Goal: Transaction & Acquisition: Obtain resource

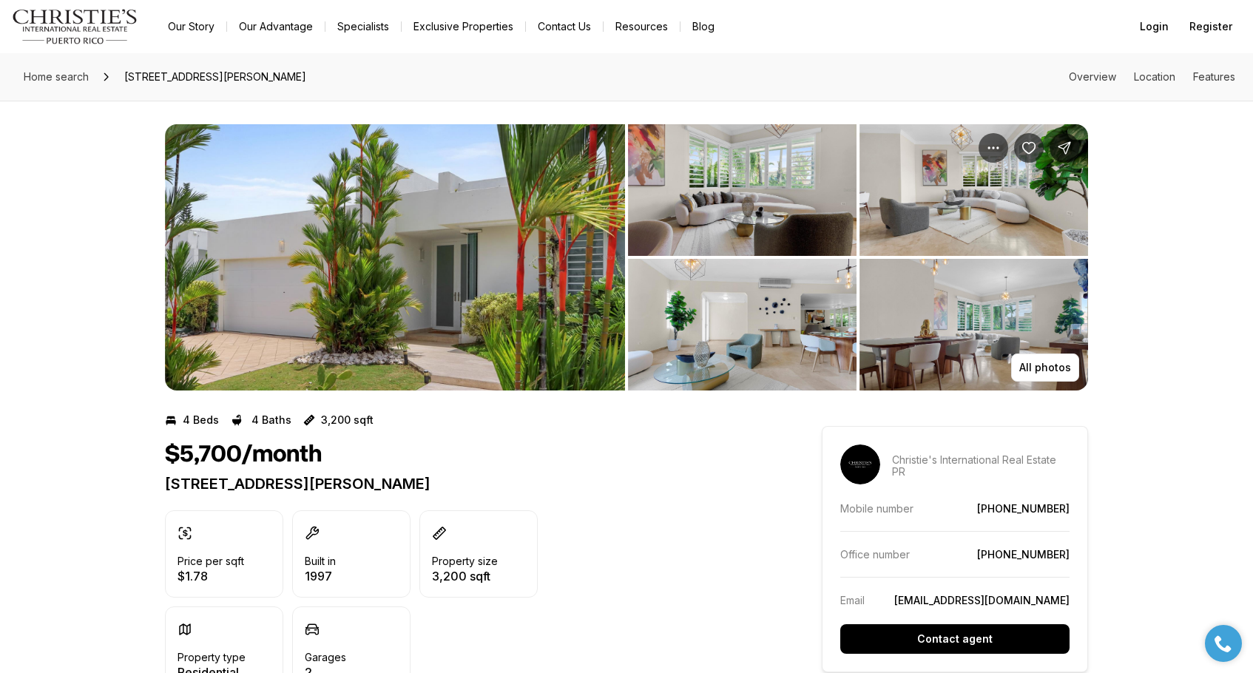
click at [56, 17] on img "Main navigation" at bounding box center [75, 26] width 126 height 35
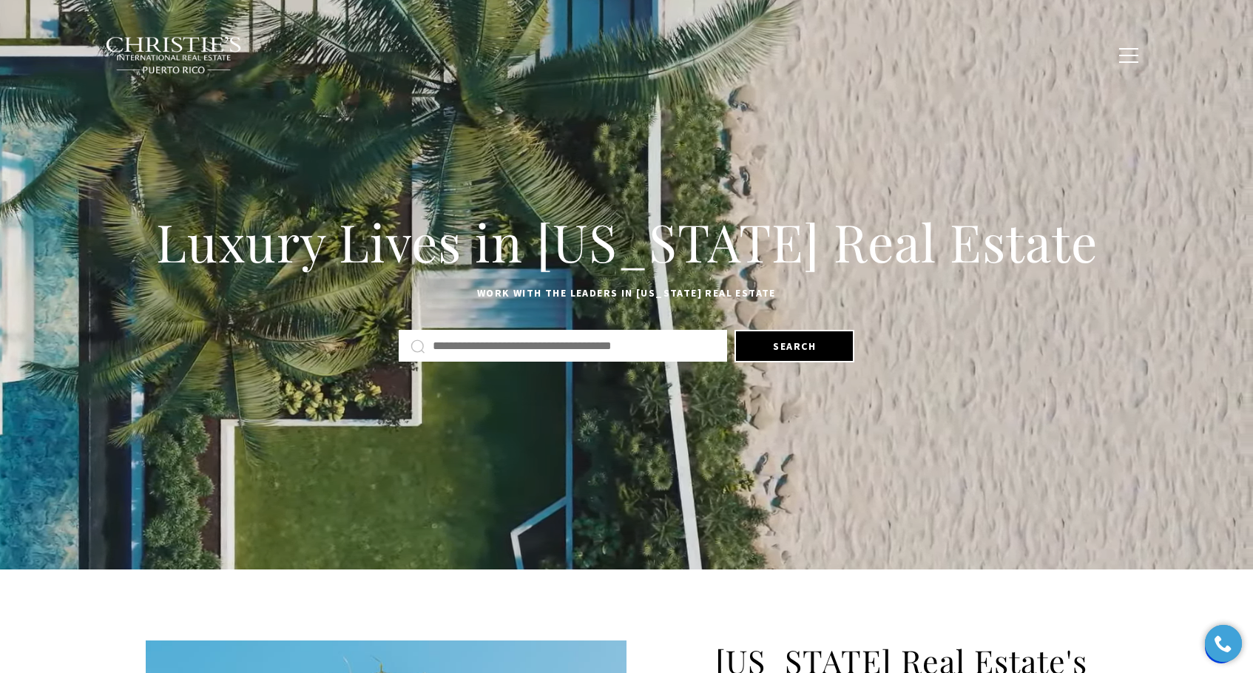
click at [567, 252] on h1 "Luxury Lives in Puerto Rico Real Estate" at bounding box center [626, 241] width 961 height 65
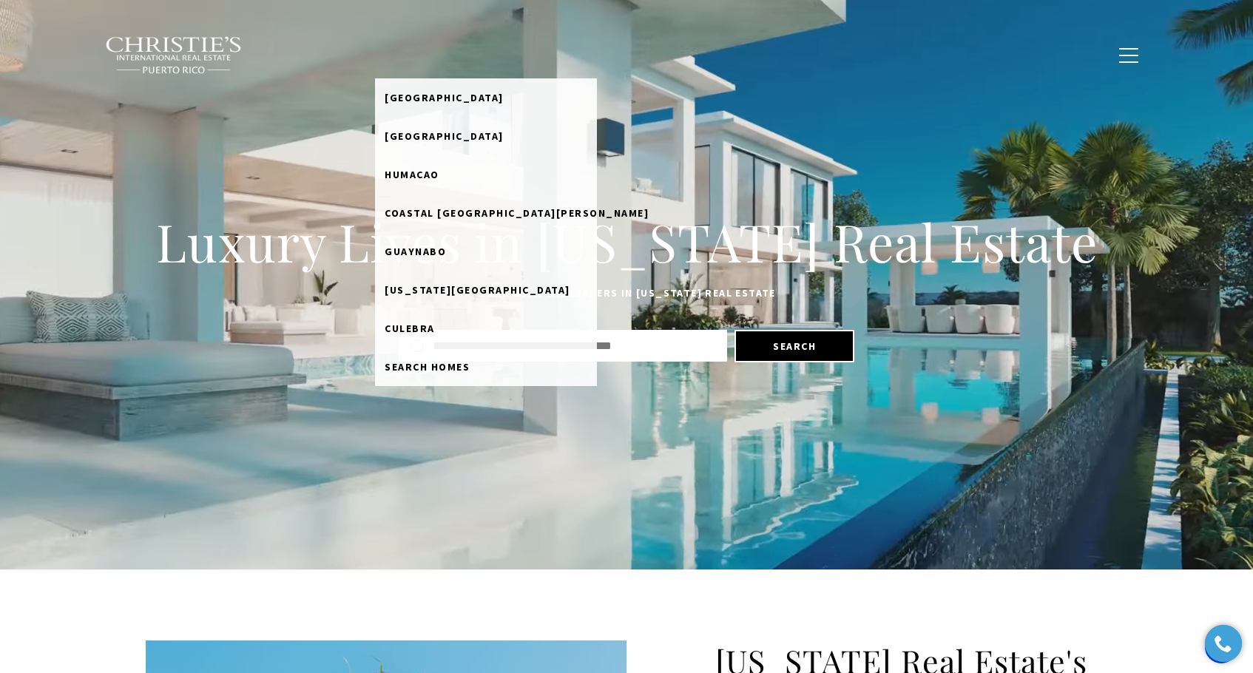
click at [441, 51] on link "Home Search" at bounding box center [422, 55] width 95 height 28
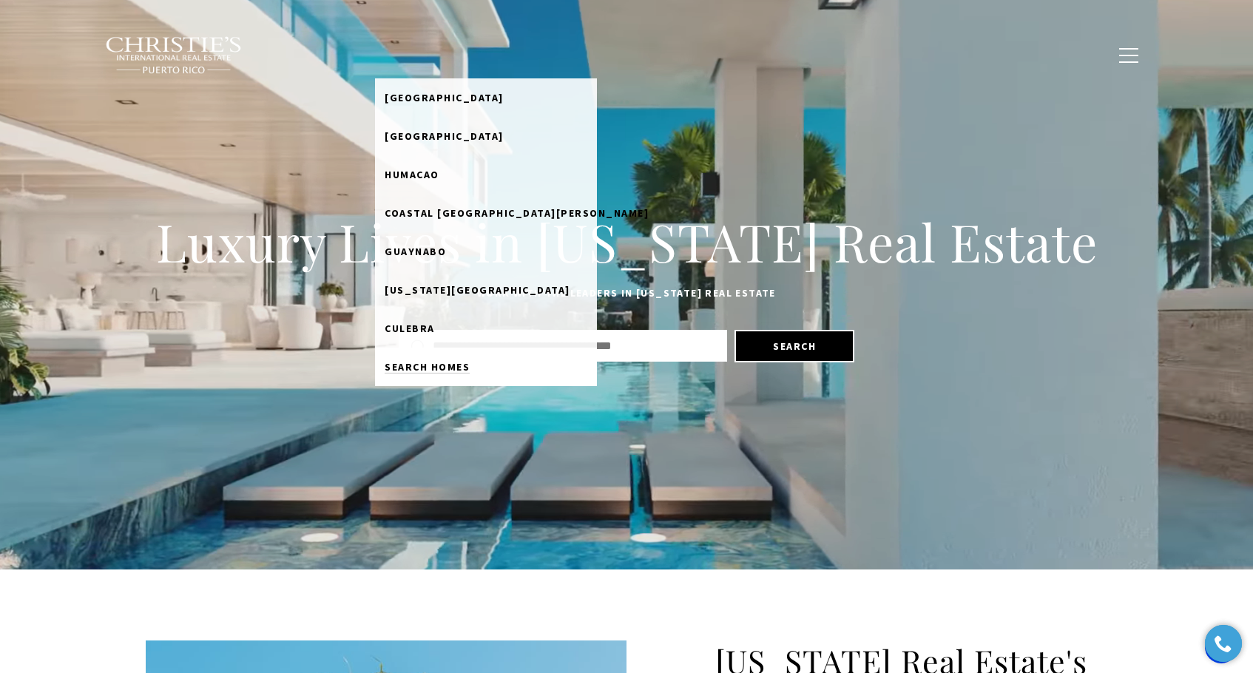
click at [470, 368] on span "Search Homes" at bounding box center [427, 366] width 85 height 13
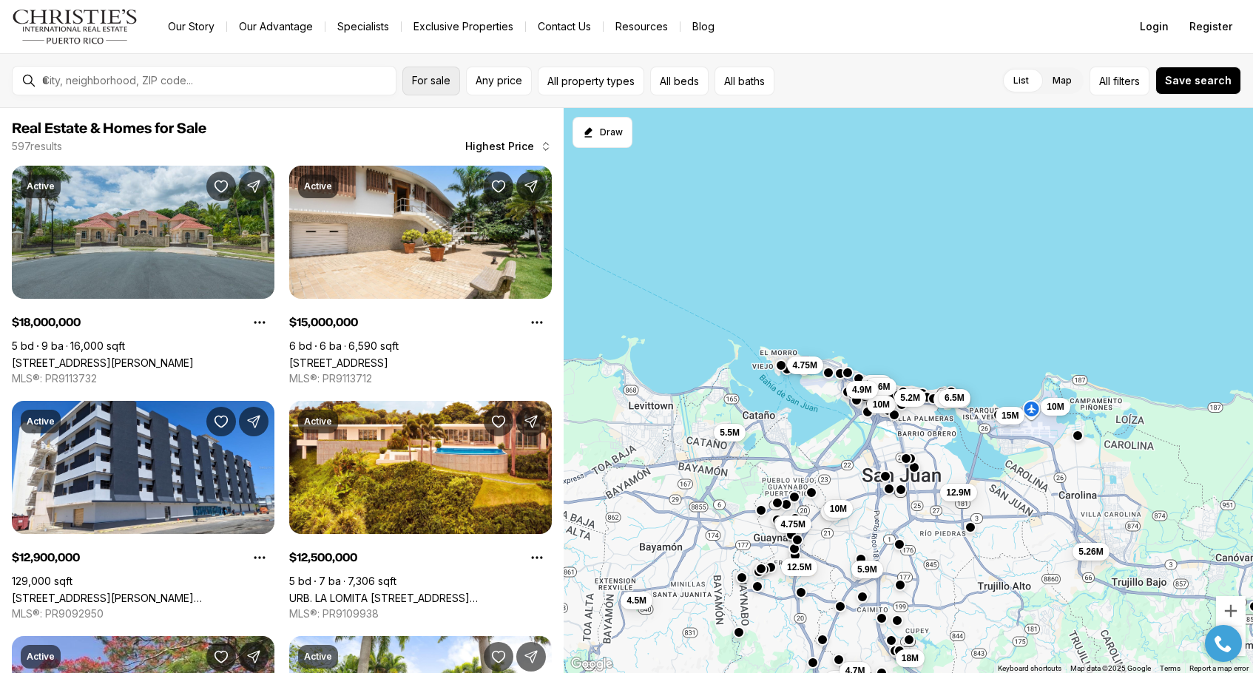
click at [450, 87] on button "For sale" at bounding box center [431, 81] width 58 height 29
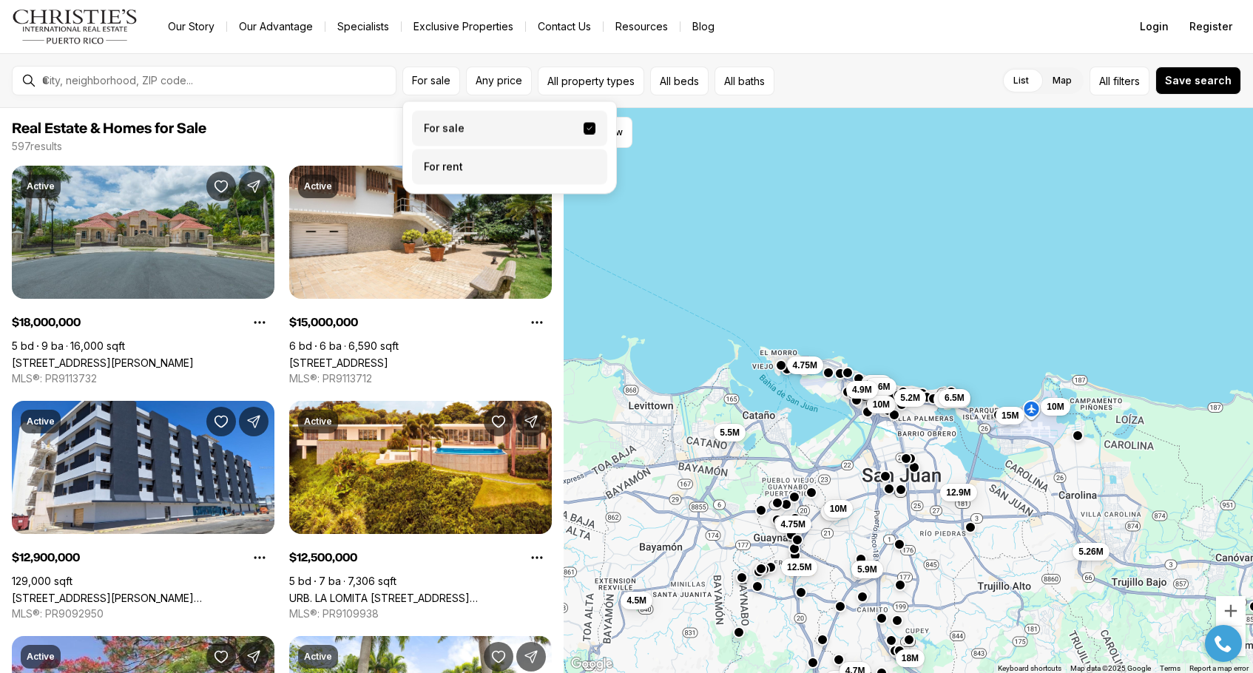
click at [465, 164] on label "For rent" at bounding box center [509, 166] width 195 height 35
click at [583, 161] on button "For rent" at bounding box center [589, 161] width 12 height 0
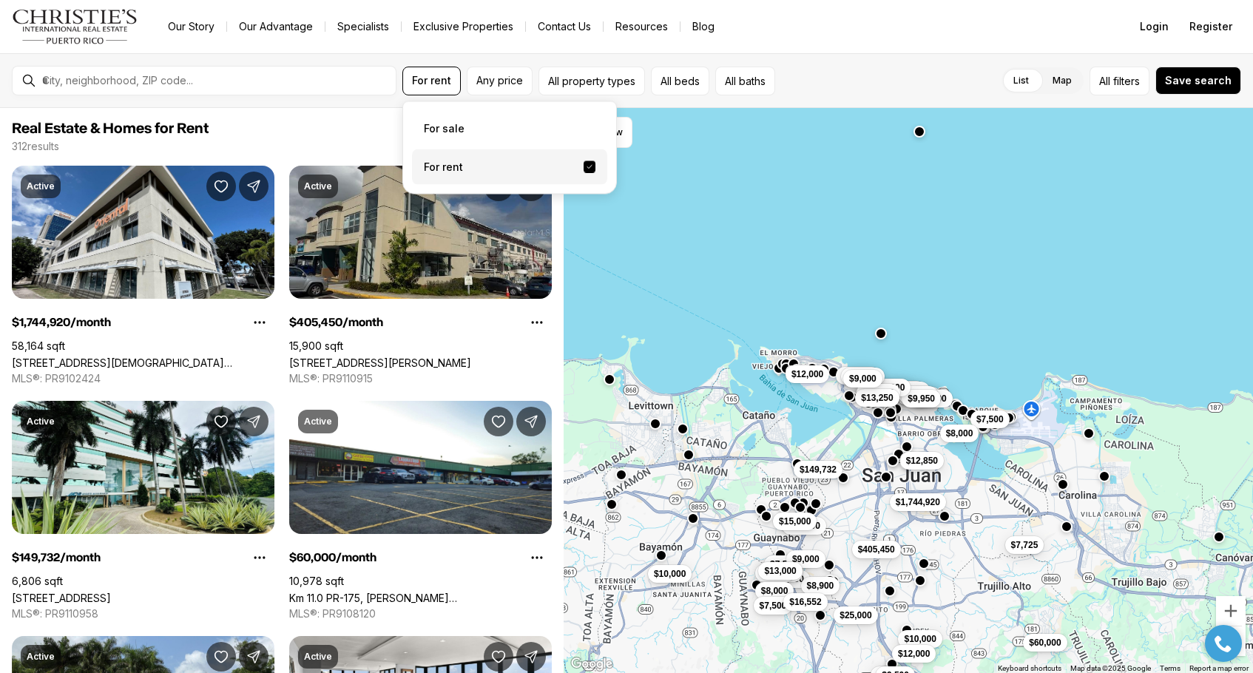
click at [326, 137] on span "Real Estate & Homes for Rent" at bounding box center [282, 129] width 540 height 18
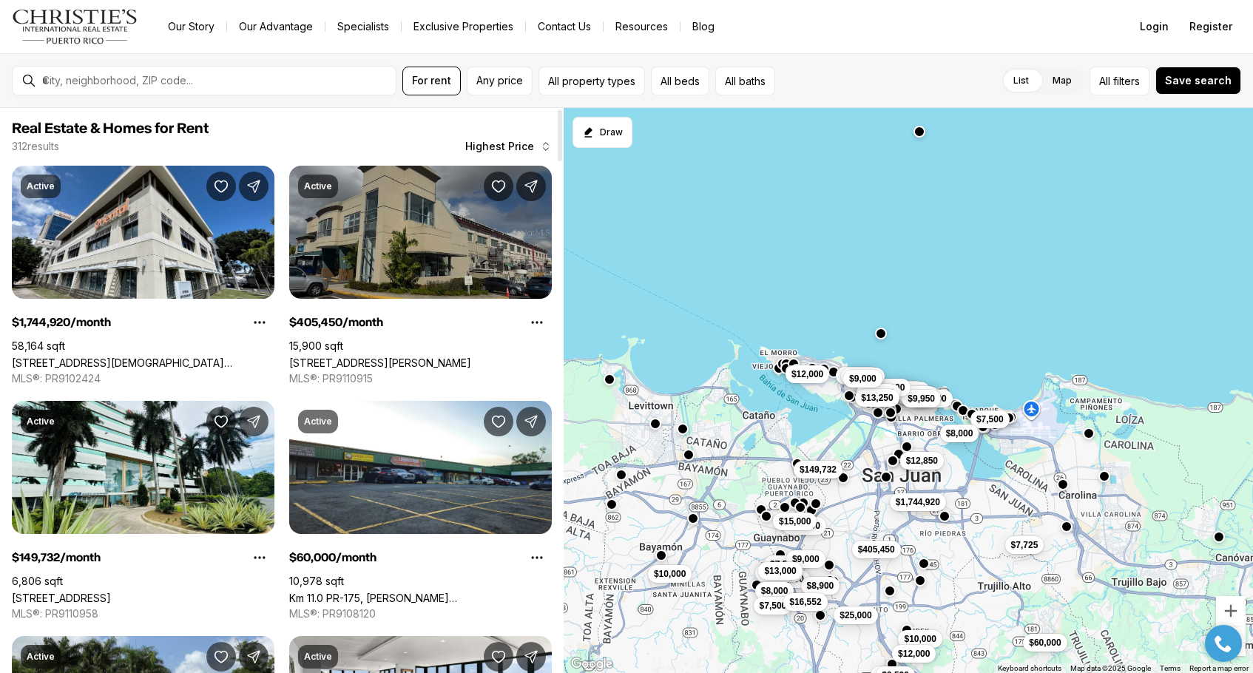
scroll to position [2, 0]
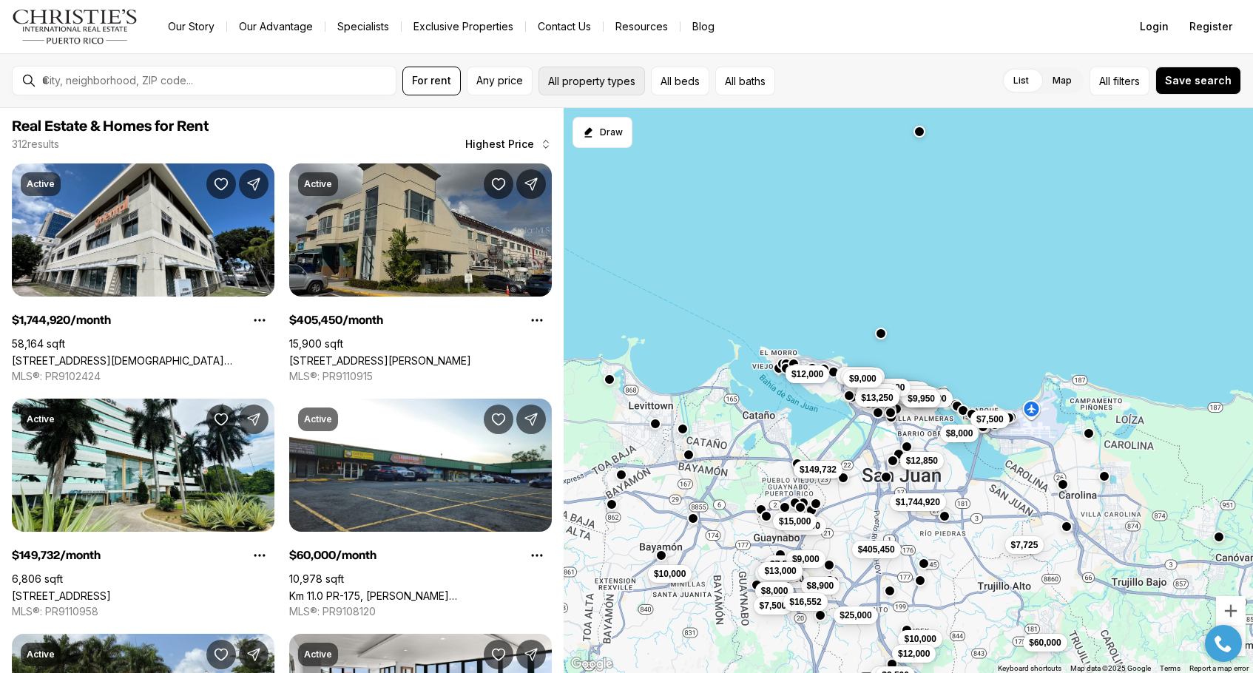
click at [612, 84] on button "All property types" at bounding box center [591, 81] width 106 height 29
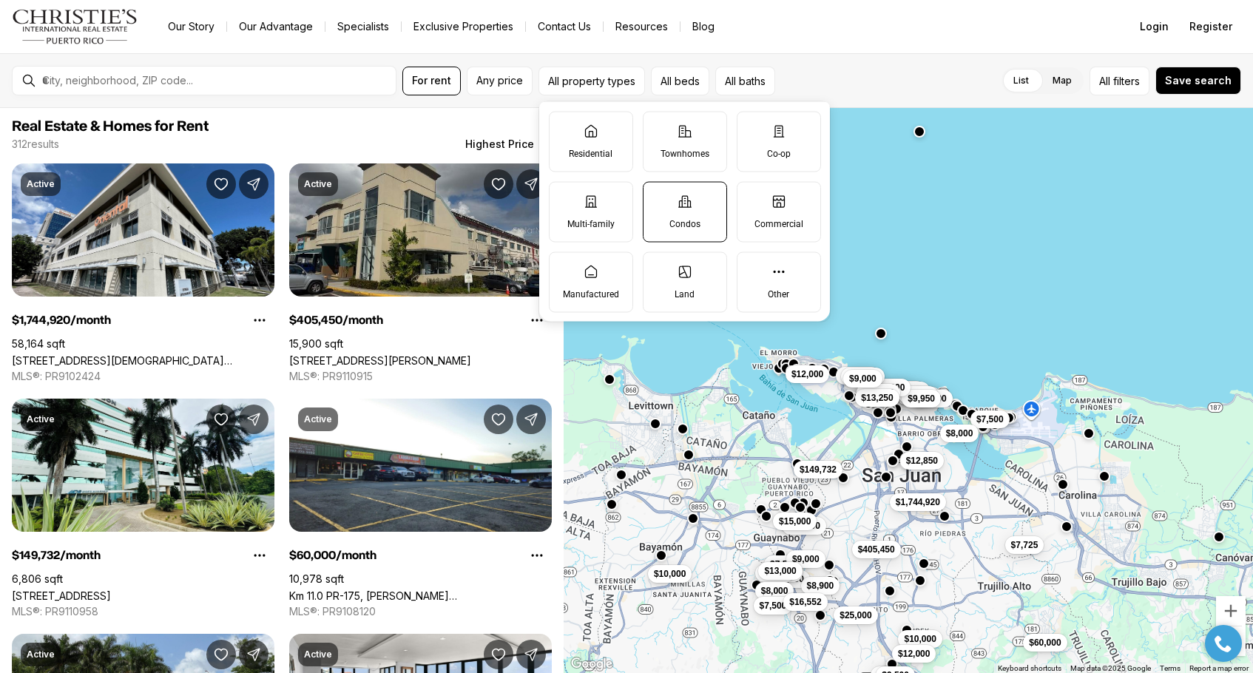
click at [672, 209] on label "Condos" at bounding box center [685, 211] width 84 height 61
click at [658, 197] on button "Condos" at bounding box center [650, 189] width 15 height 15
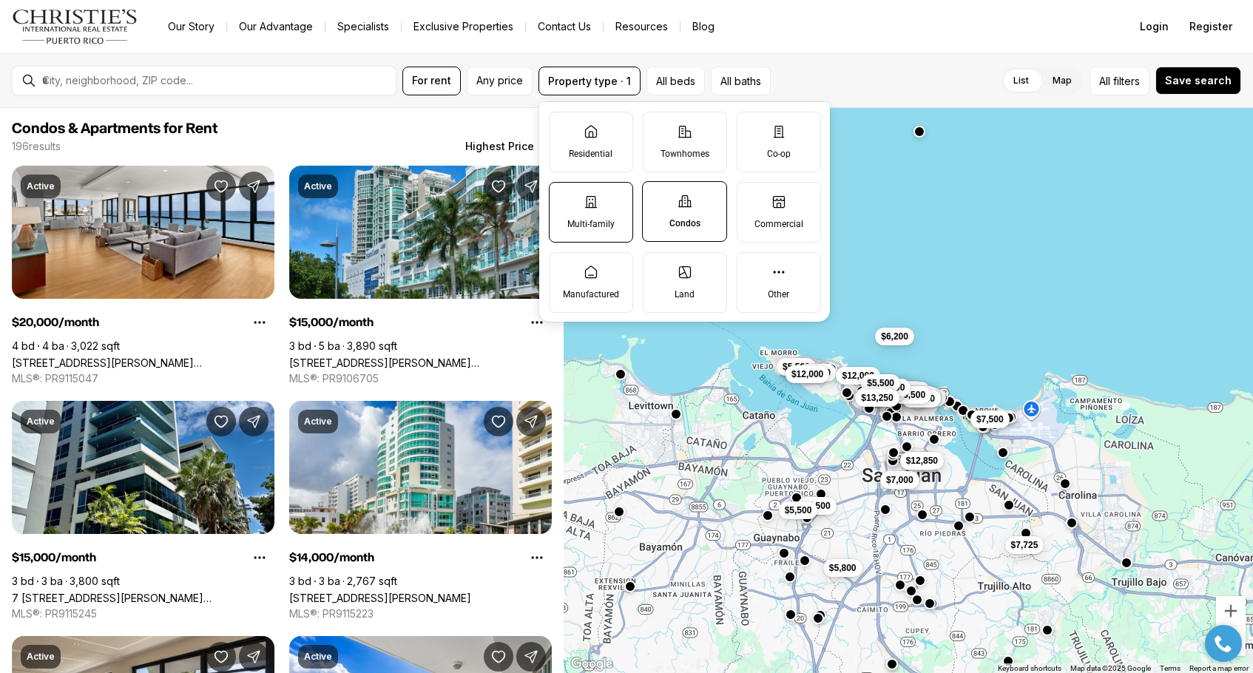
click at [582, 205] on label "Multi-family" at bounding box center [591, 212] width 84 height 61
click at [564, 197] on button "Multi-family" at bounding box center [556, 190] width 15 height 15
click at [769, 284] on label "Other" at bounding box center [779, 282] width 84 height 61
click at [752, 268] on button "Other" at bounding box center [744, 260] width 15 height 15
click at [442, 146] on div "200 results Highest Price" at bounding box center [282, 146] width 540 height 15
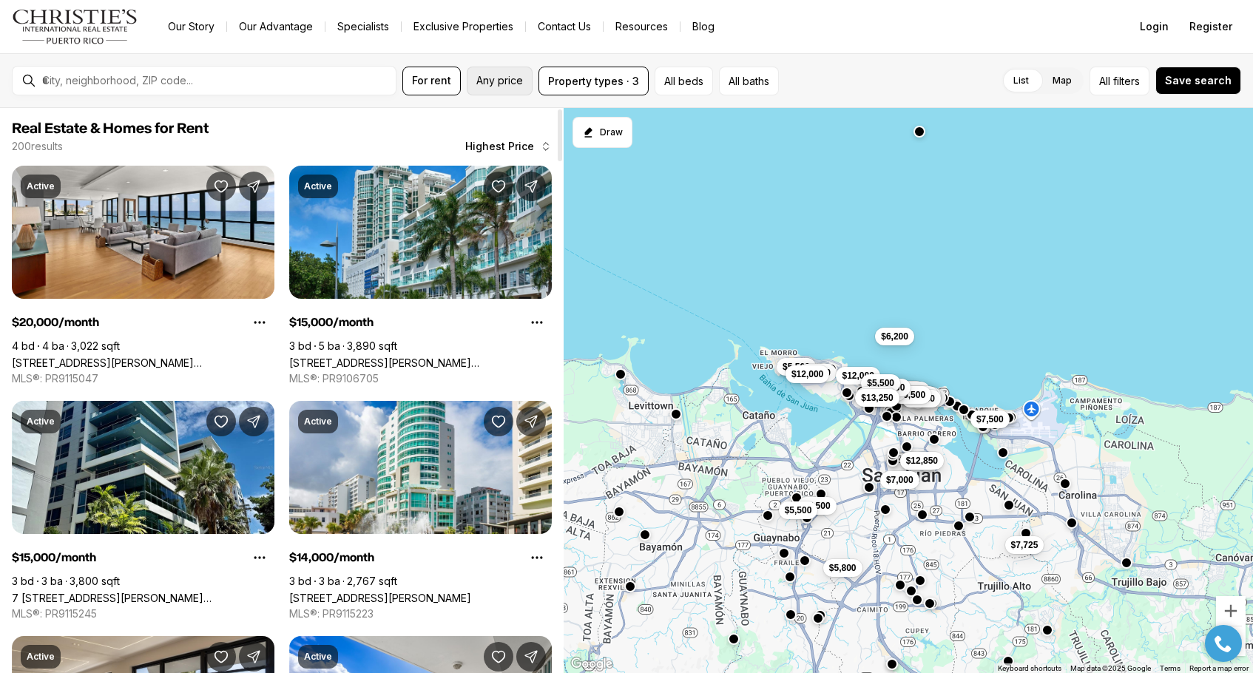
click at [512, 91] on button "Any price" at bounding box center [500, 81] width 66 height 29
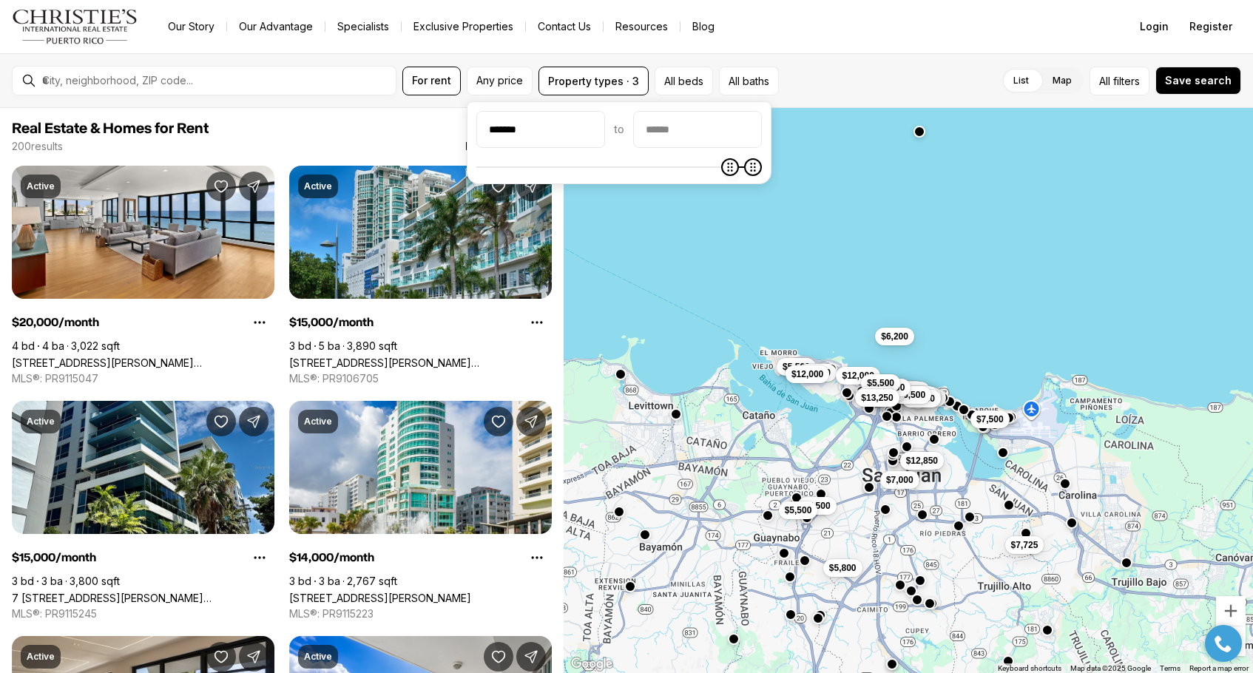
type input "******"
click at [479, 173] on icon "Minimum" at bounding box center [485, 167] width 12 height 12
type input "******"
click at [503, 163] on span "Maximum" at bounding box center [508, 167] width 18 height 18
click at [392, 132] on span "Real Estate & Homes for Rent" at bounding box center [282, 129] width 540 height 18
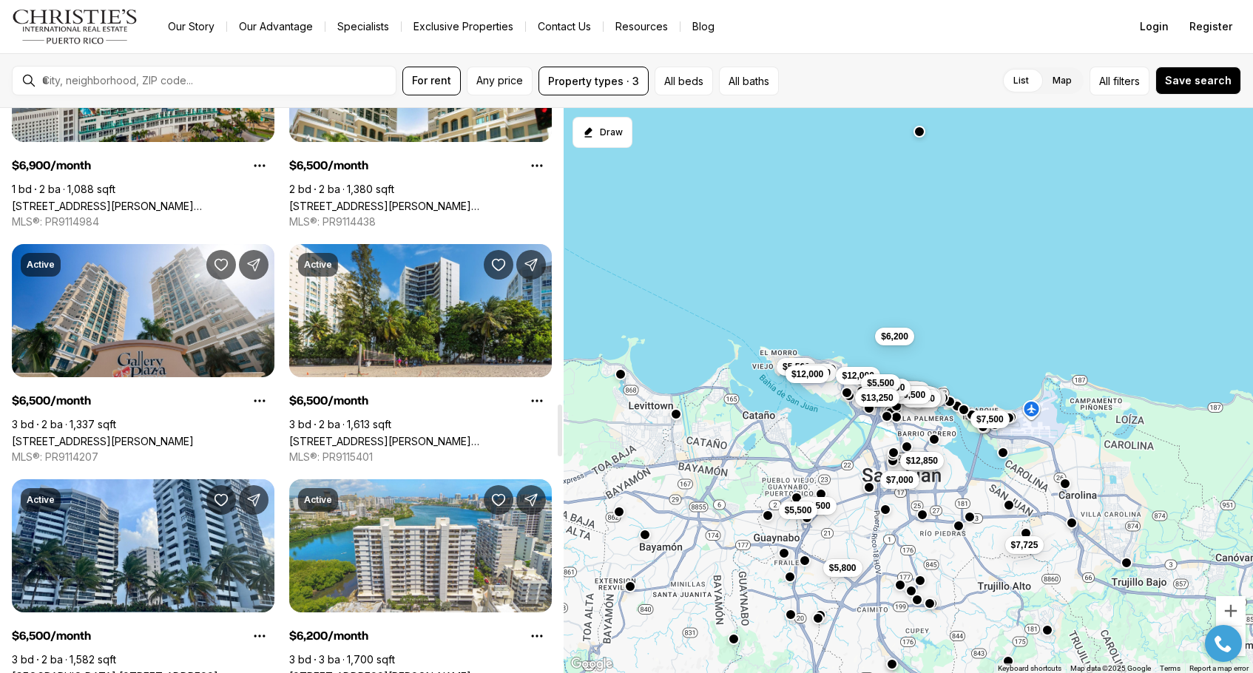
scroll to position [3215, 0]
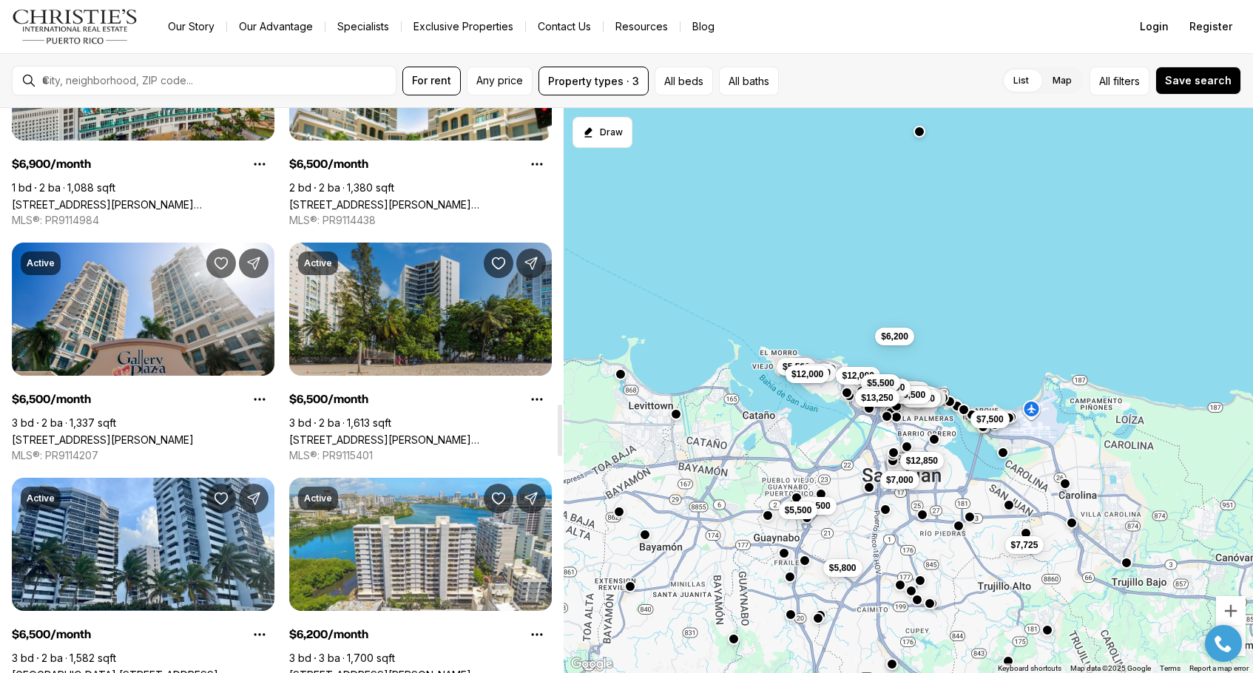
click at [435, 433] on link "1 TAFT ST #3-B, SAN JUAN PR, 00911" at bounding box center [420, 439] width 263 height 13
click at [408, 433] on link "1 TAFT ST #3-B, SAN JUAN PR, 00911" at bounding box center [420, 439] width 263 height 13
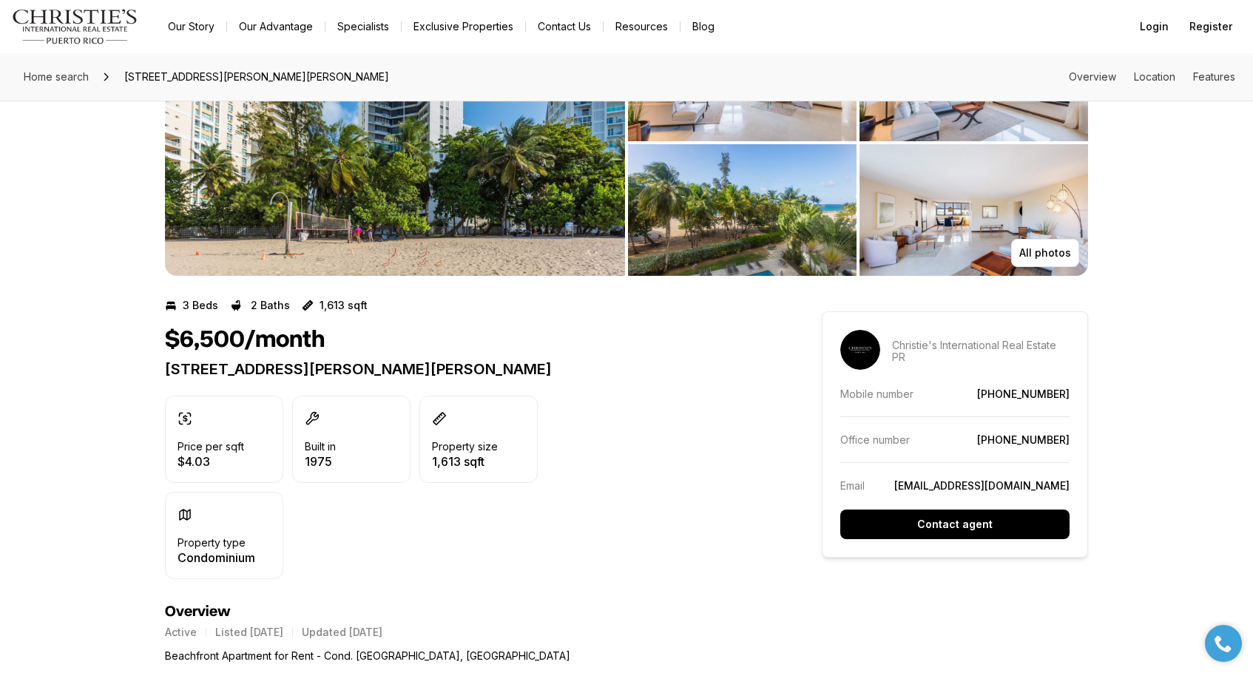
scroll to position [116, 0]
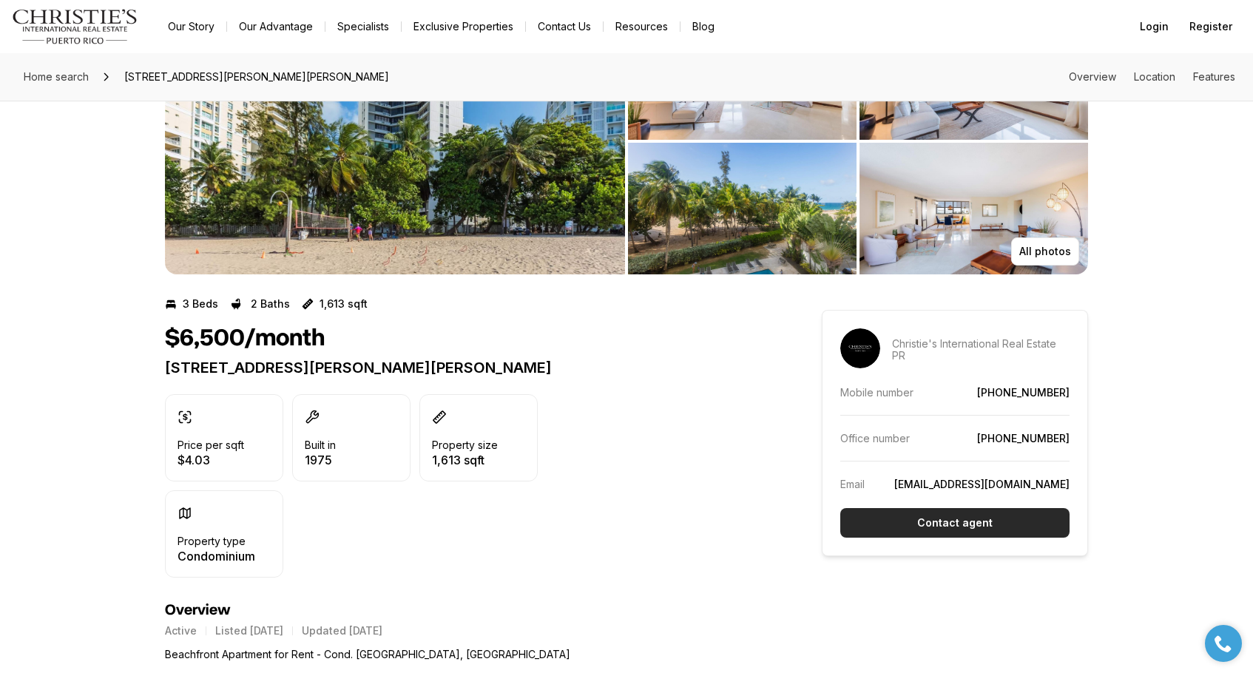
click at [975, 524] on p "Contact agent" at bounding box center [954, 523] width 75 height 12
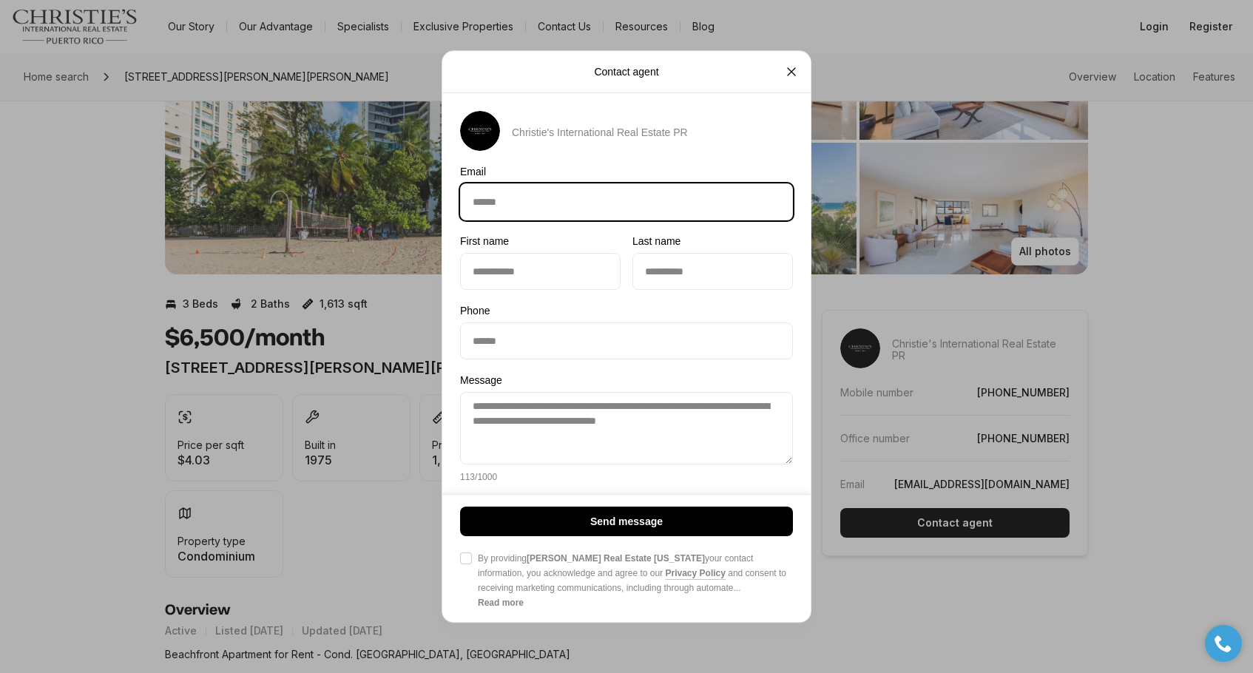
click at [608, 207] on input "Email Email" at bounding box center [626, 201] width 331 height 35
type input "**********"
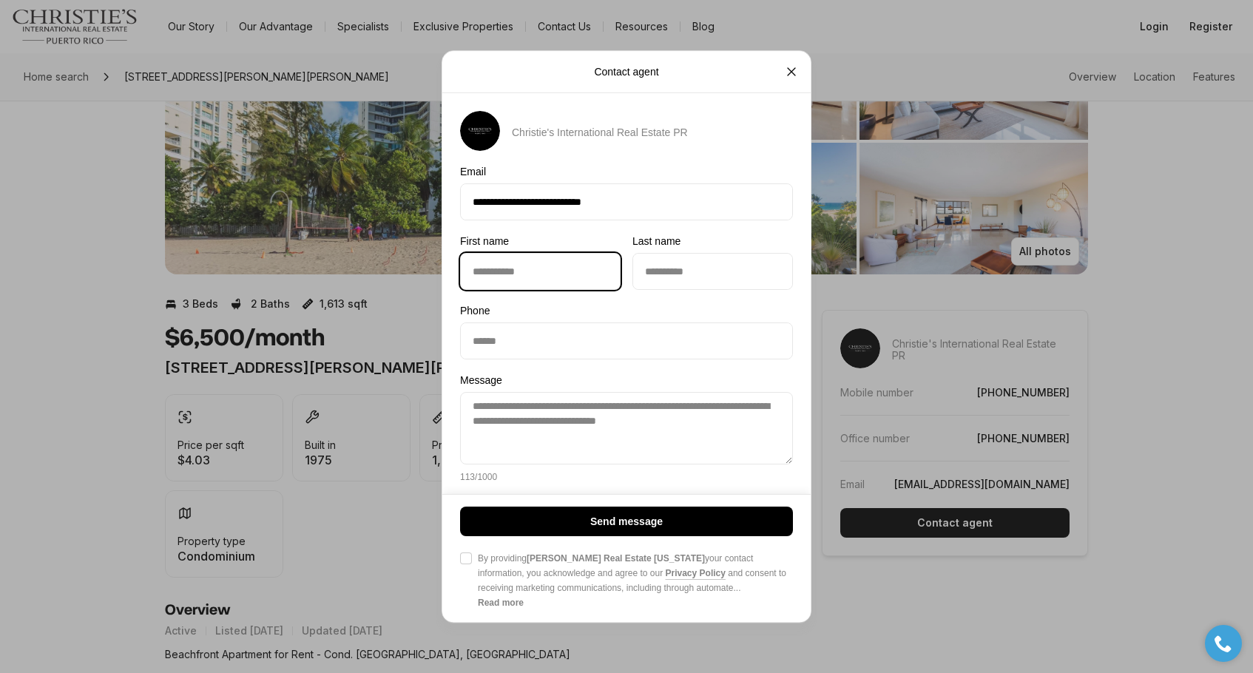
type input "******"
type input "*****"
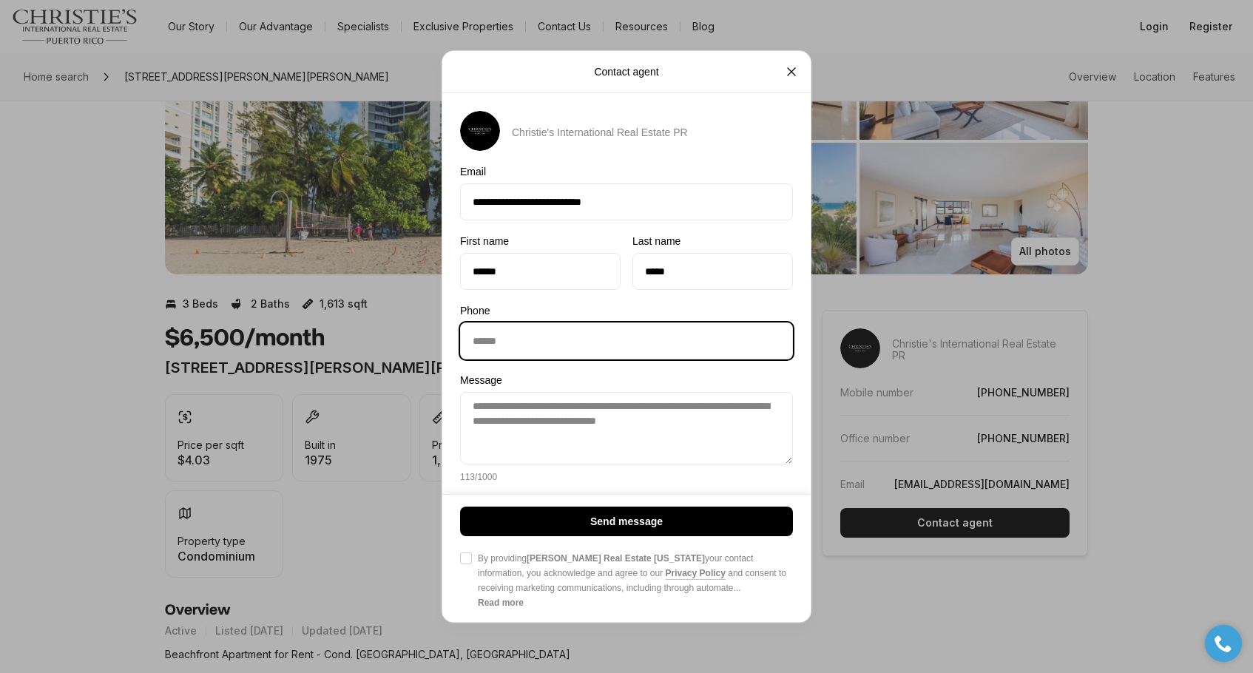
type input "**********"
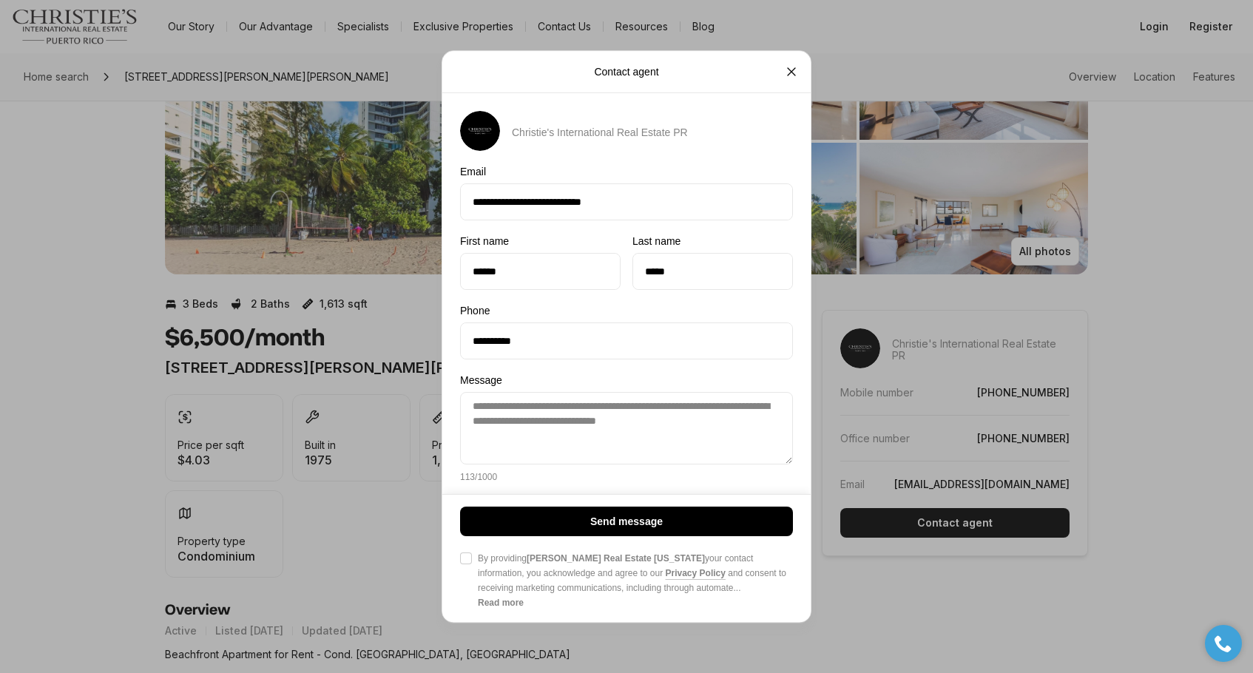
click at [467, 560] on button "Agree to Privacy Policy By providing Christie's Real Estate Puerto Rico your co…" at bounding box center [466, 558] width 12 height 12
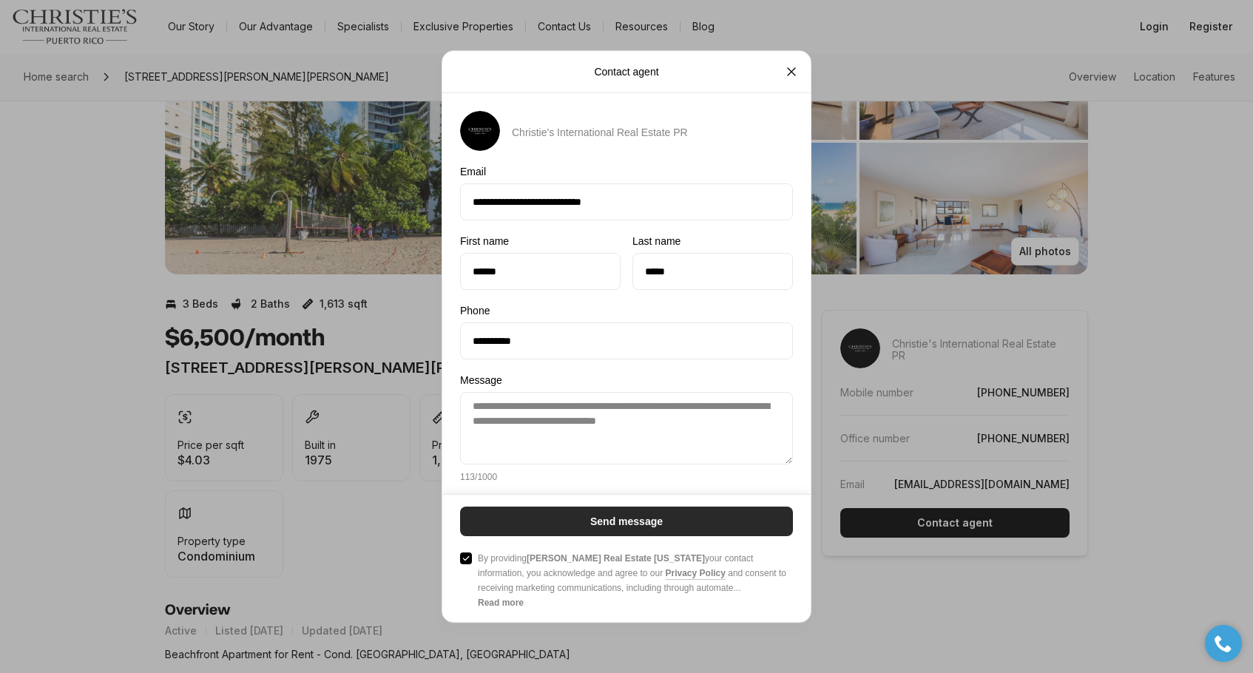
click at [668, 513] on button "Send message" at bounding box center [626, 522] width 333 height 30
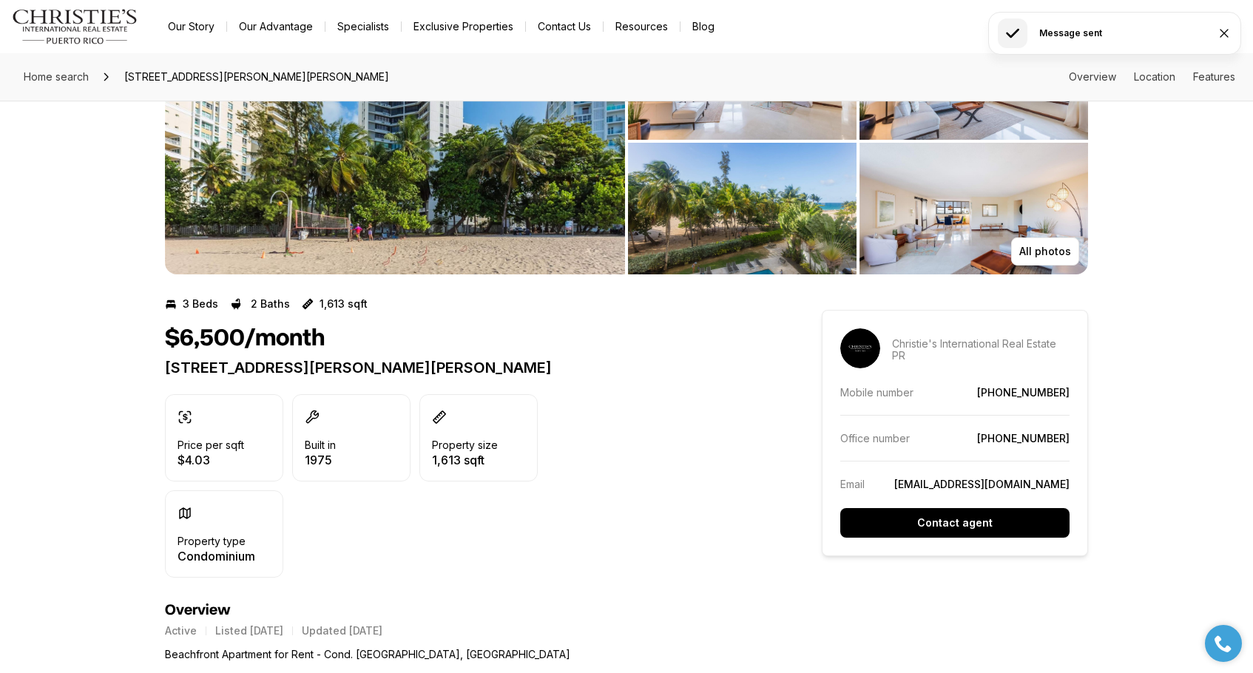
scroll to position [0, 0]
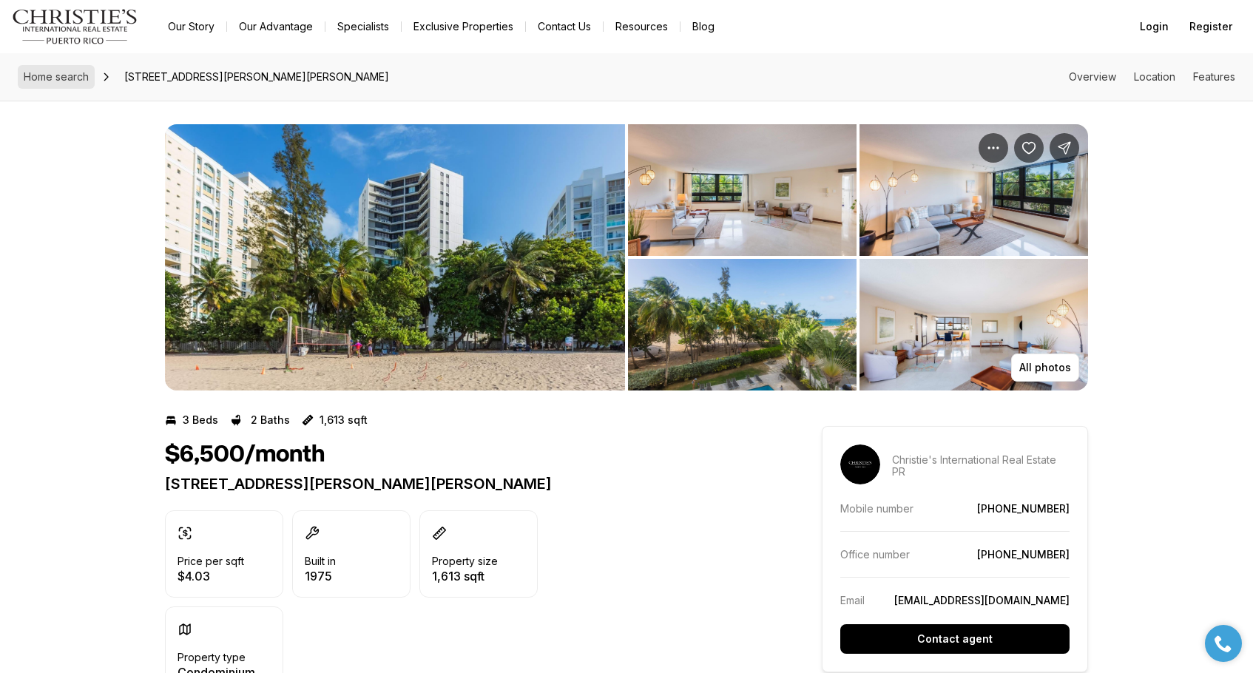
click at [80, 78] on span "Home search" at bounding box center [56, 76] width 65 height 13
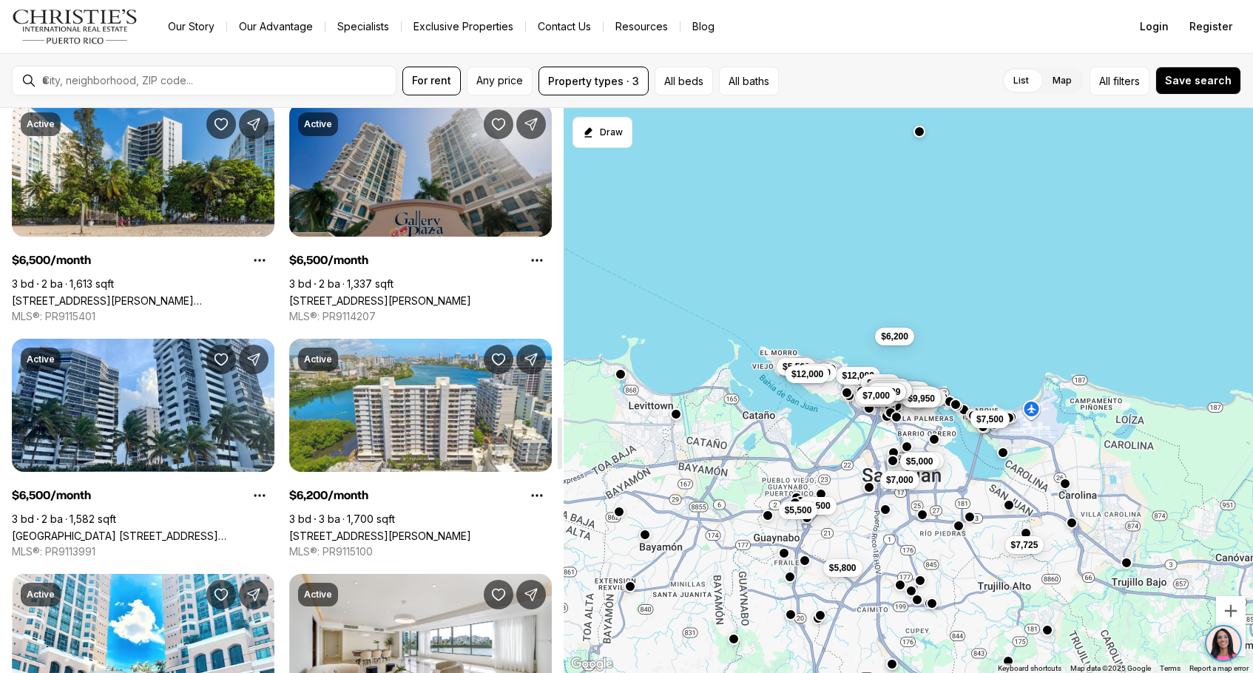
scroll to position [3357, 0]
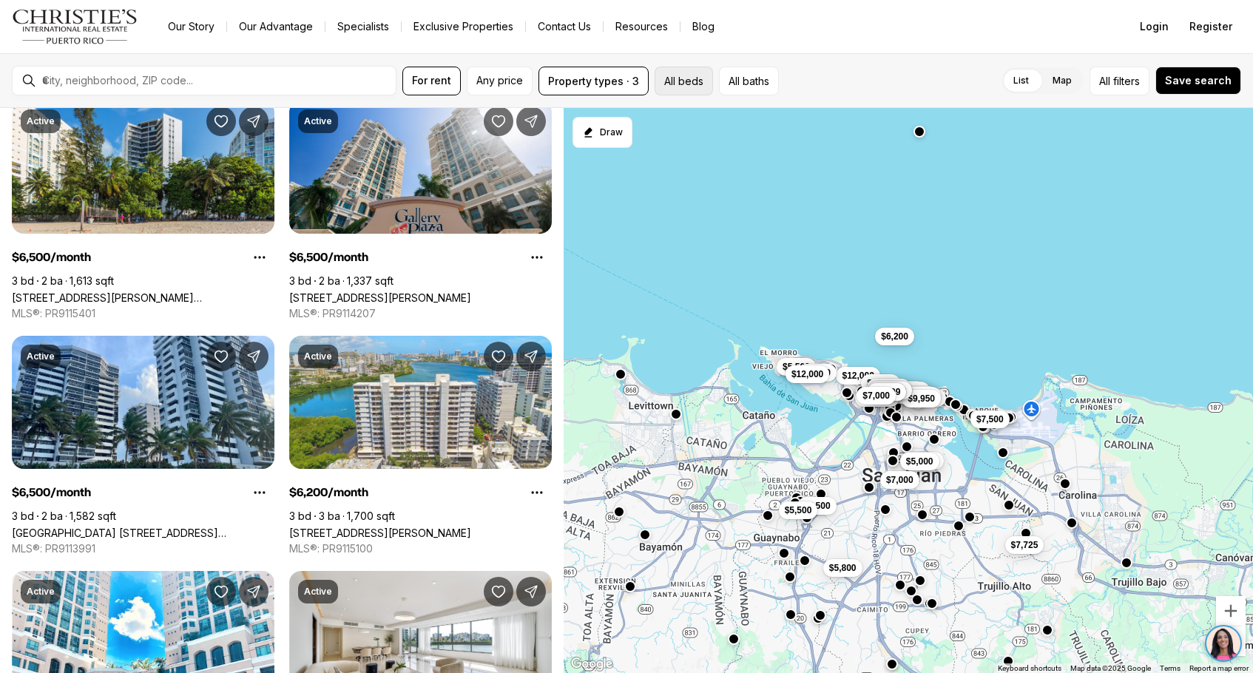
click at [694, 84] on button "All beds" at bounding box center [683, 81] width 58 height 29
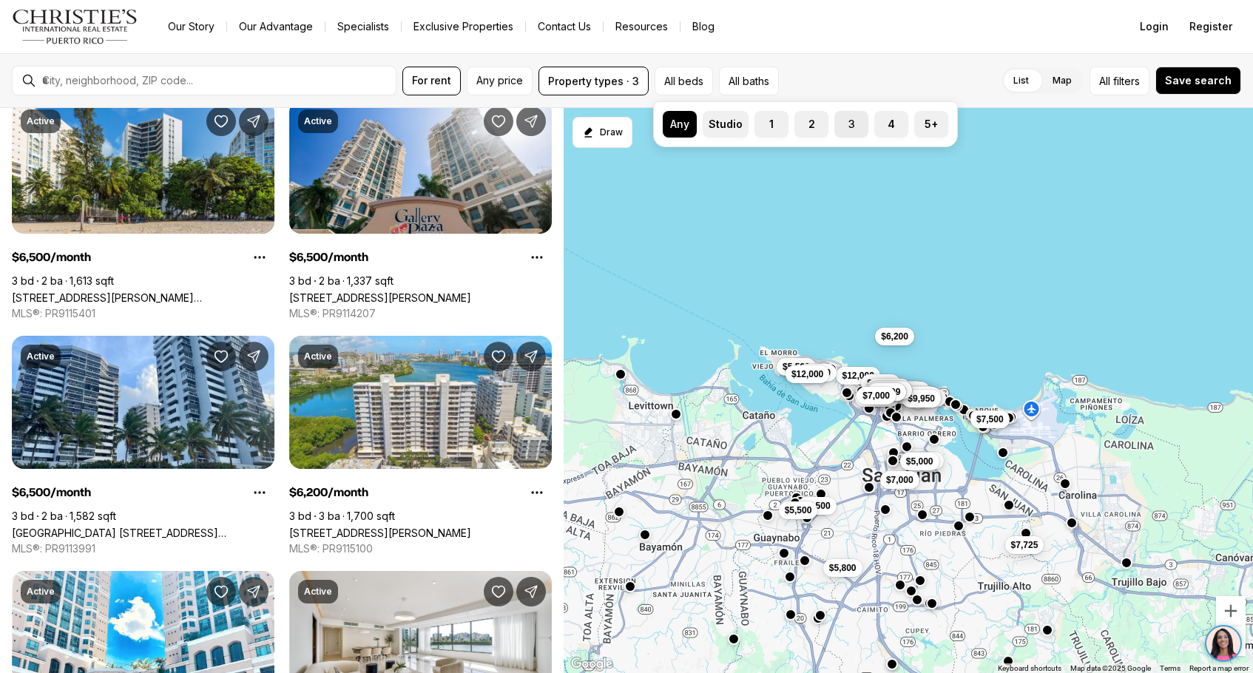
click at [850, 126] on label "3" at bounding box center [851, 124] width 34 height 27
click at [849, 126] on button "3" at bounding box center [841, 118] width 15 height 15
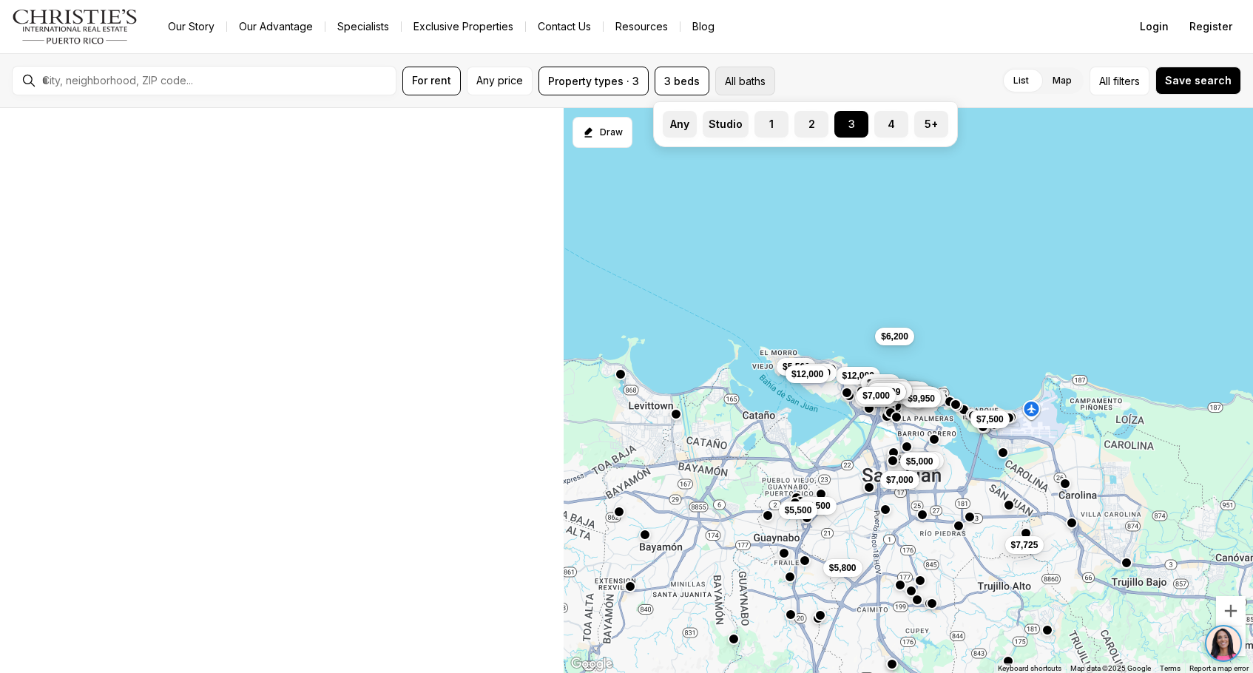
click at [737, 80] on button "All baths" at bounding box center [745, 81] width 60 height 29
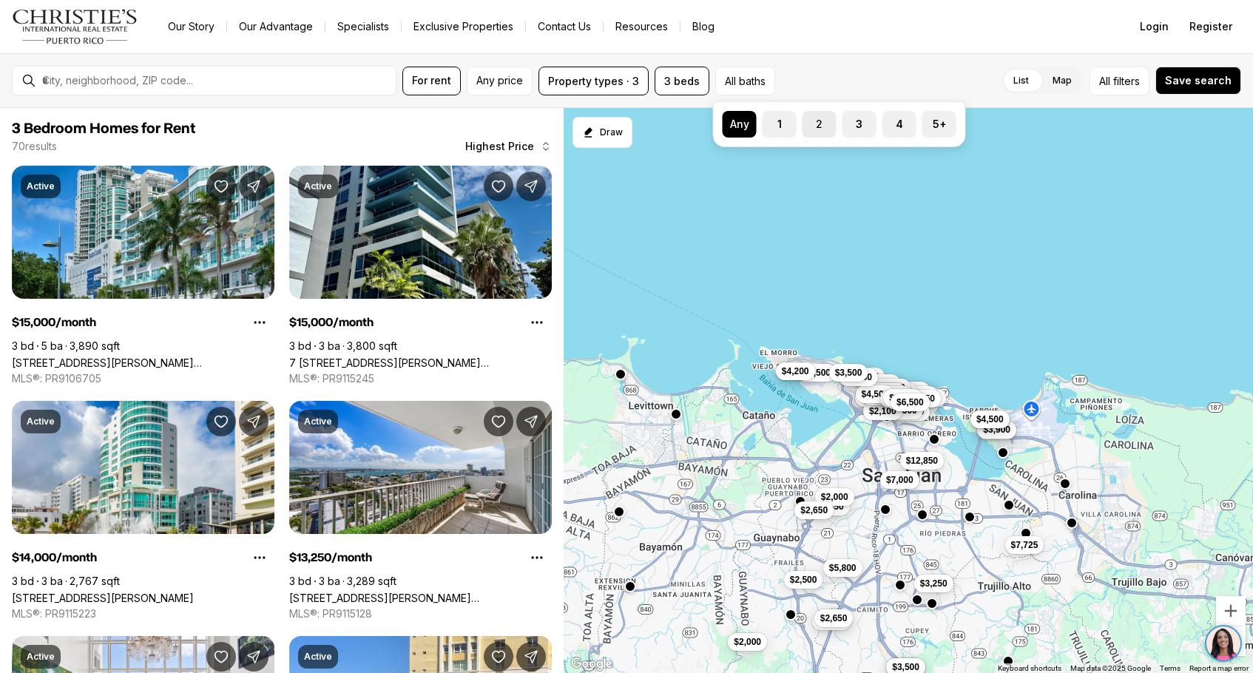
click at [831, 123] on label "2" at bounding box center [819, 124] width 34 height 27
click at [817, 123] on button "2" at bounding box center [809, 118] width 15 height 15
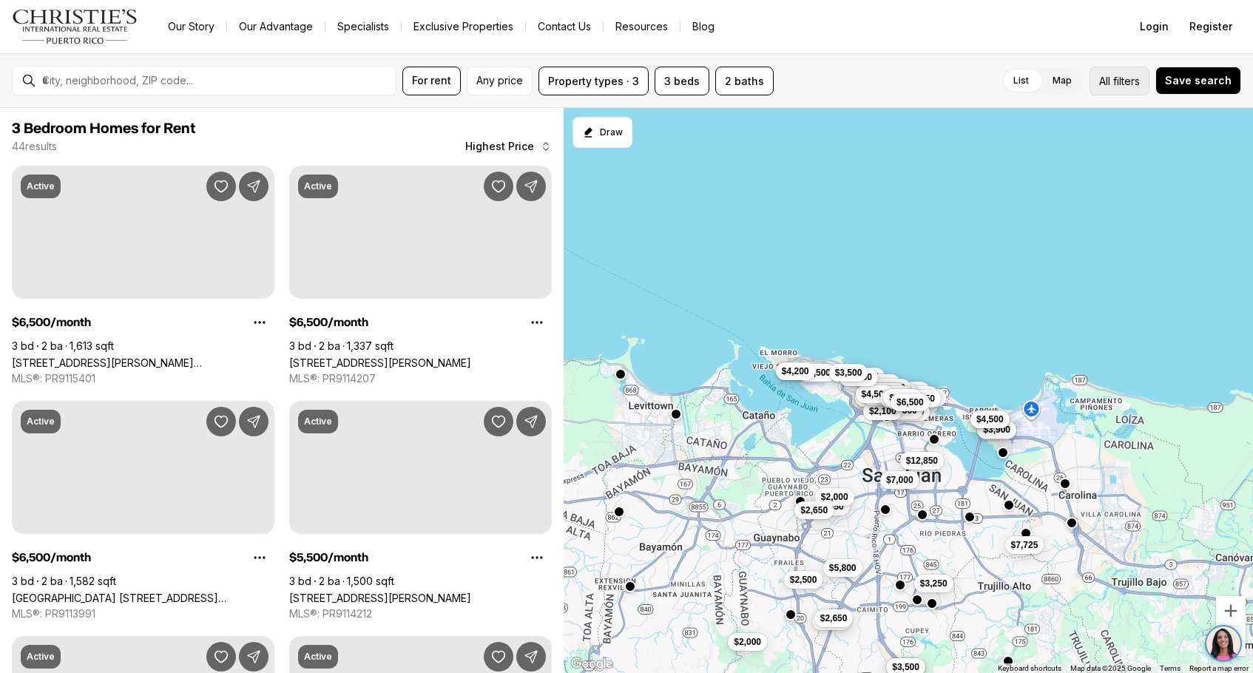
click at [1110, 81] on span "All" at bounding box center [1104, 81] width 11 height 16
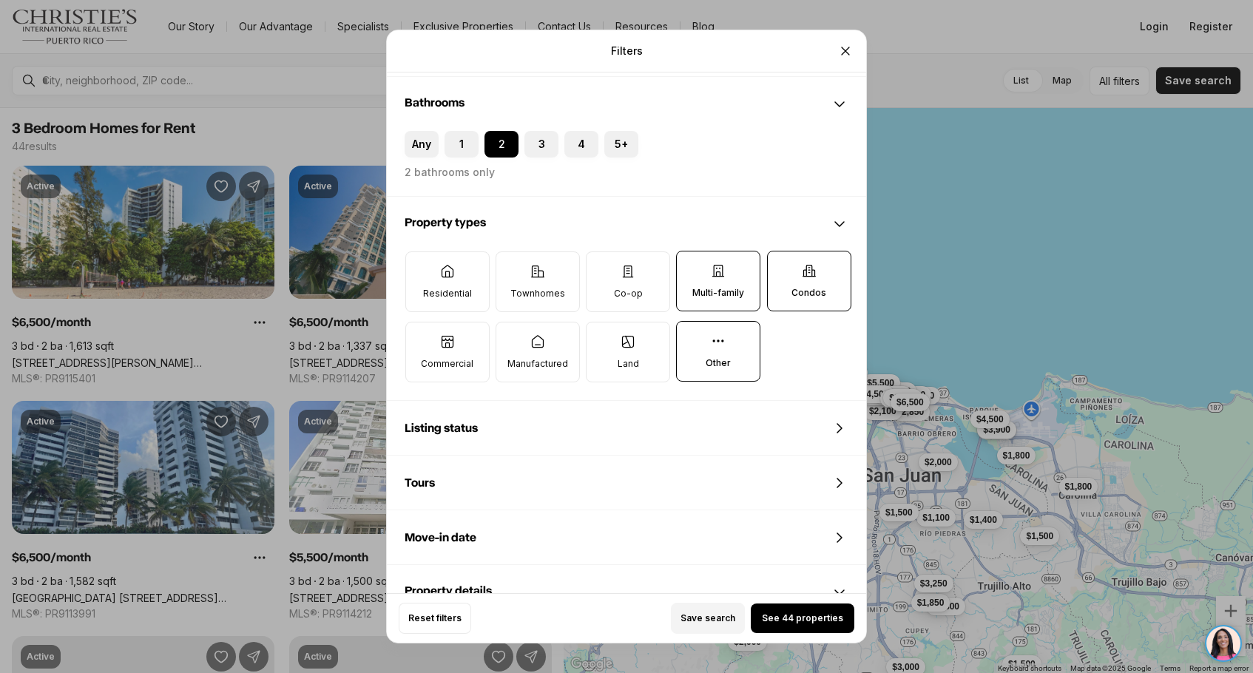
scroll to position [365, 0]
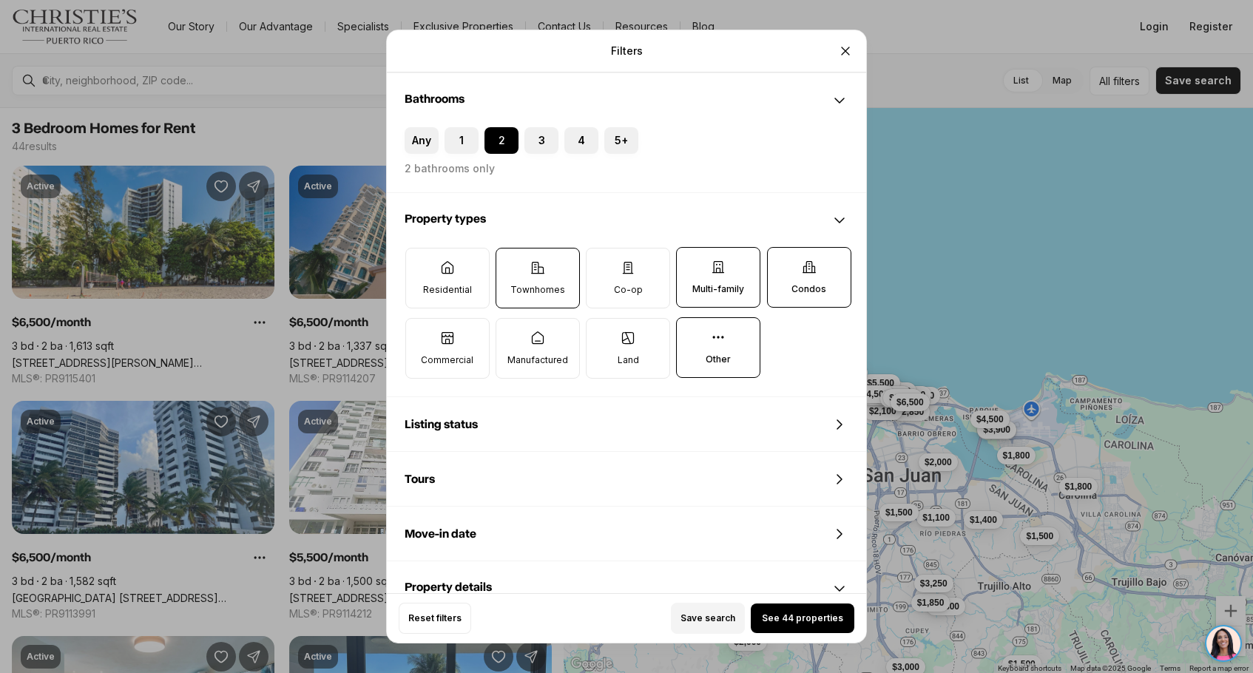
click at [547, 304] on label "Townhomes" at bounding box center [537, 278] width 84 height 61
click at [511, 263] on button "Townhomes" at bounding box center [503, 255] width 15 height 15
click at [446, 284] on p "Residential" at bounding box center [447, 290] width 49 height 12
click at [421, 263] on button "Residential" at bounding box center [413, 255] width 15 height 15
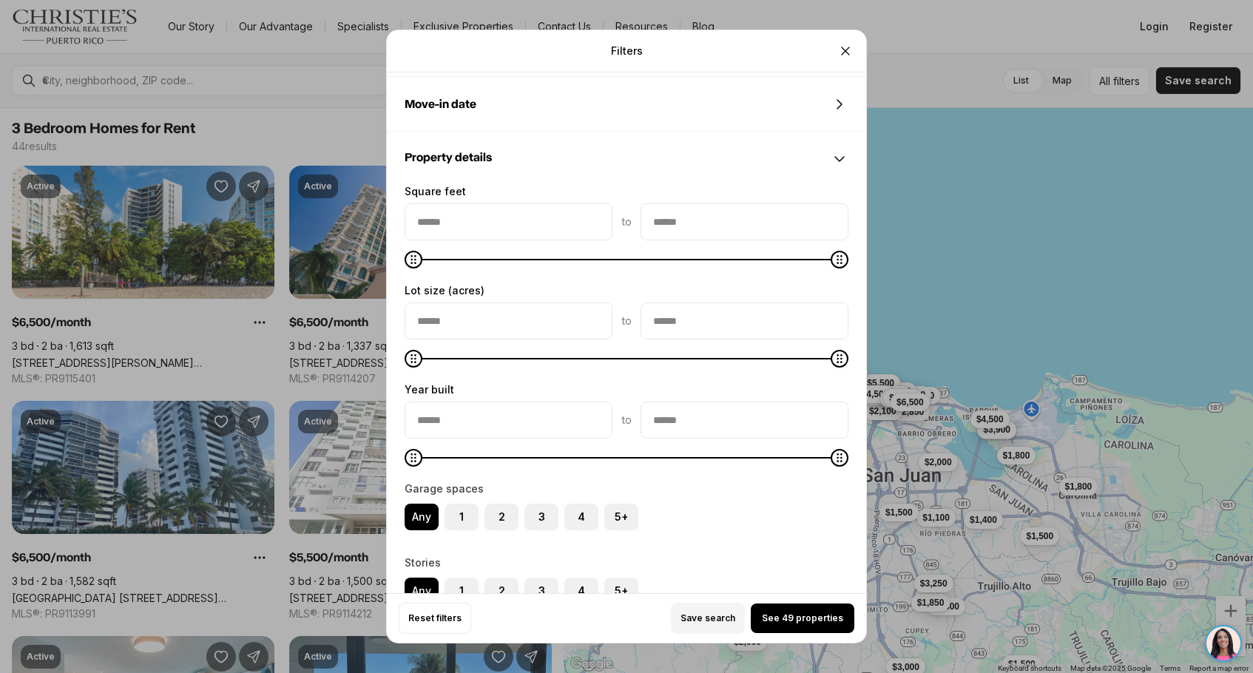
scroll to position [793, 0]
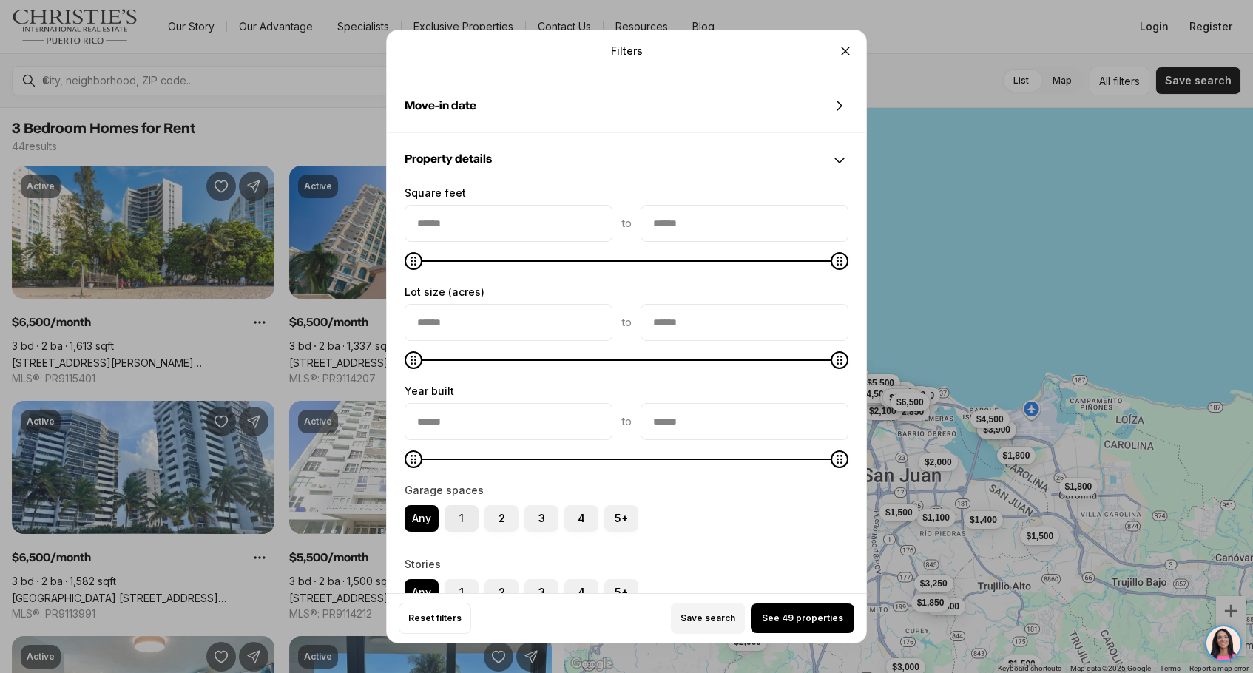
click at [461, 518] on label "1" at bounding box center [461, 518] width 34 height 27
click at [459, 518] on button "1" at bounding box center [451, 512] width 15 height 15
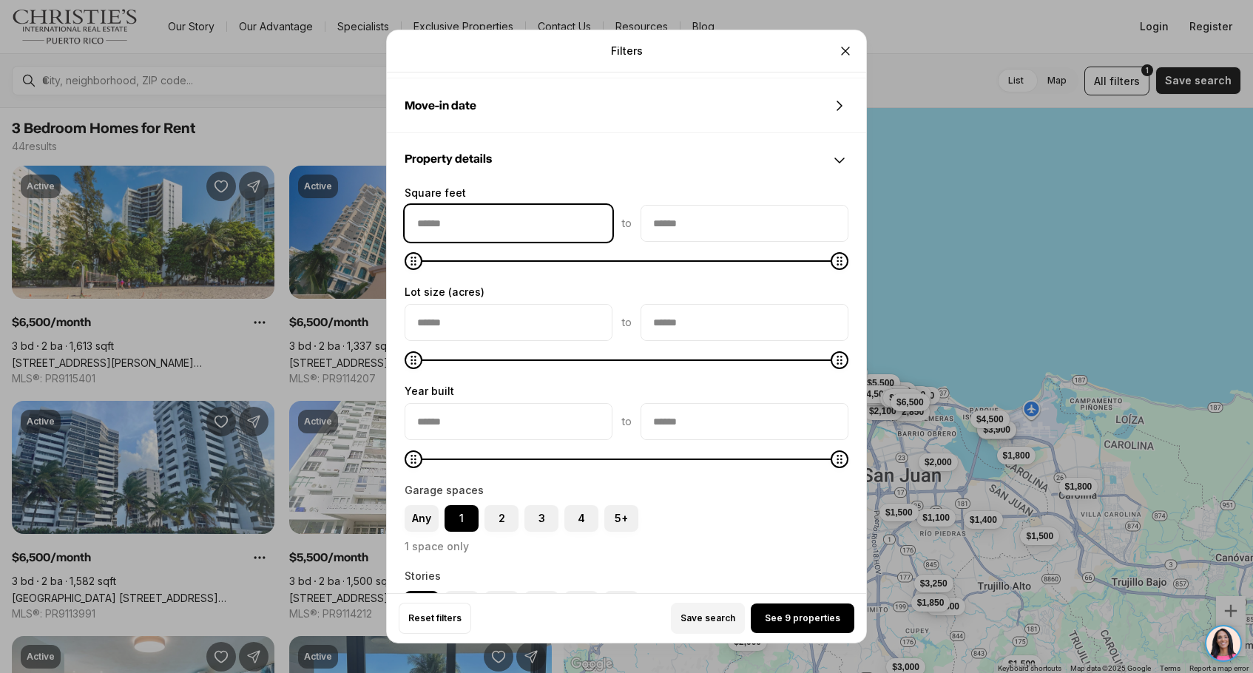
click at [478, 220] on input "squareFeetMin" at bounding box center [508, 223] width 206 height 35
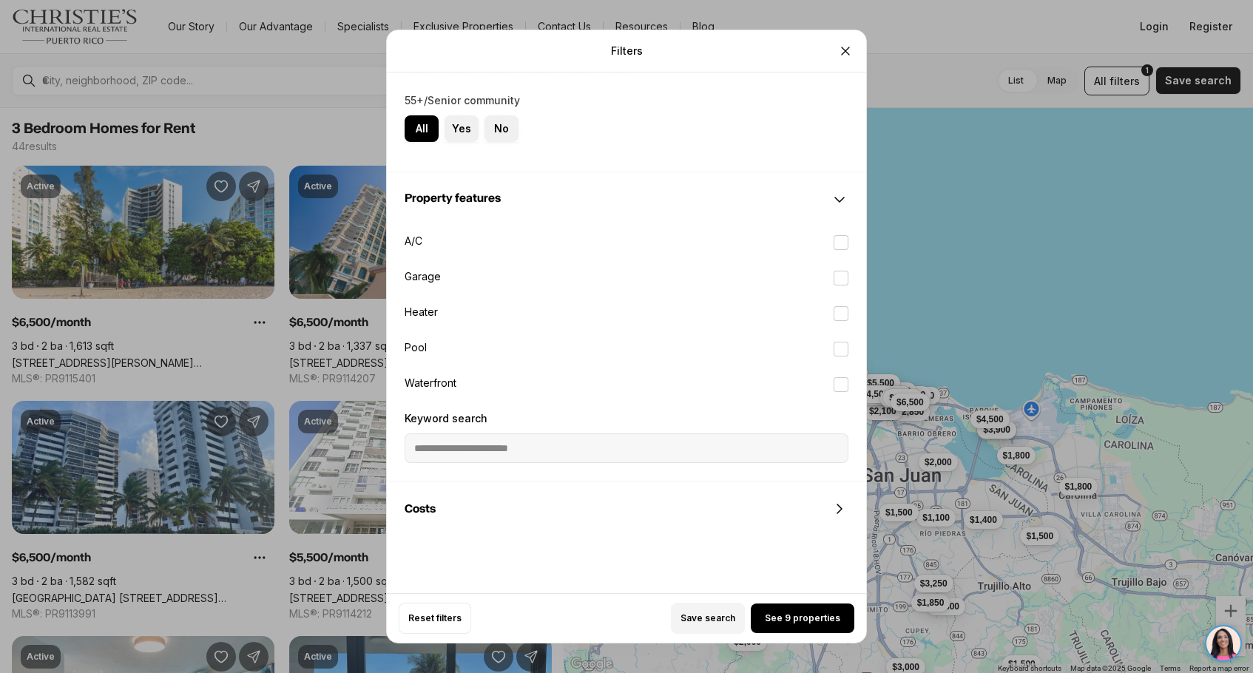
scroll to position [1376, 0]
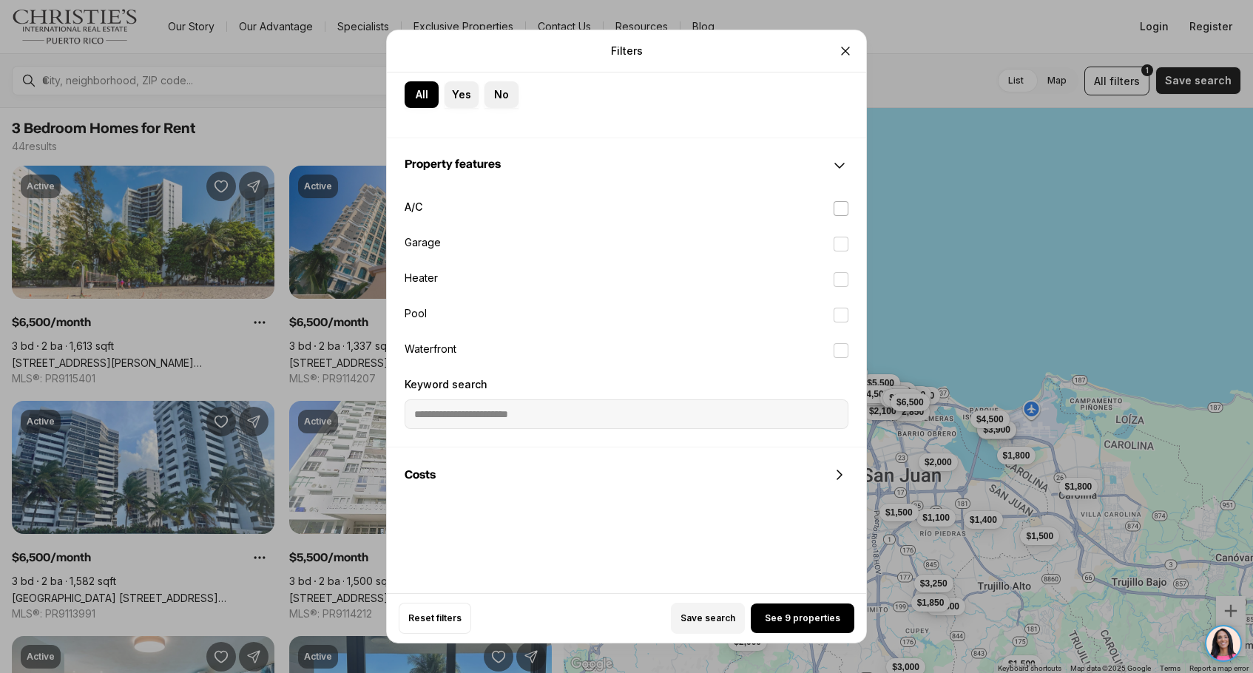
type input "*****"
click at [845, 210] on button "A/C" at bounding box center [840, 208] width 15 height 15
click at [830, 620] on span "See 4 properties" at bounding box center [802, 618] width 75 height 12
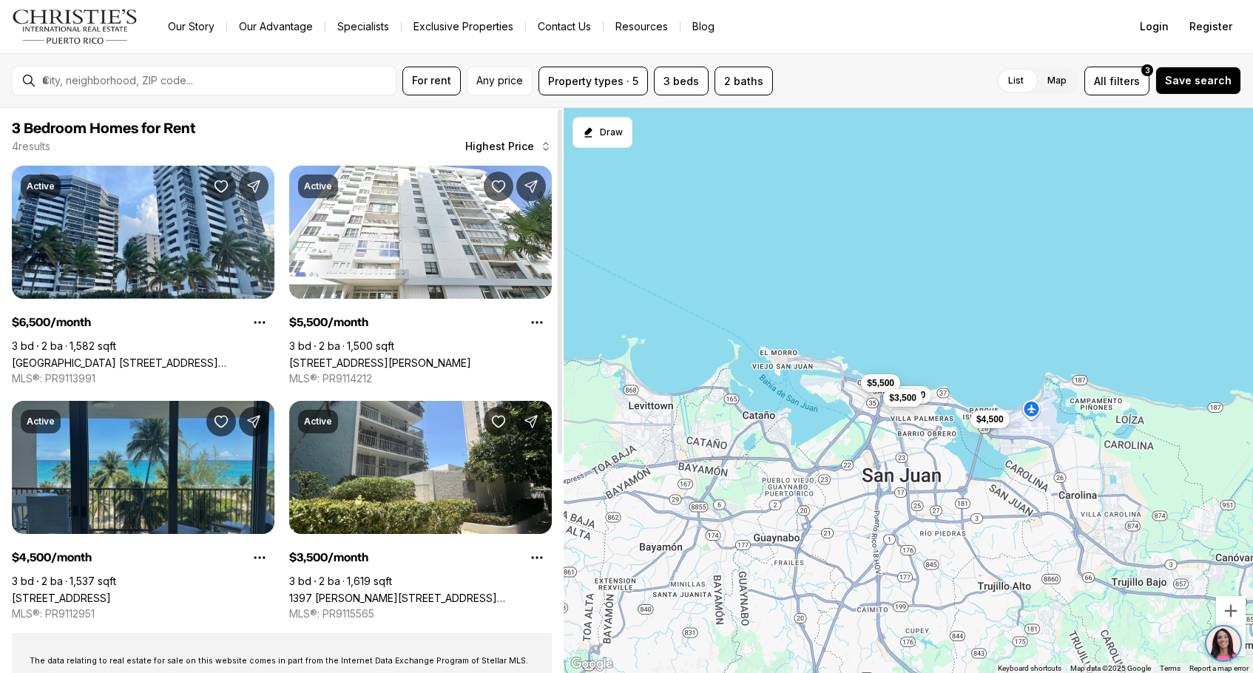
click at [111, 592] on link "4745 ISLA VERDE AVE. #6, CAROLINA PR, 00979" at bounding box center [61, 598] width 99 height 13
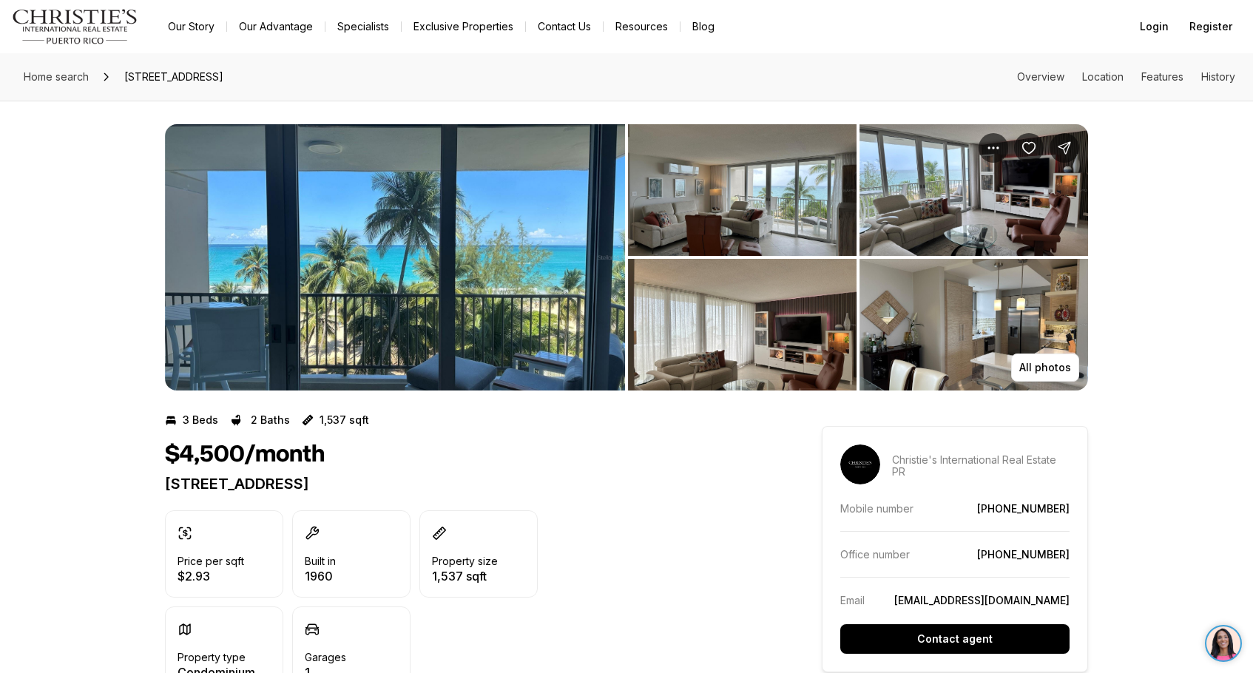
click at [473, 317] on img "View image gallery" at bounding box center [395, 257] width 460 height 266
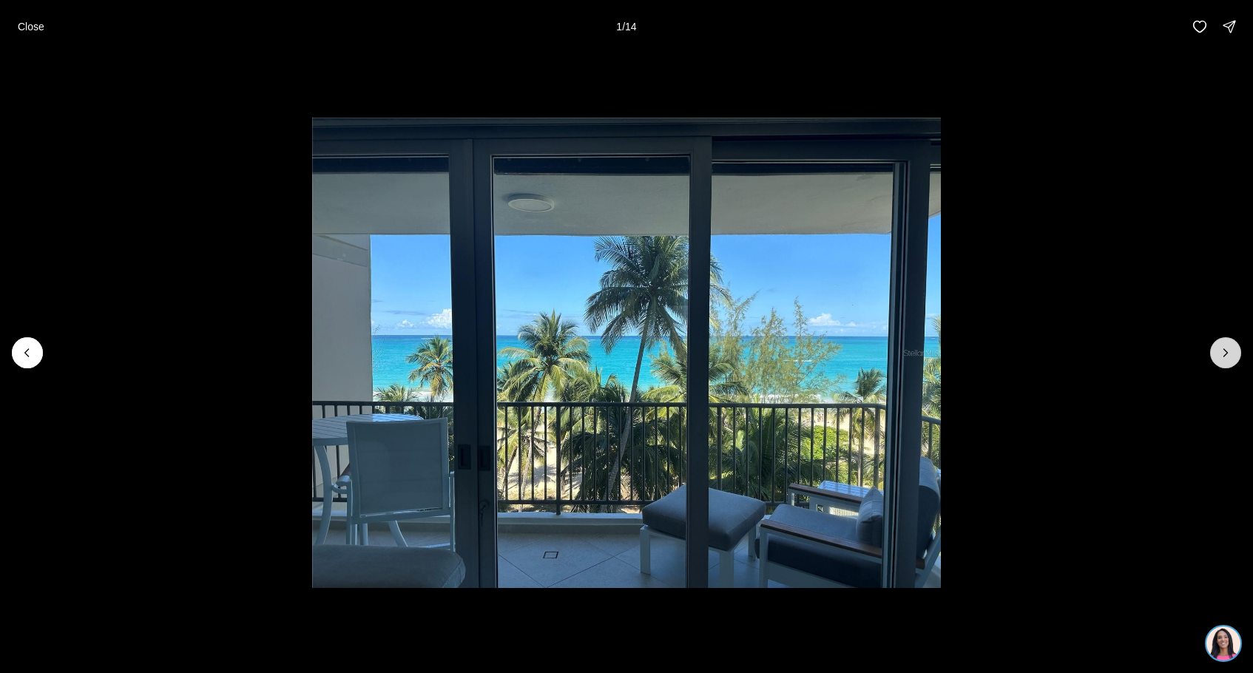
click at [1229, 356] on icon "Next slide" at bounding box center [1225, 352] width 15 height 15
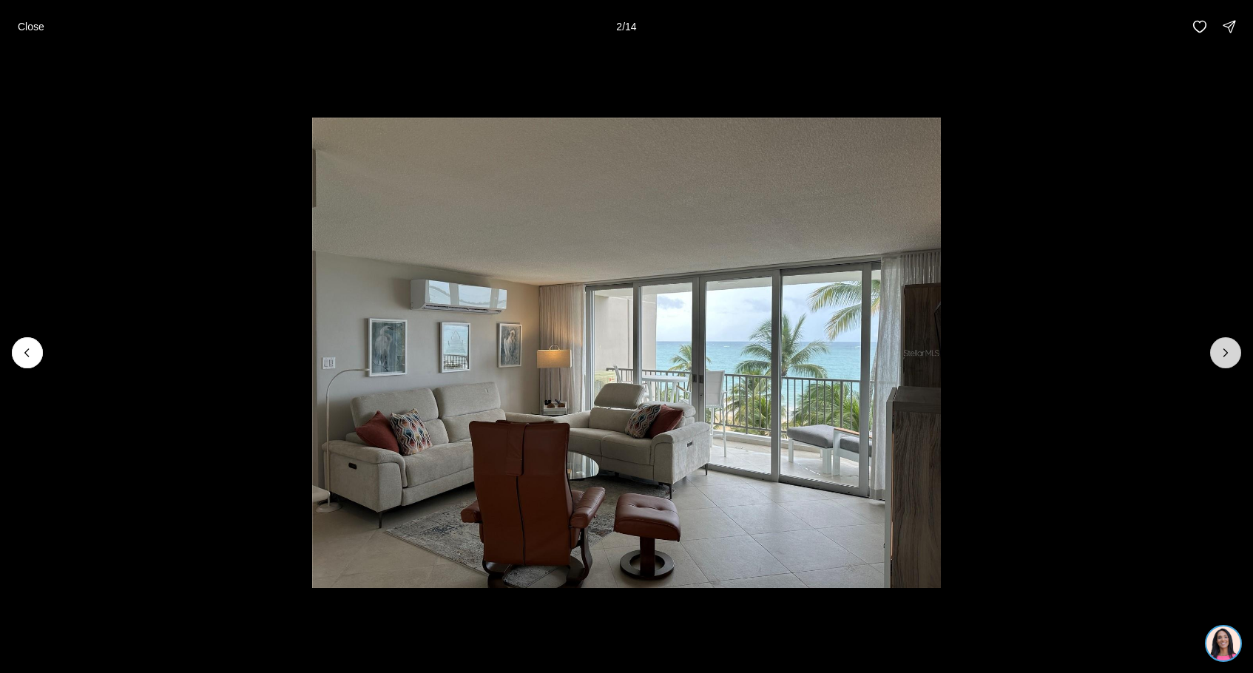
click at [1229, 356] on icon "Next slide" at bounding box center [1225, 352] width 15 height 15
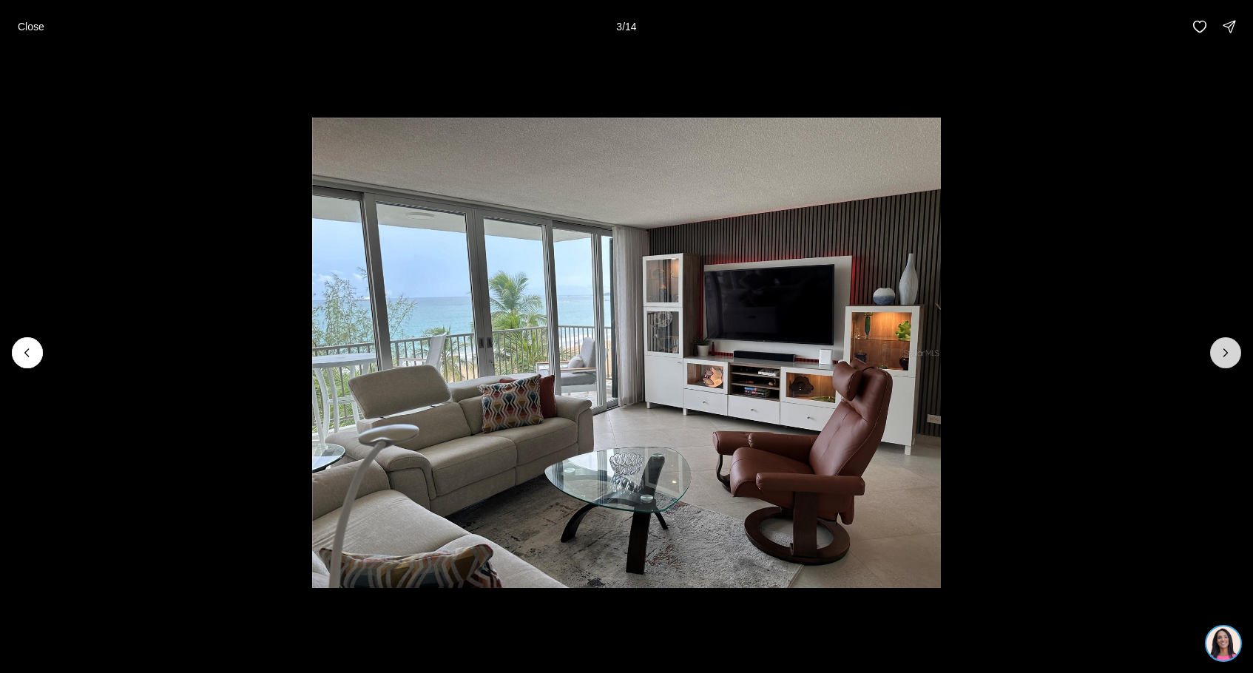
click at [1229, 356] on icon "Next slide" at bounding box center [1225, 352] width 15 height 15
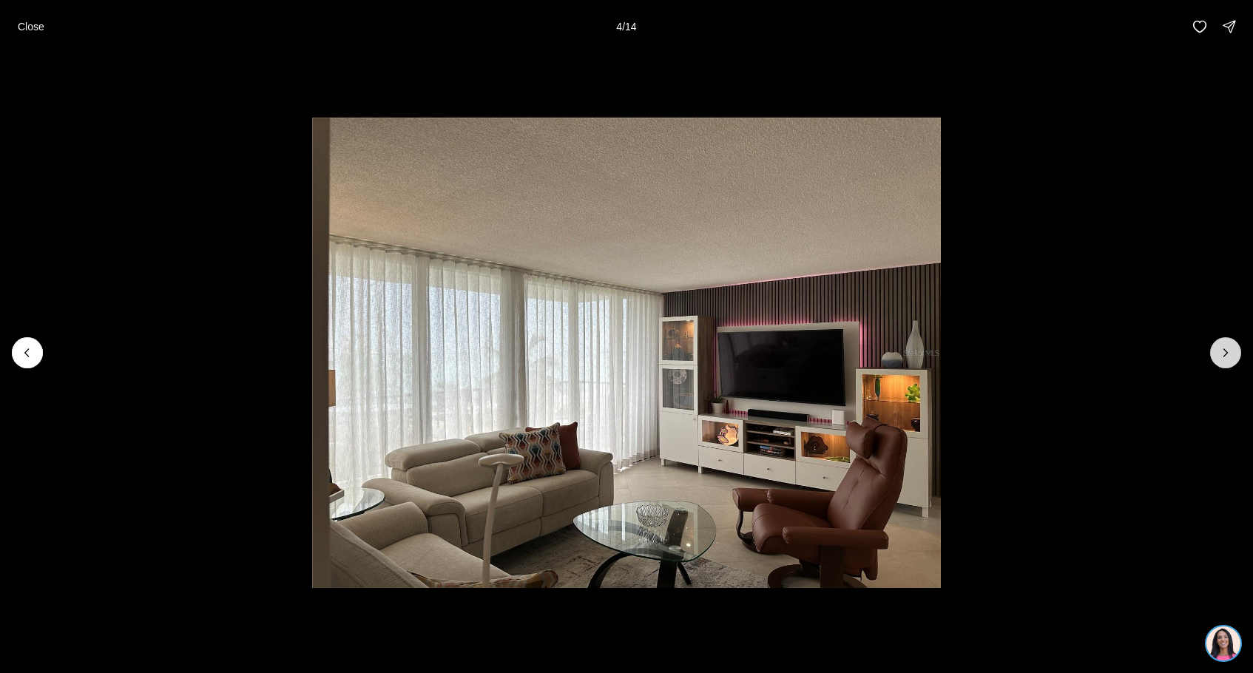
click at [1229, 356] on icon "Next slide" at bounding box center [1225, 352] width 15 height 15
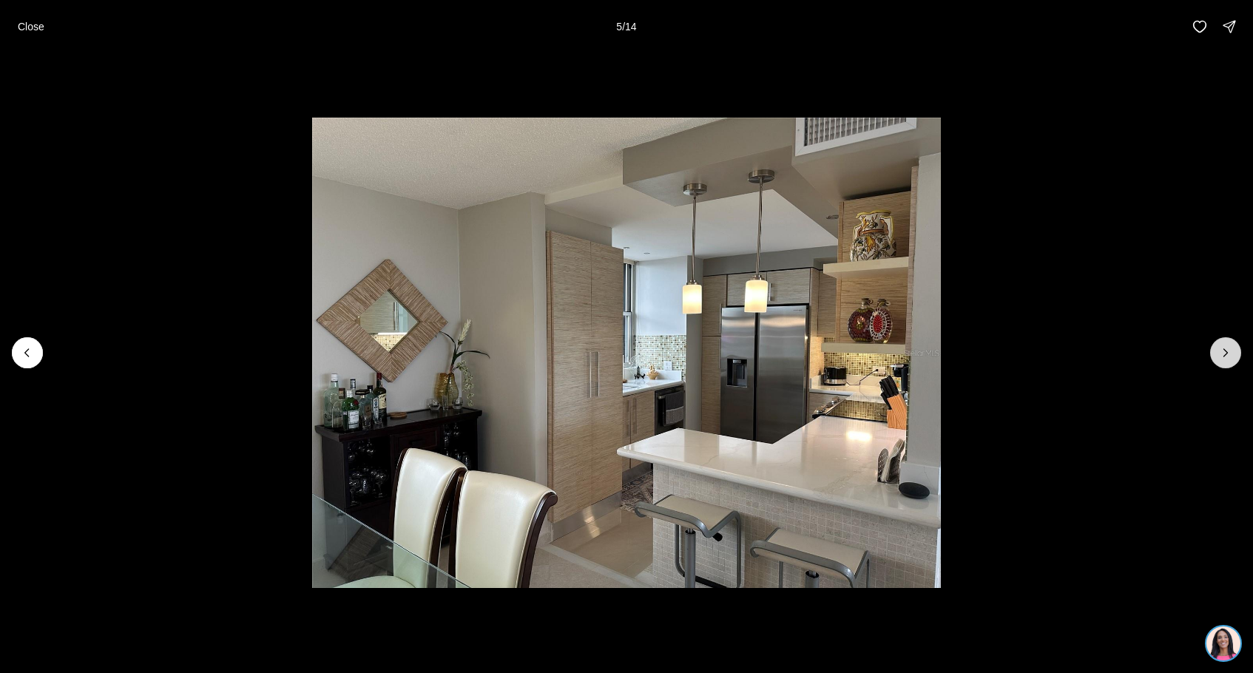
click at [1229, 356] on icon "Next slide" at bounding box center [1225, 352] width 15 height 15
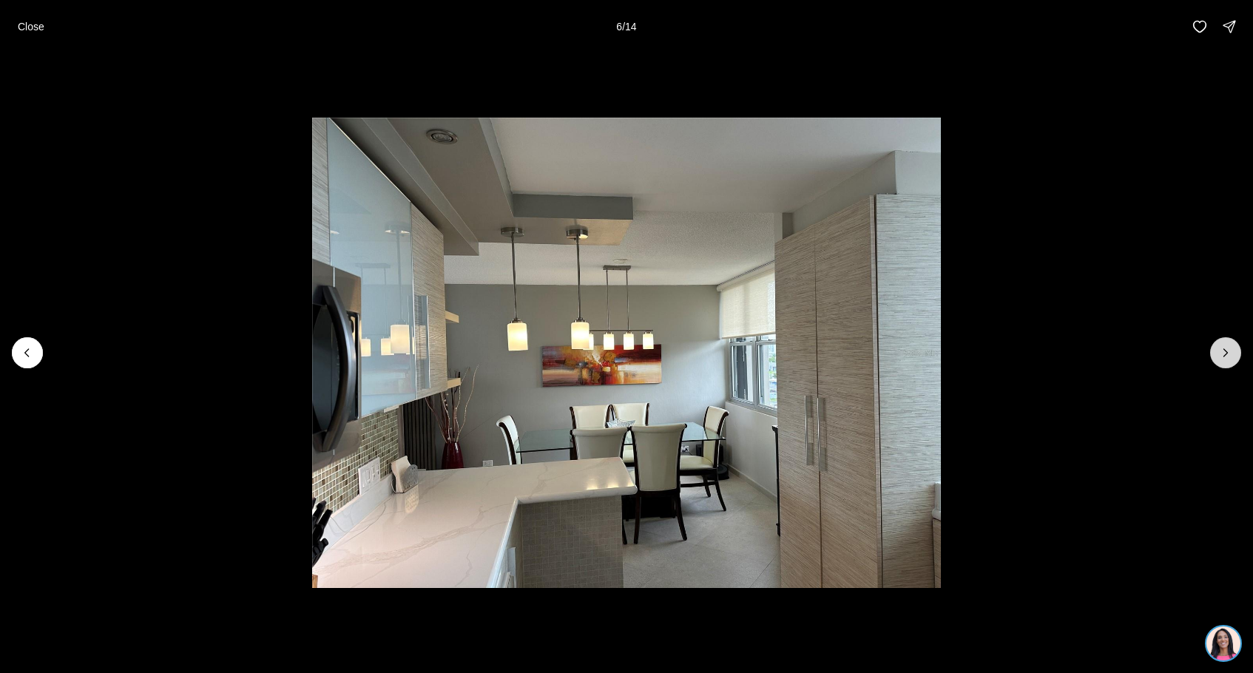
click at [1229, 356] on icon "Next slide" at bounding box center [1225, 352] width 15 height 15
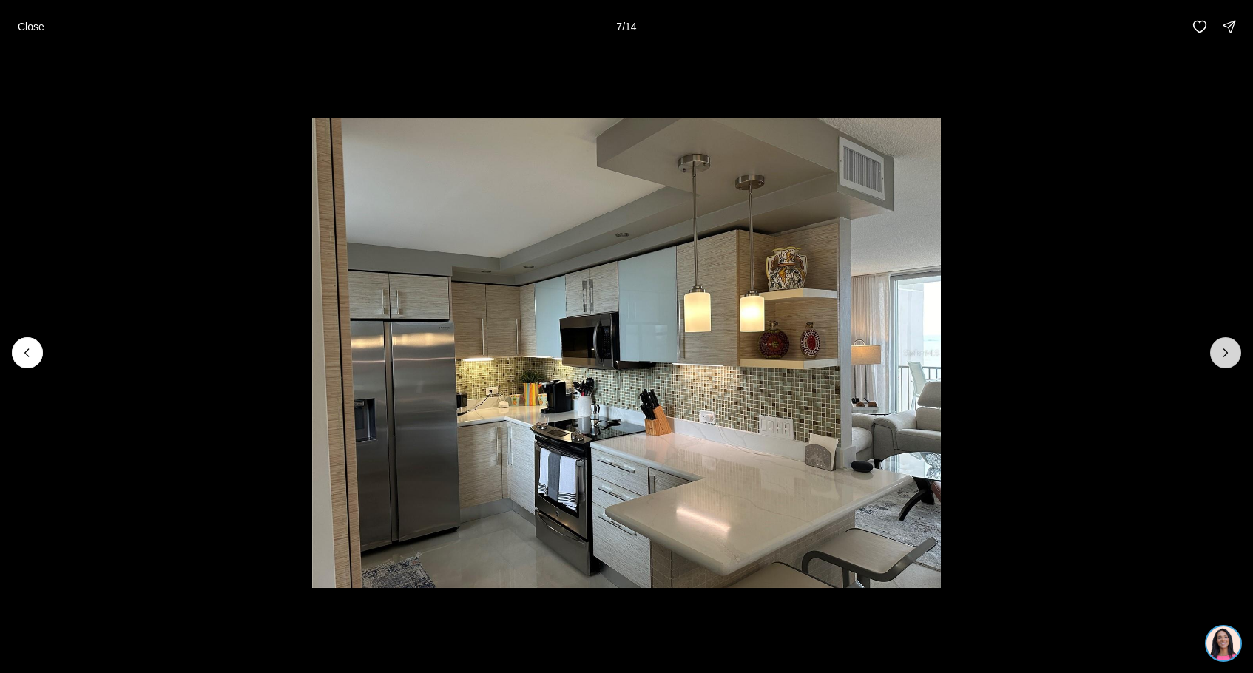
click at [1229, 356] on icon "Next slide" at bounding box center [1225, 352] width 15 height 15
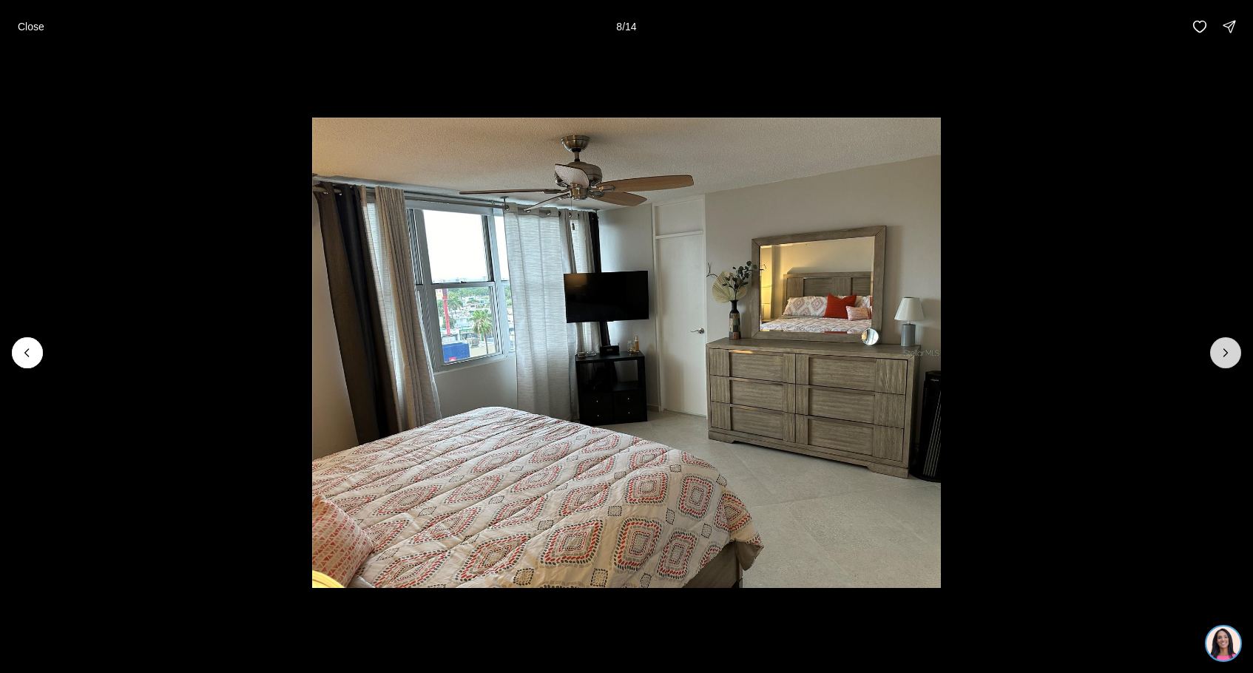
click at [1229, 356] on icon "Next slide" at bounding box center [1225, 352] width 15 height 15
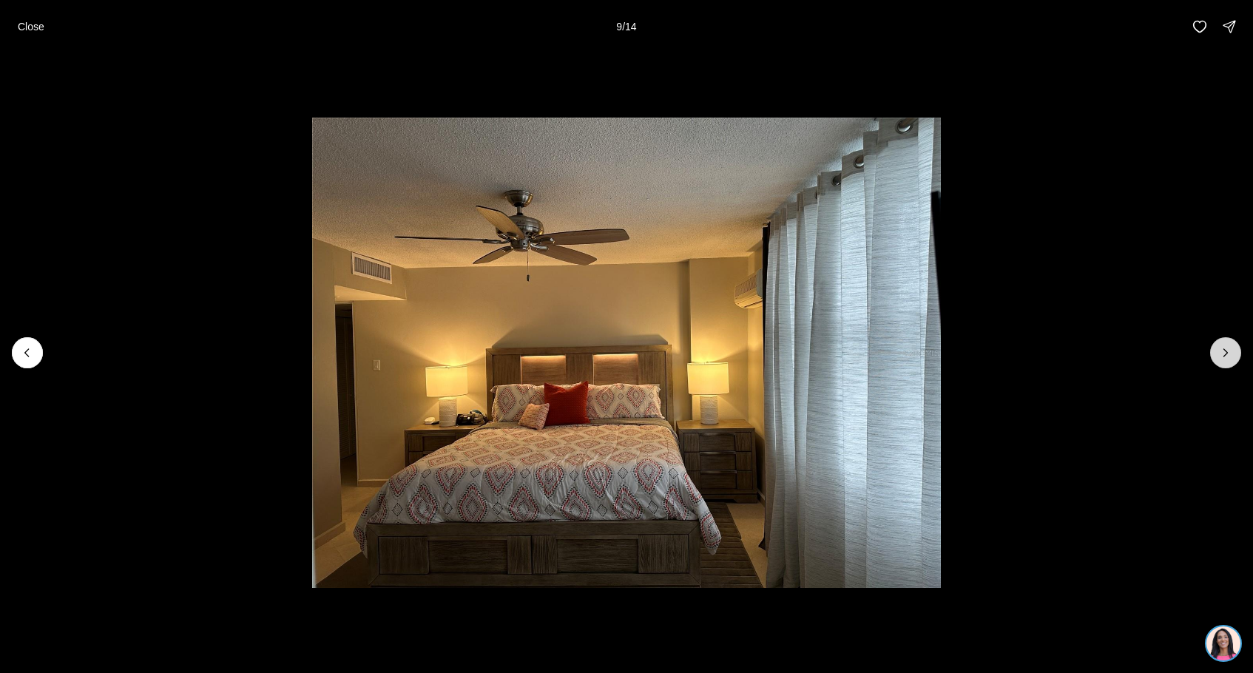
click at [1229, 356] on icon "Next slide" at bounding box center [1225, 352] width 15 height 15
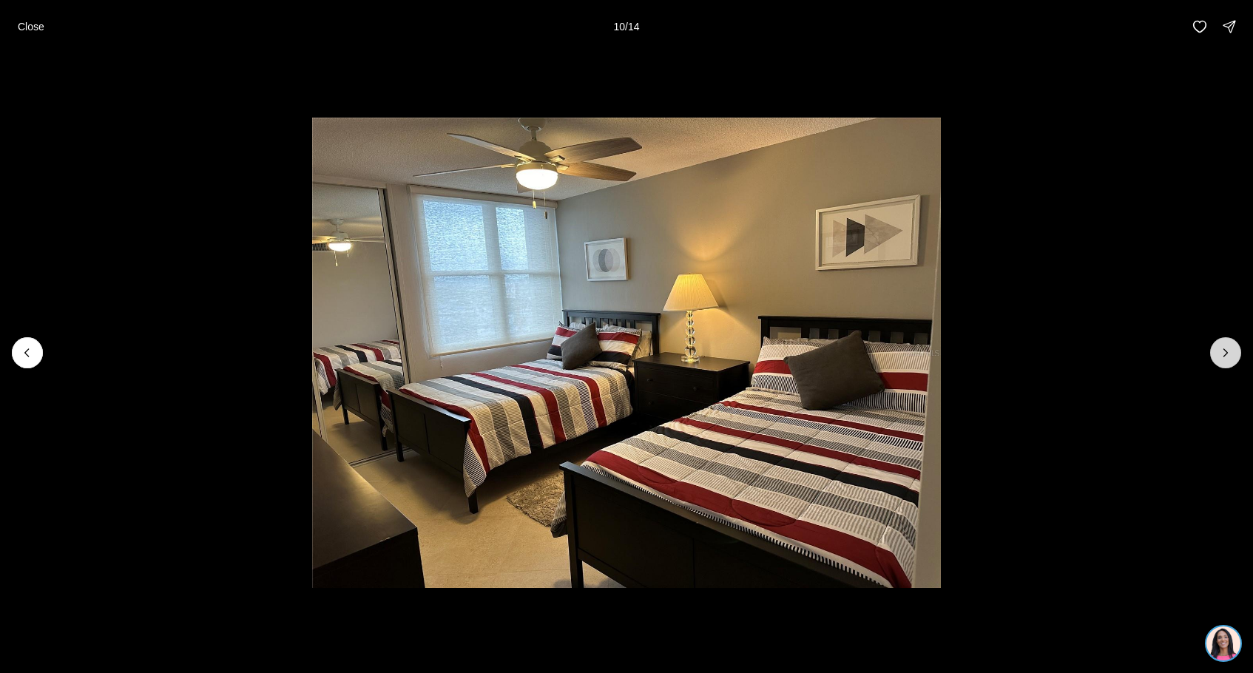
click at [1219, 353] on icon "Next slide" at bounding box center [1225, 352] width 15 height 15
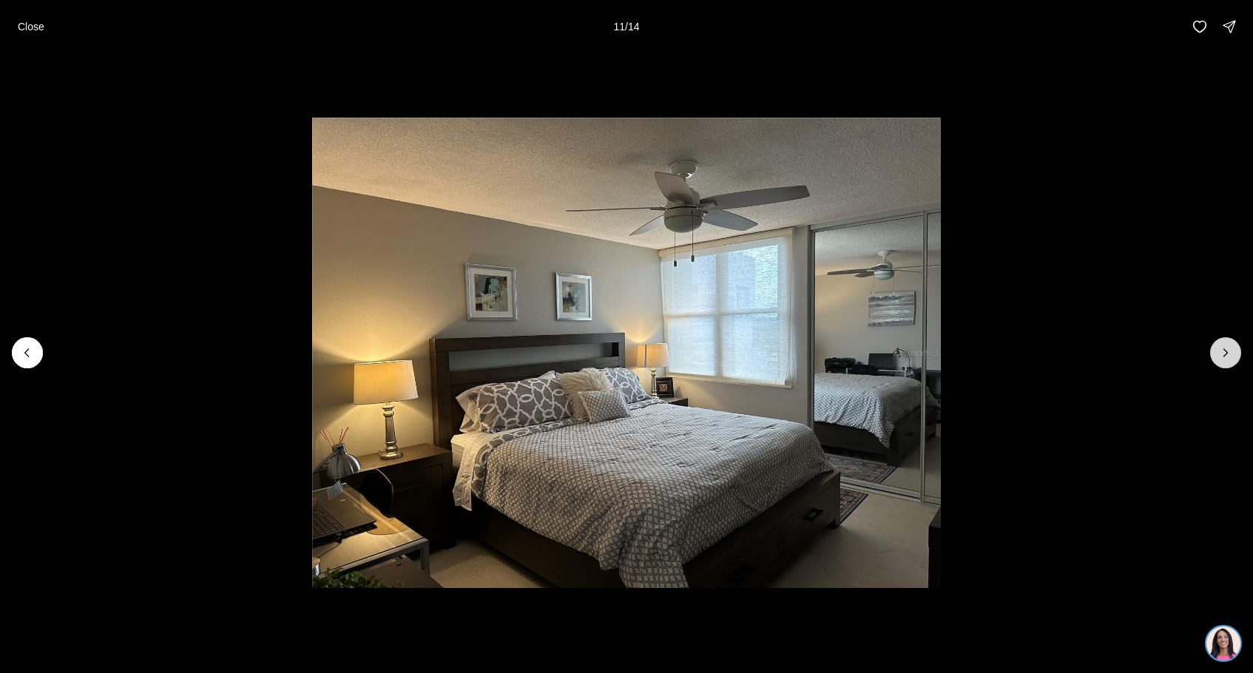
click at [1219, 353] on icon "Next slide" at bounding box center [1225, 352] width 15 height 15
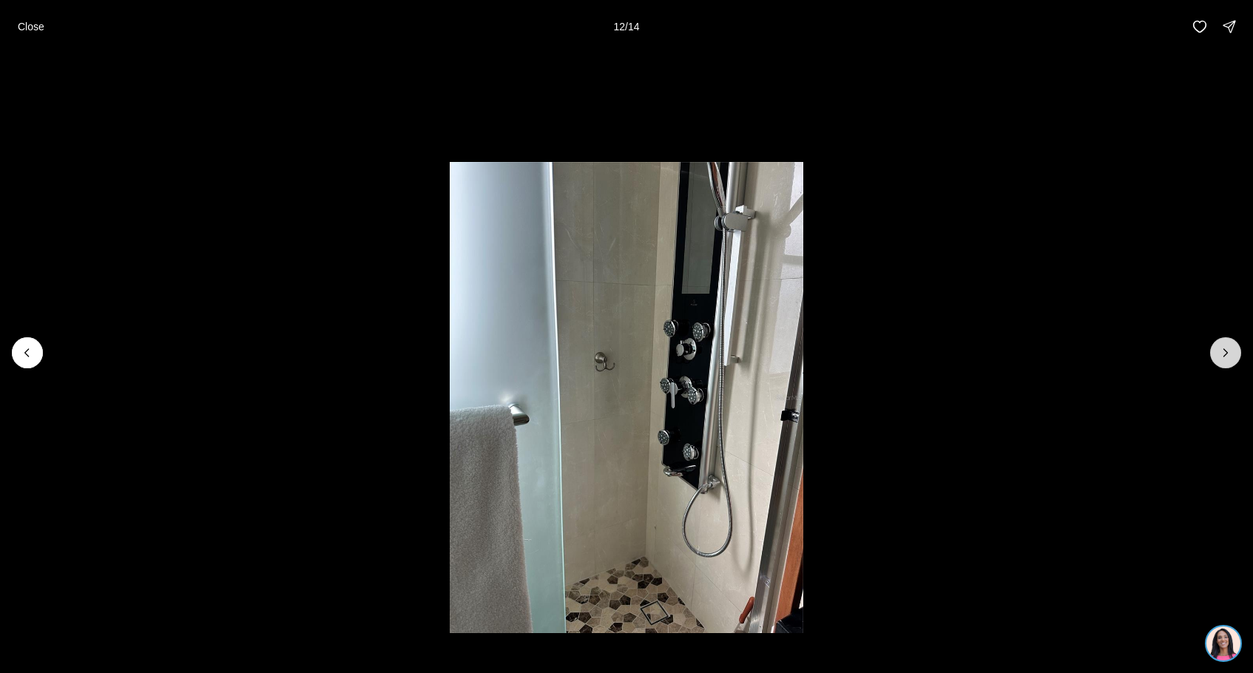
click at [1219, 353] on icon "Next slide" at bounding box center [1225, 352] width 15 height 15
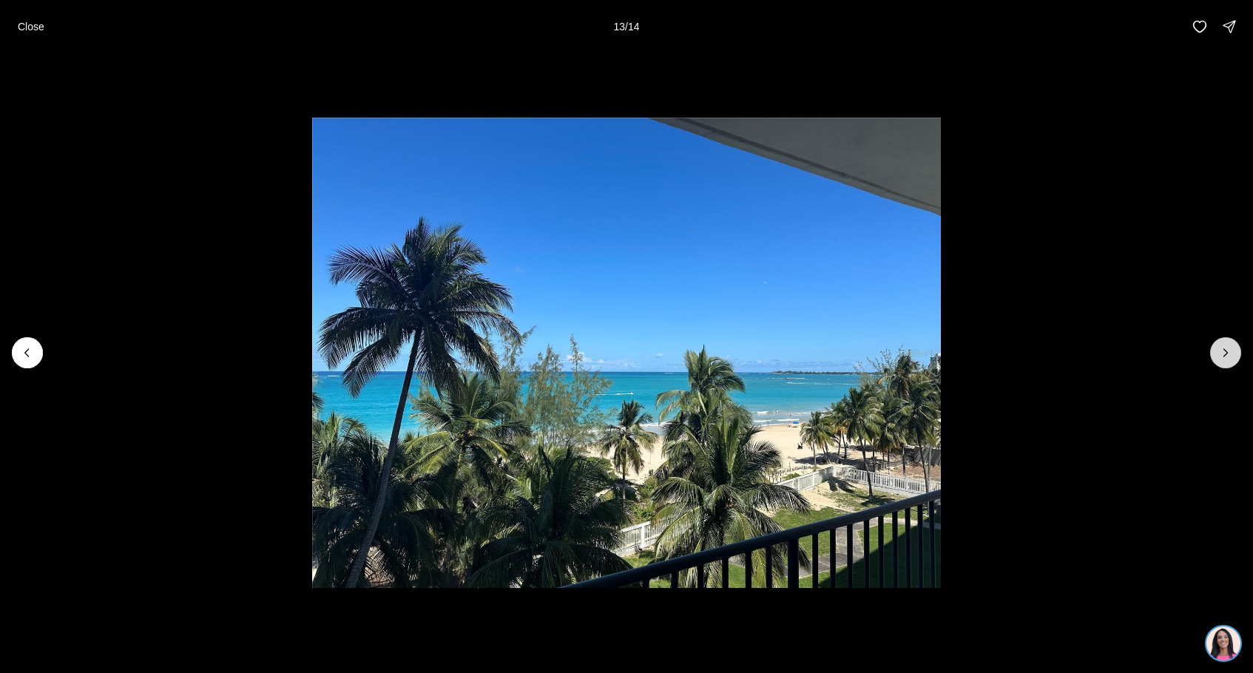
click at [1219, 353] on icon "Next slide" at bounding box center [1225, 352] width 15 height 15
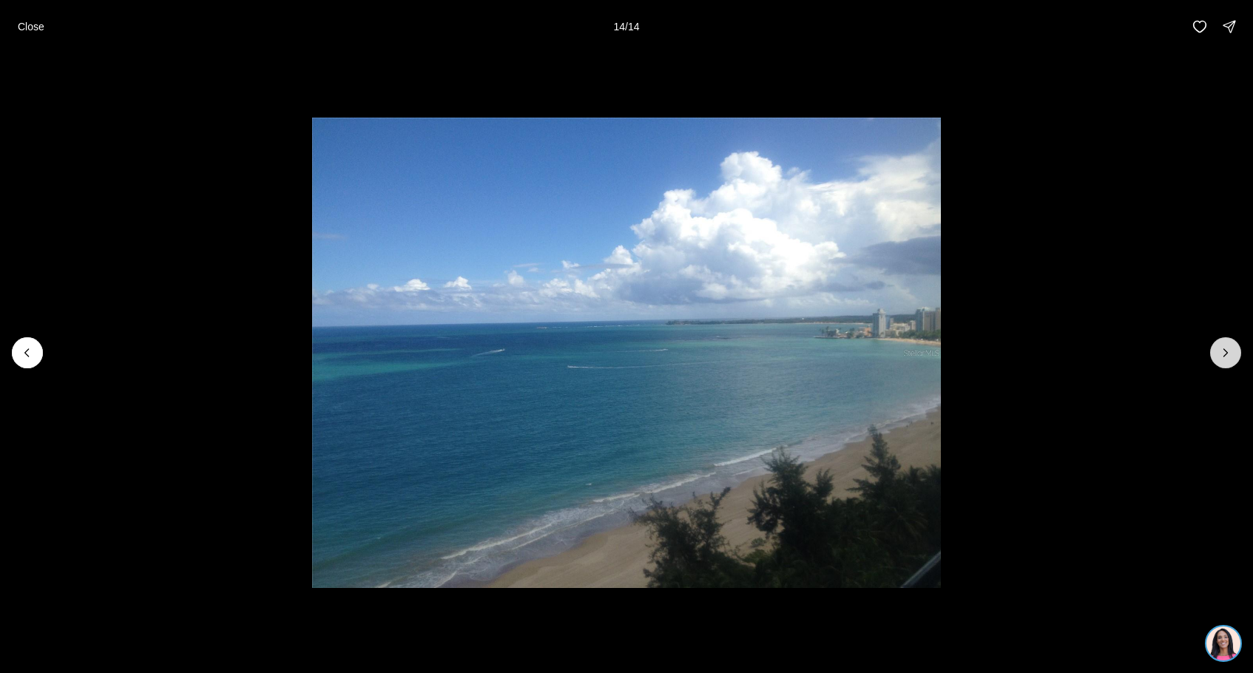
click at [1219, 353] on div at bounding box center [1225, 352] width 31 height 31
click at [42, 30] on p "Close" at bounding box center [31, 27] width 27 height 12
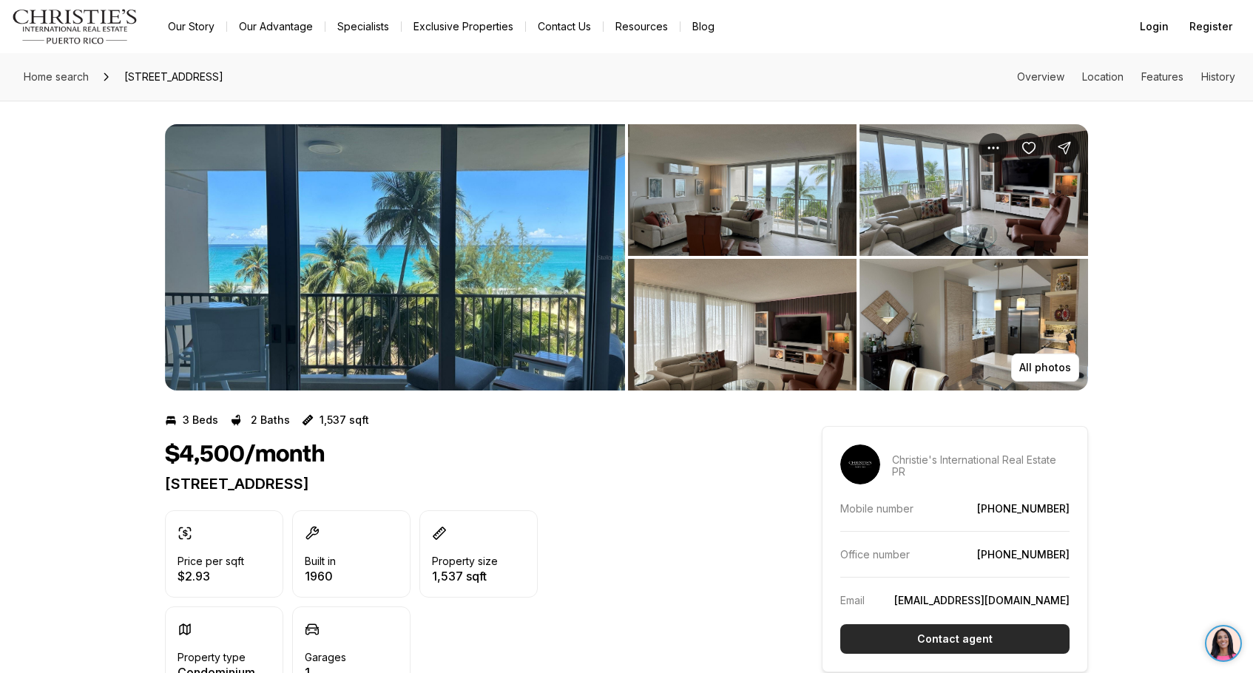
click at [997, 635] on button "Contact agent" at bounding box center [954, 639] width 229 height 30
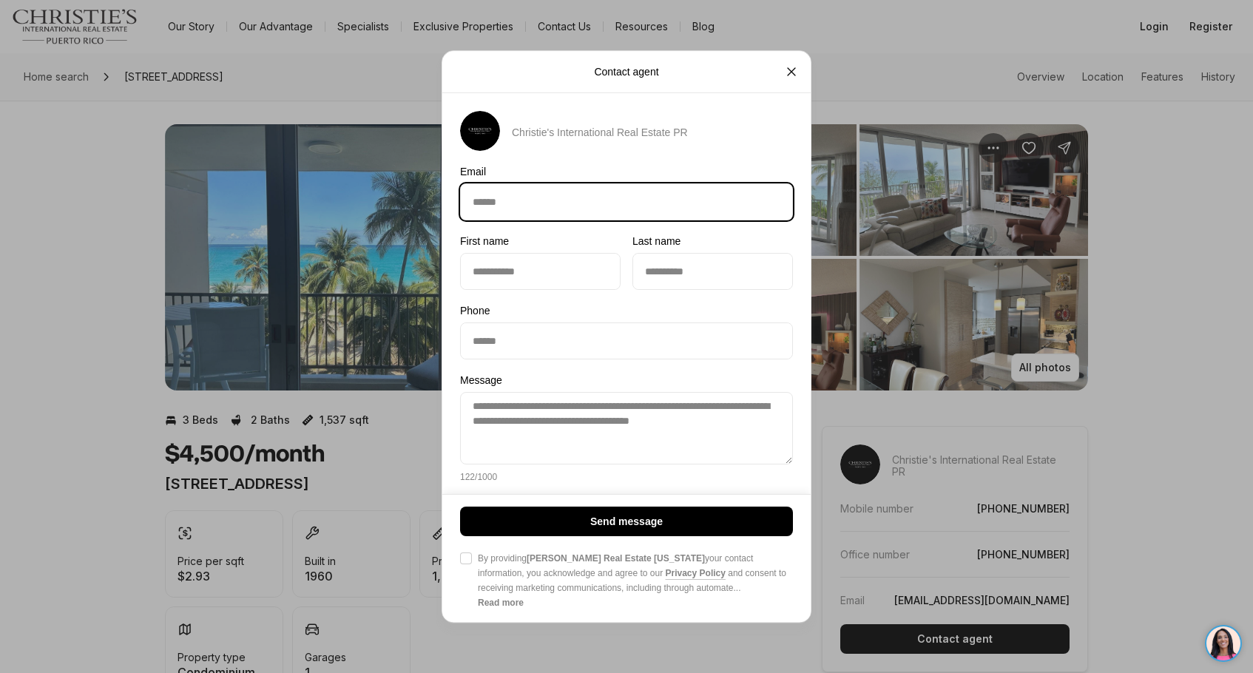
click at [595, 202] on input "Email Email" at bounding box center [626, 201] width 331 height 35
type input "**********"
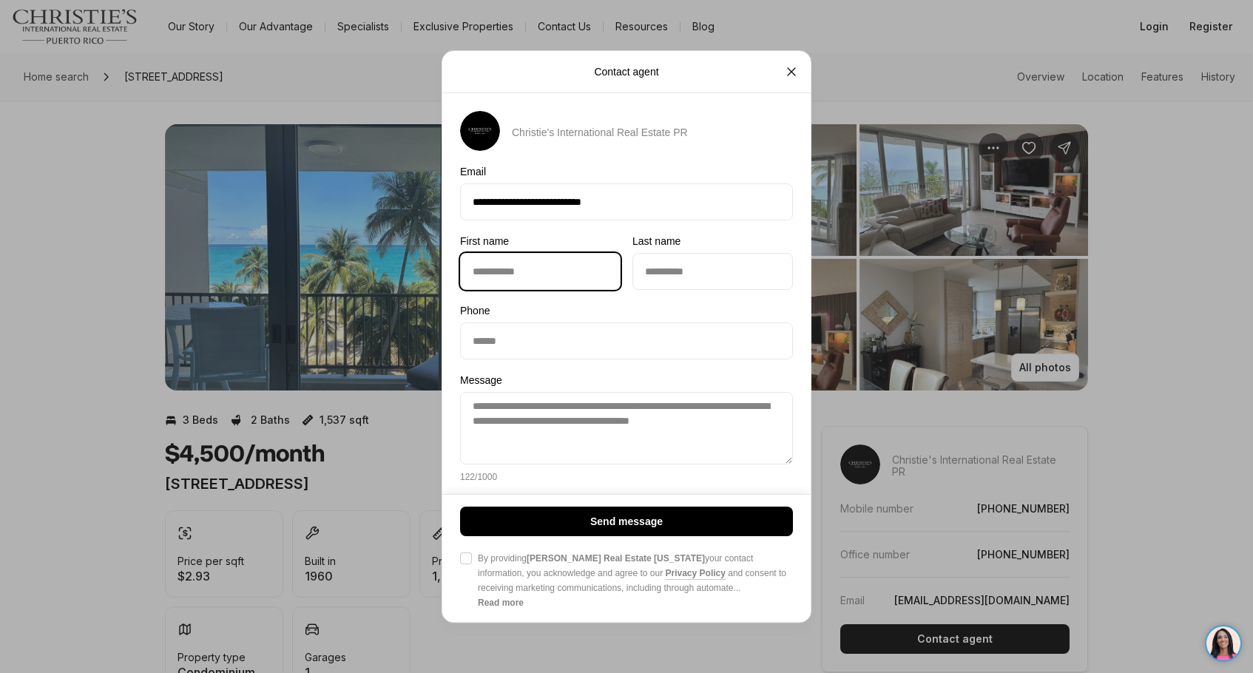
type input "******"
type input "*****"
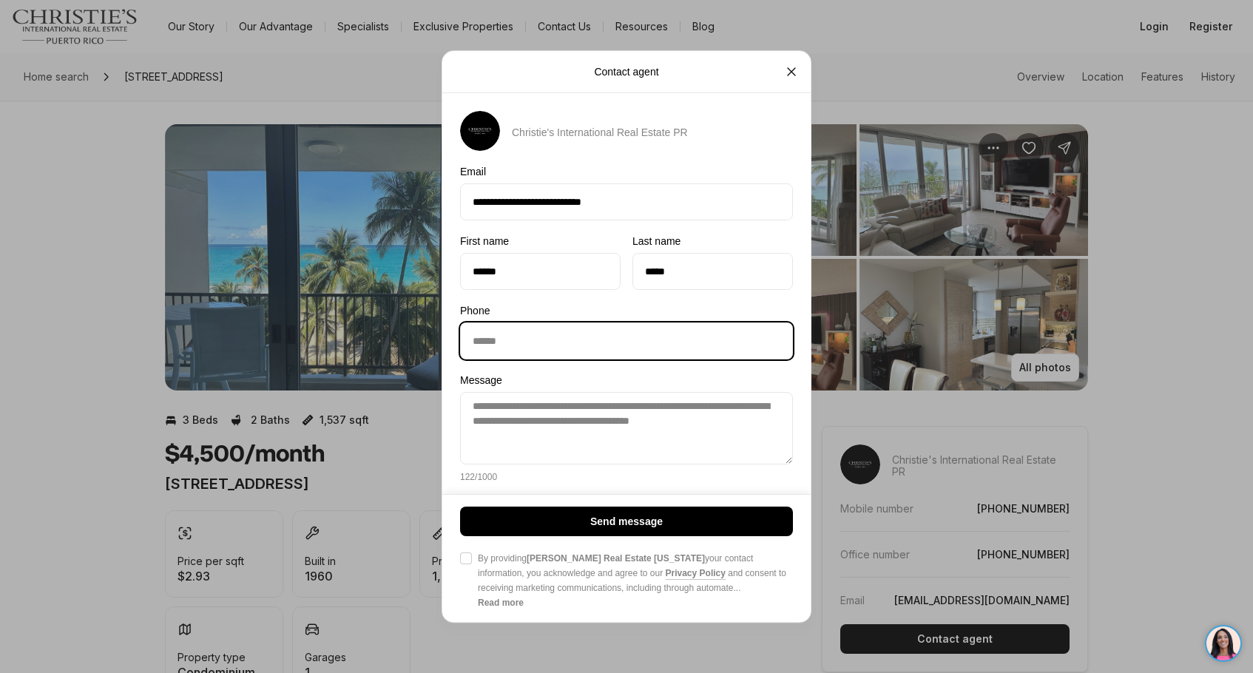
type input "**********"
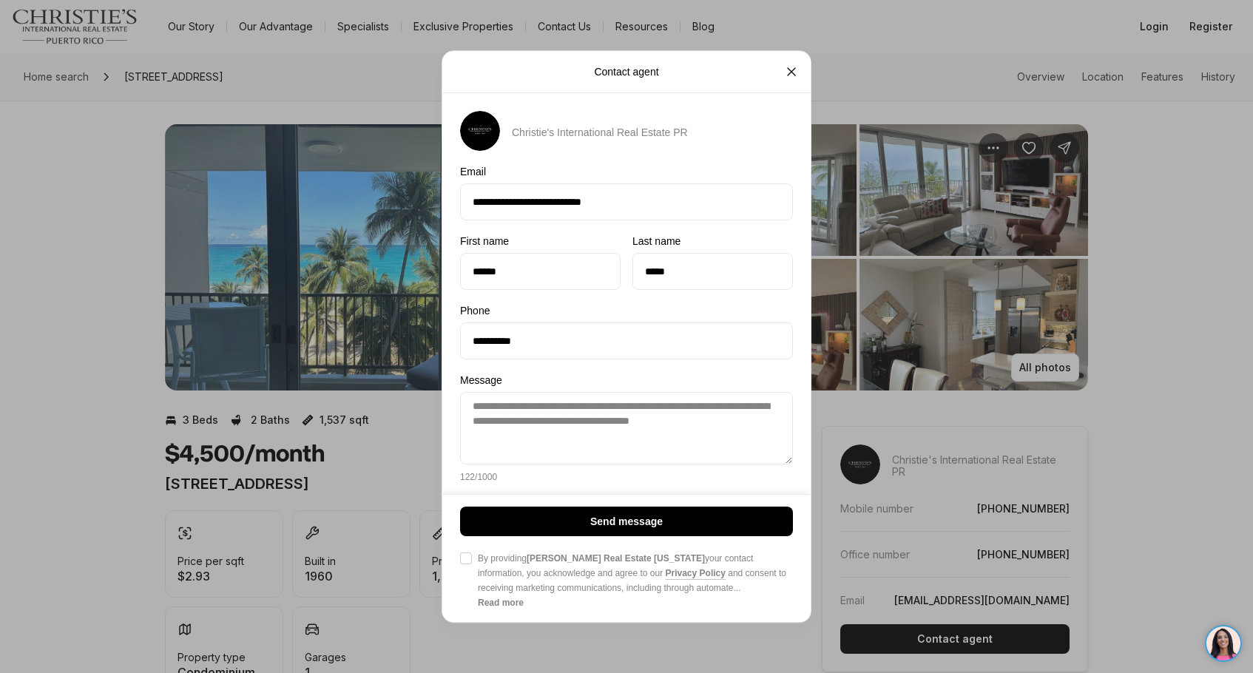
click at [471, 561] on button "Agree to Privacy Policy By providing [PERSON_NAME] Real Estate [US_STATE] your …" at bounding box center [466, 558] width 12 height 12
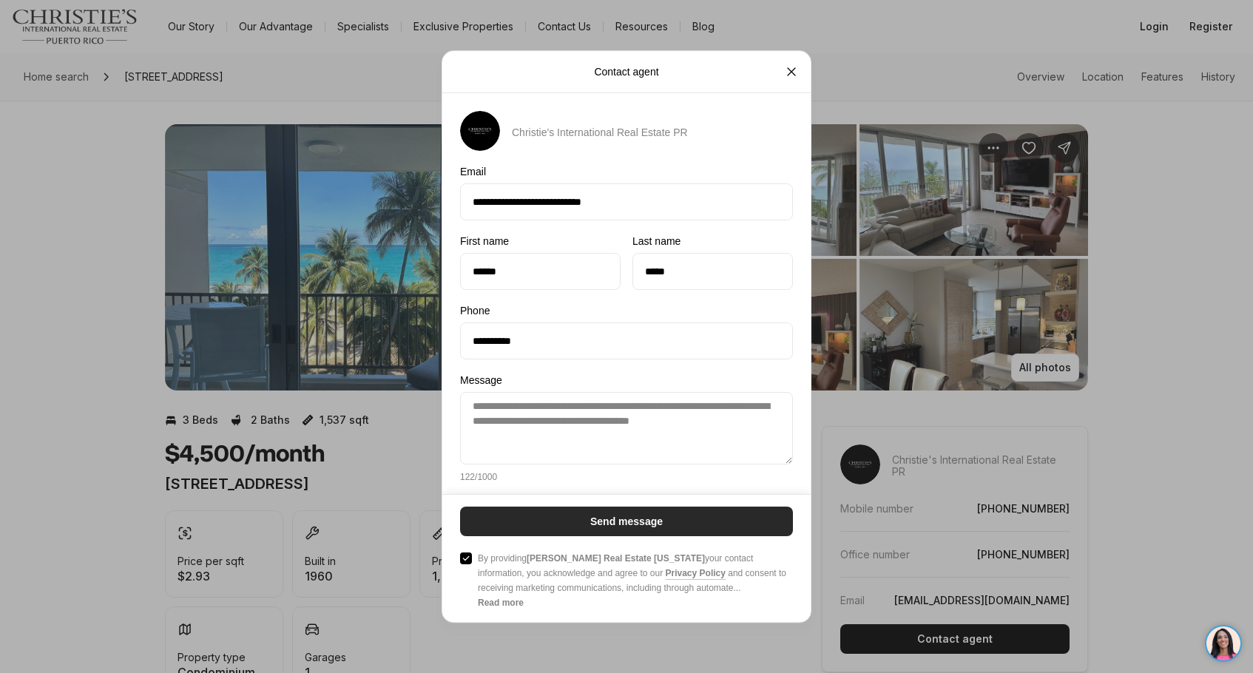
click at [595, 521] on p "Send message" at bounding box center [626, 521] width 72 height 12
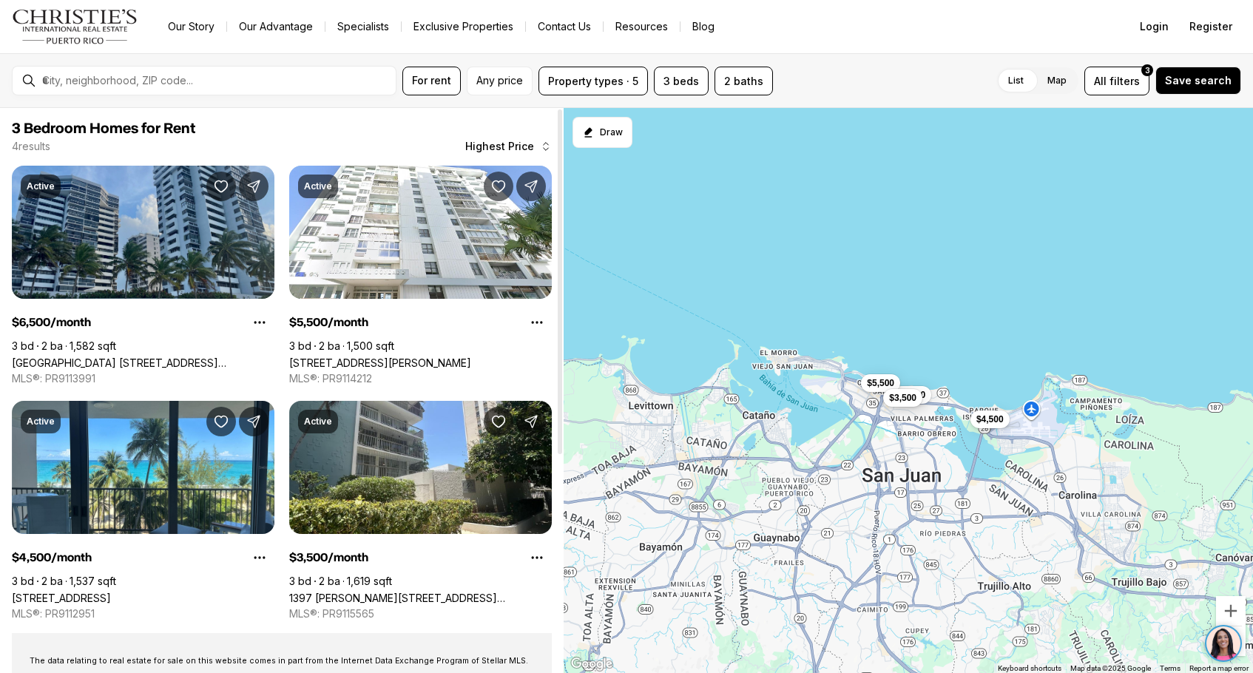
click at [216, 356] on link "[GEOGRAPHIC_DATA] [STREET_ADDRESS][PERSON_NAME]" at bounding box center [143, 362] width 263 height 13
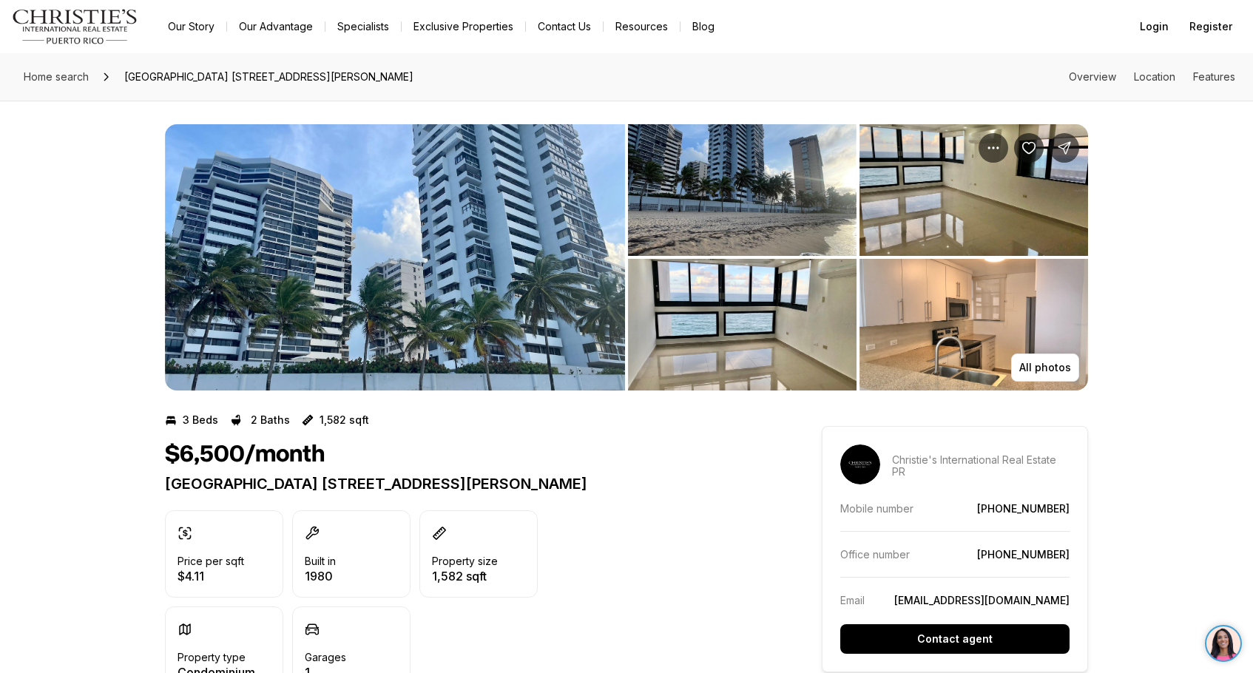
click at [692, 291] on img "View image gallery" at bounding box center [742, 325] width 229 height 132
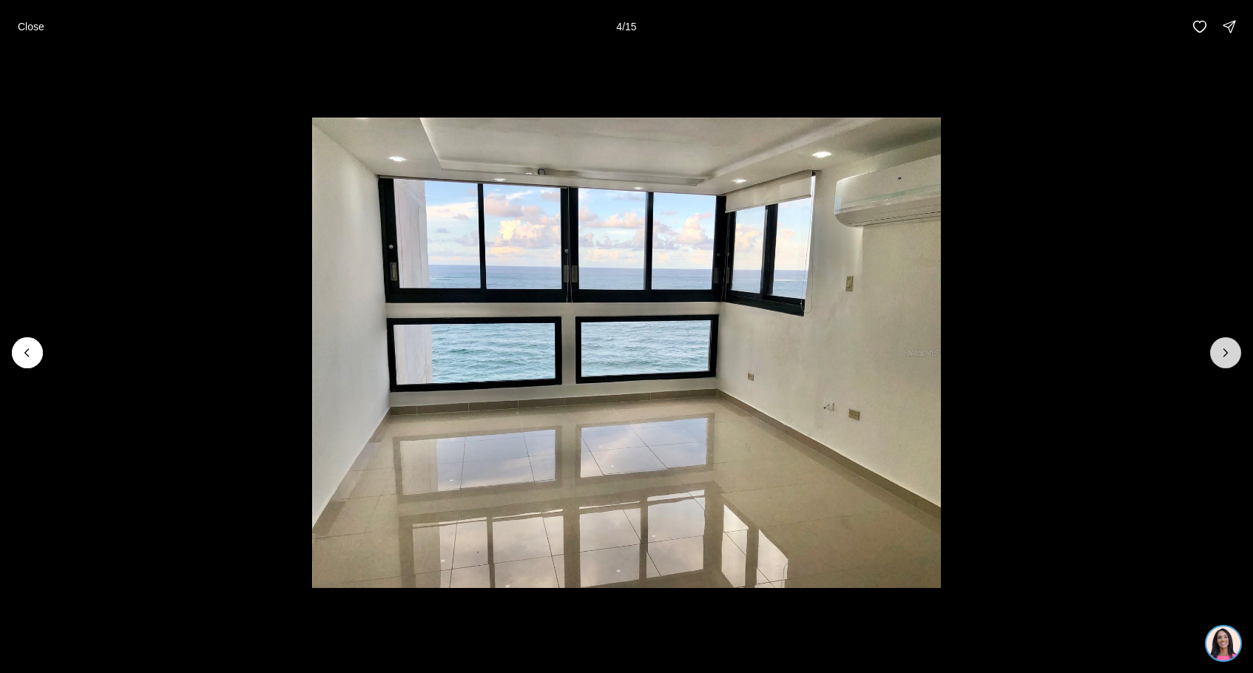
click at [1219, 349] on icon "Next slide" at bounding box center [1225, 352] width 15 height 15
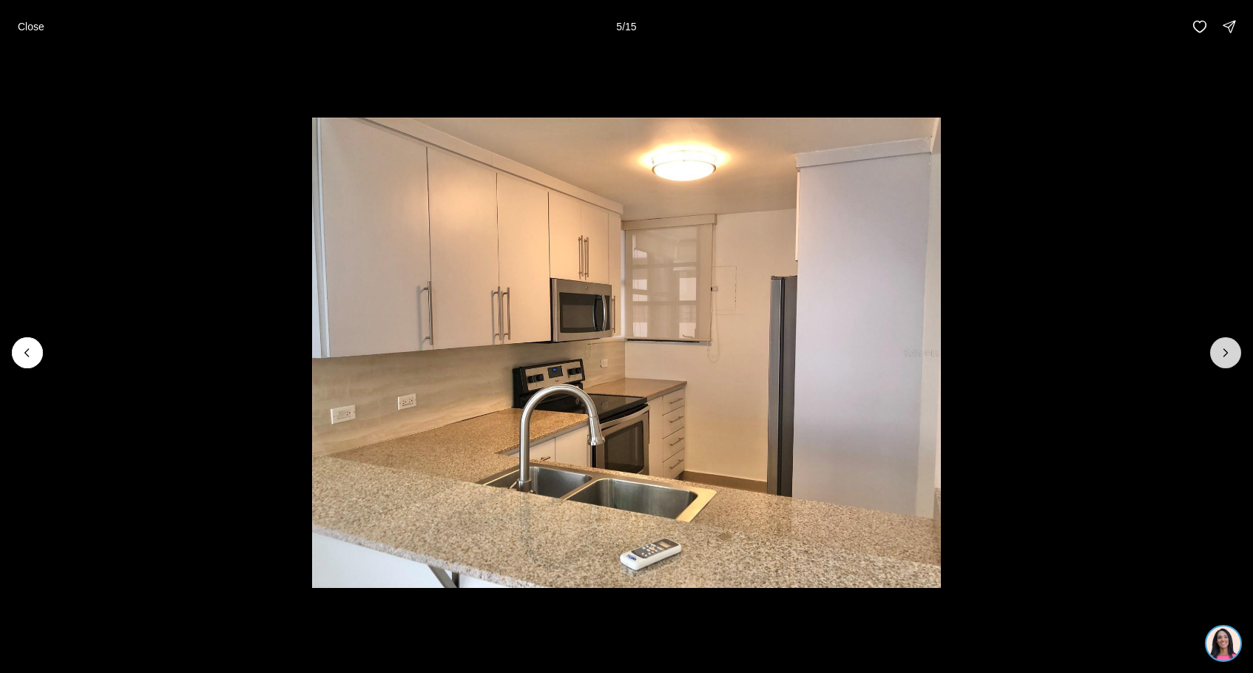
click at [1219, 349] on icon "Next slide" at bounding box center [1225, 352] width 15 height 15
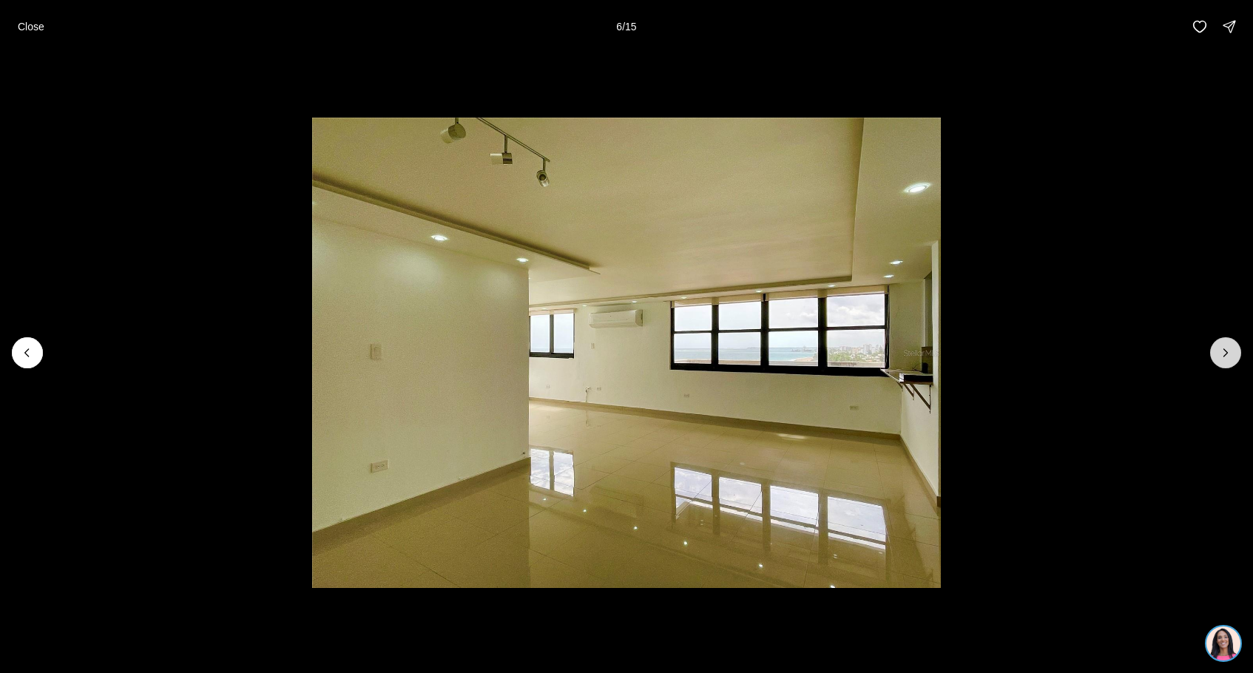
click at [1219, 349] on icon "Next slide" at bounding box center [1225, 352] width 15 height 15
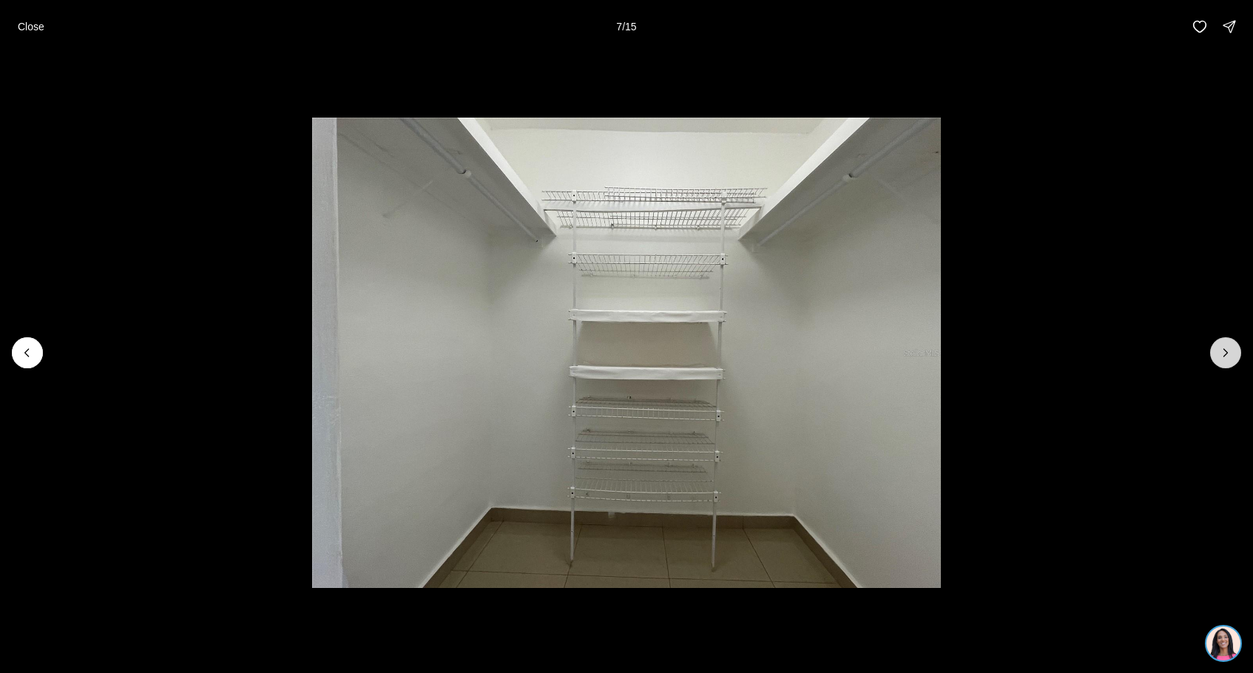
click at [1219, 349] on icon "Next slide" at bounding box center [1225, 352] width 15 height 15
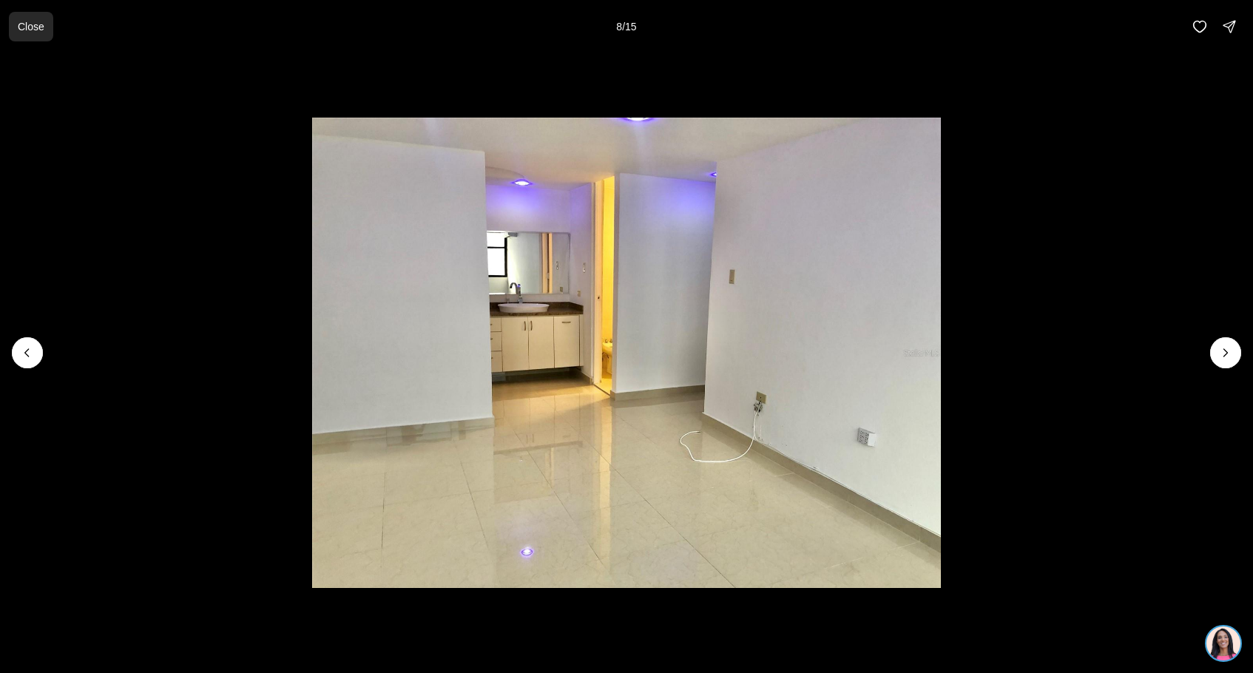
click at [21, 27] on p "Close" at bounding box center [31, 27] width 27 height 12
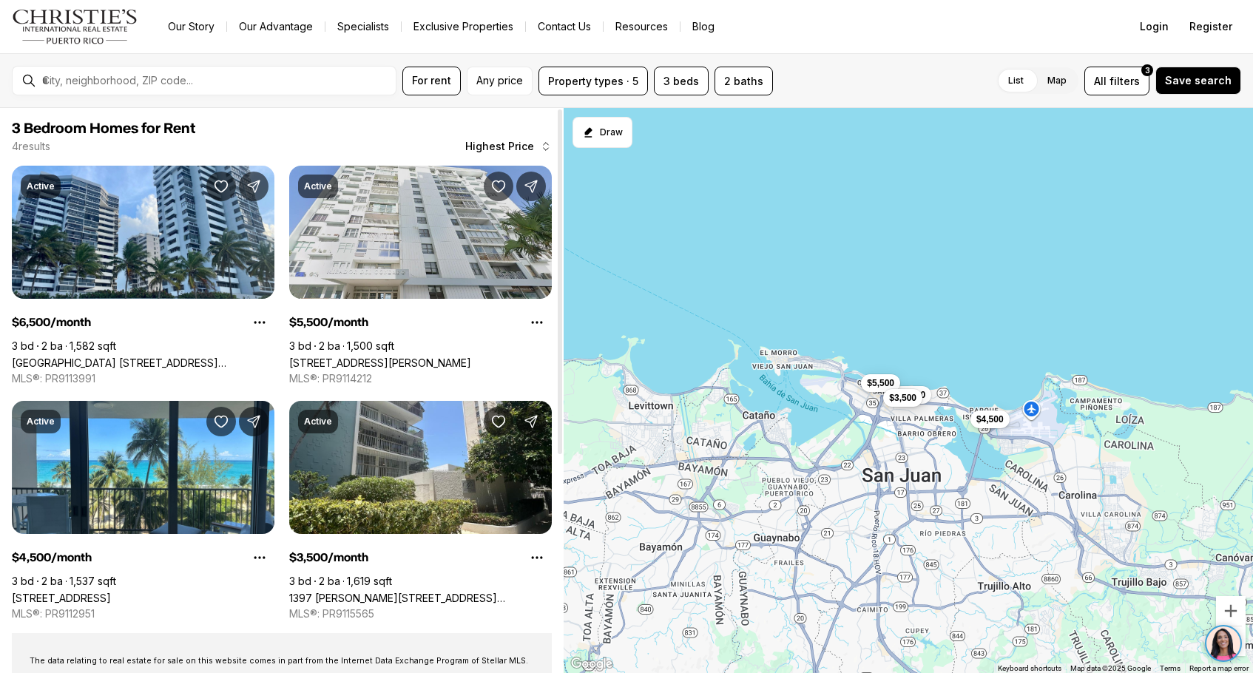
click at [470, 356] on link "[STREET_ADDRESS][PERSON_NAME]" at bounding box center [380, 362] width 182 height 13
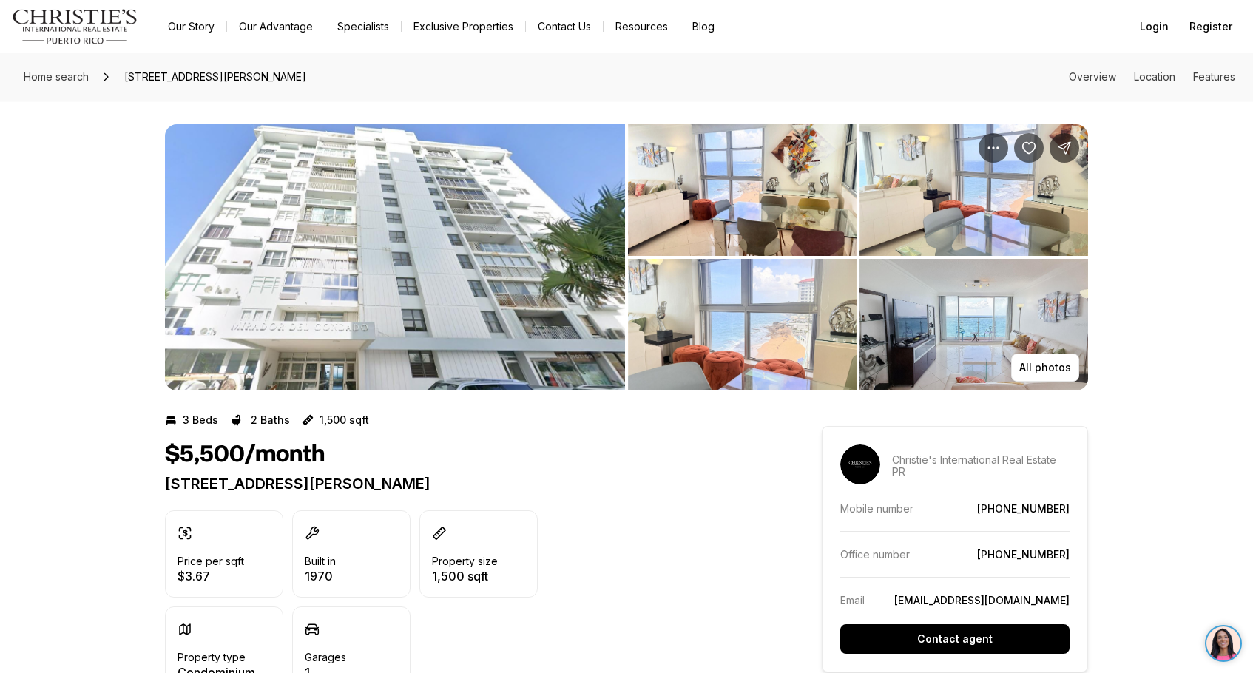
click at [712, 185] on img "View image gallery" at bounding box center [742, 190] width 229 height 132
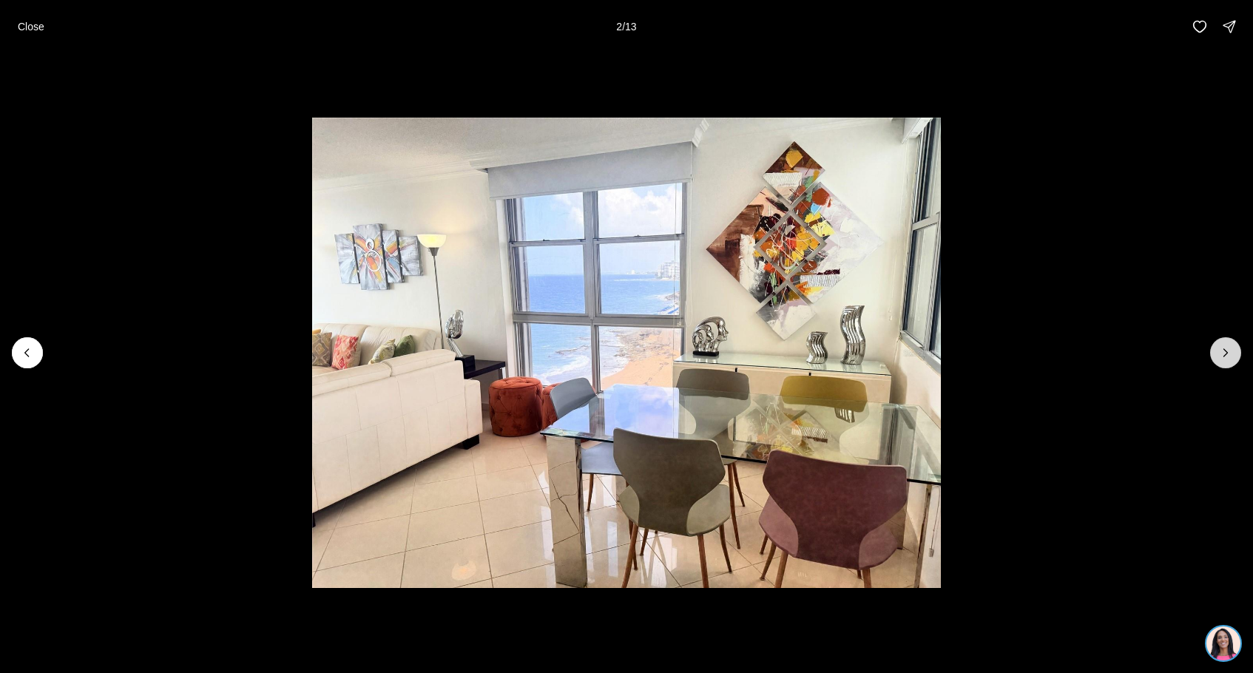
click at [1228, 351] on icon "Next slide" at bounding box center [1225, 352] width 15 height 15
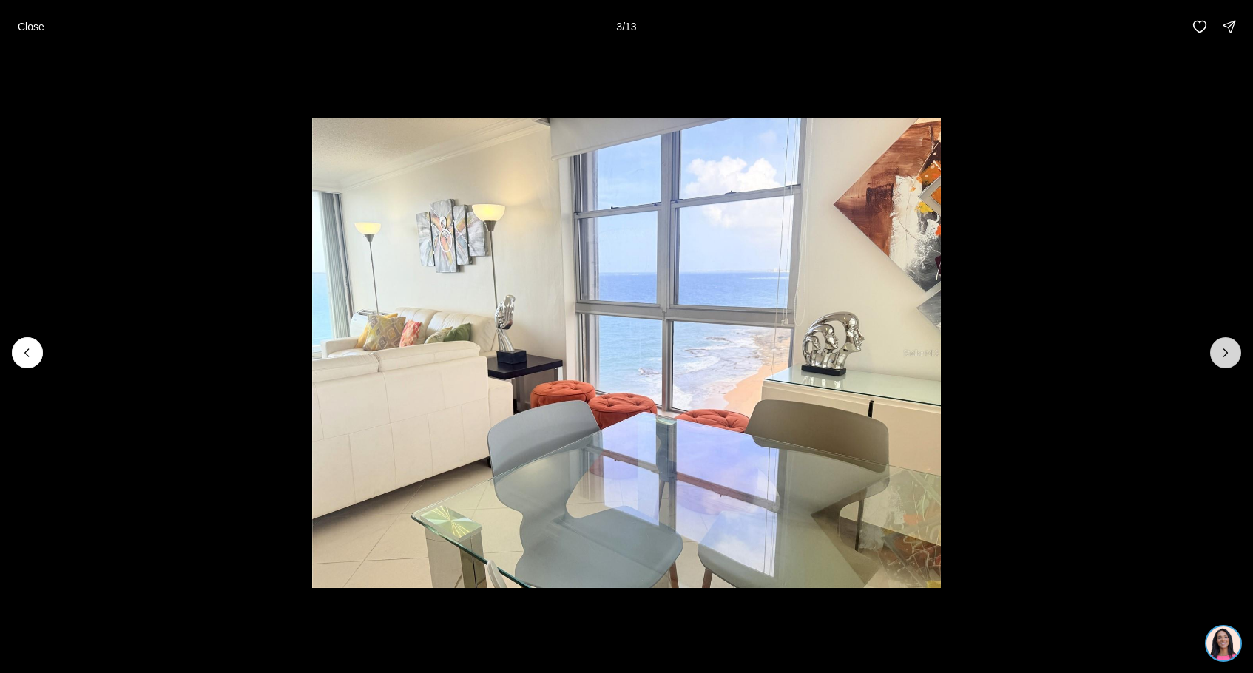
click at [1228, 351] on icon "Next slide" at bounding box center [1225, 352] width 15 height 15
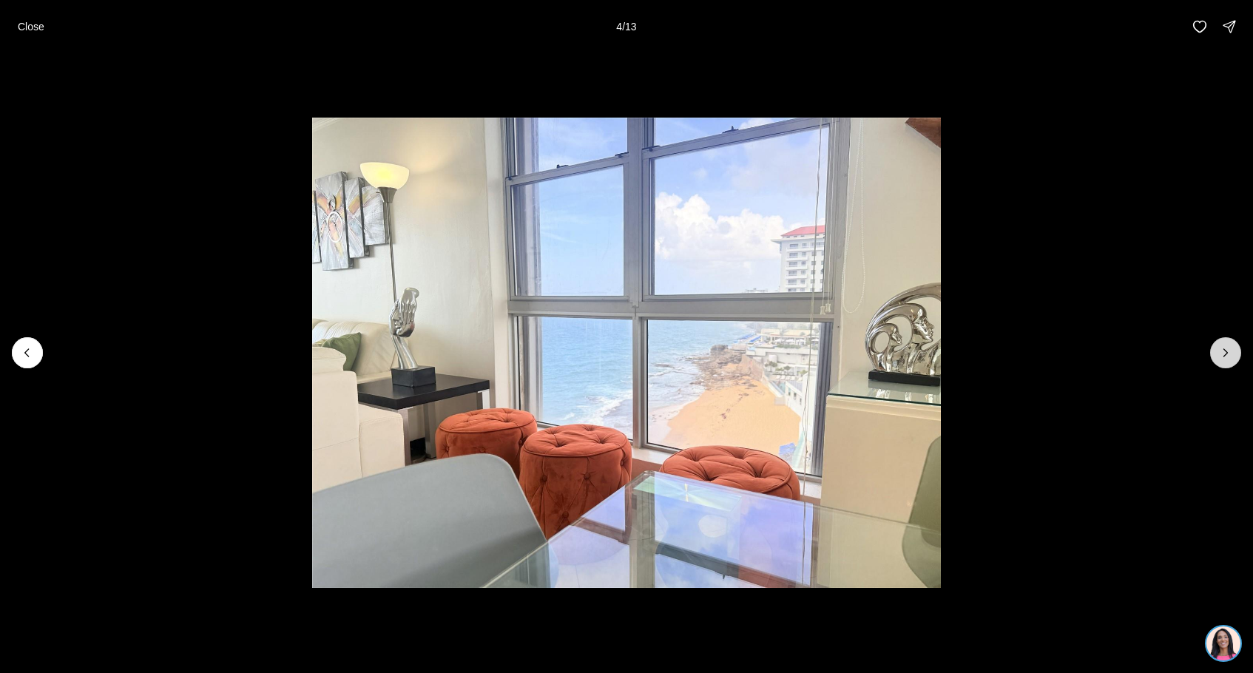
click at [1228, 351] on icon "Next slide" at bounding box center [1225, 352] width 15 height 15
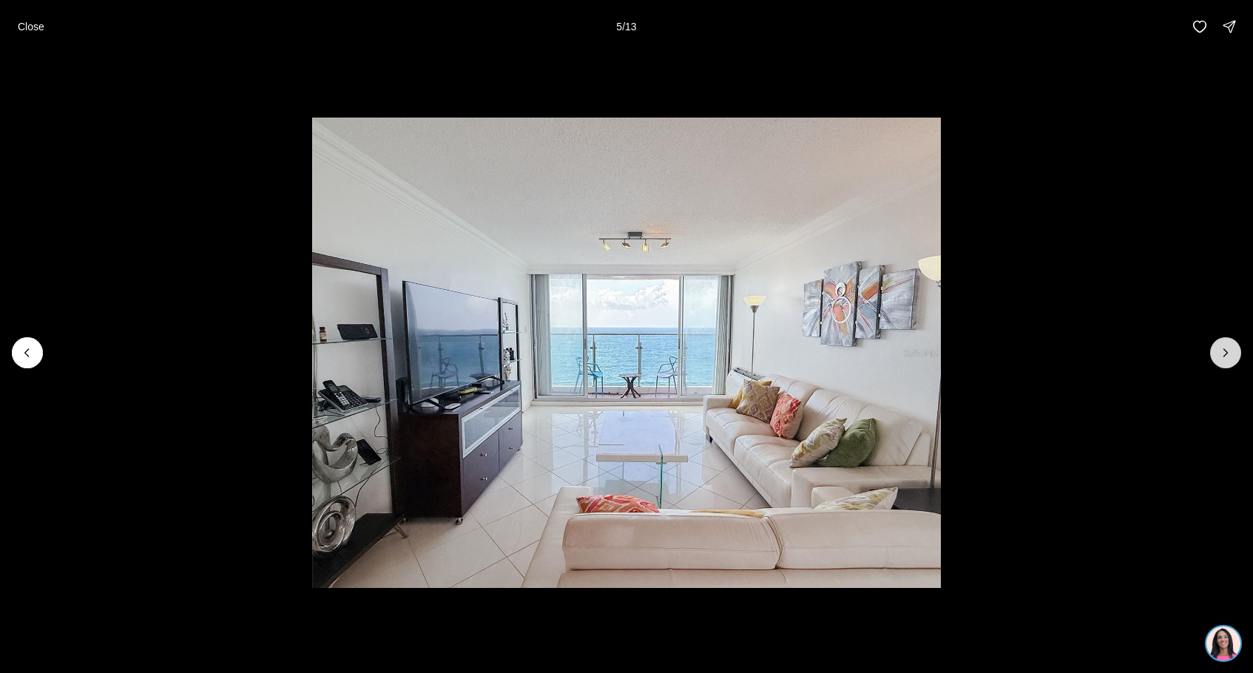
click at [1228, 351] on icon "Next slide" at bounding box center [1225, 352] width 15 height 15
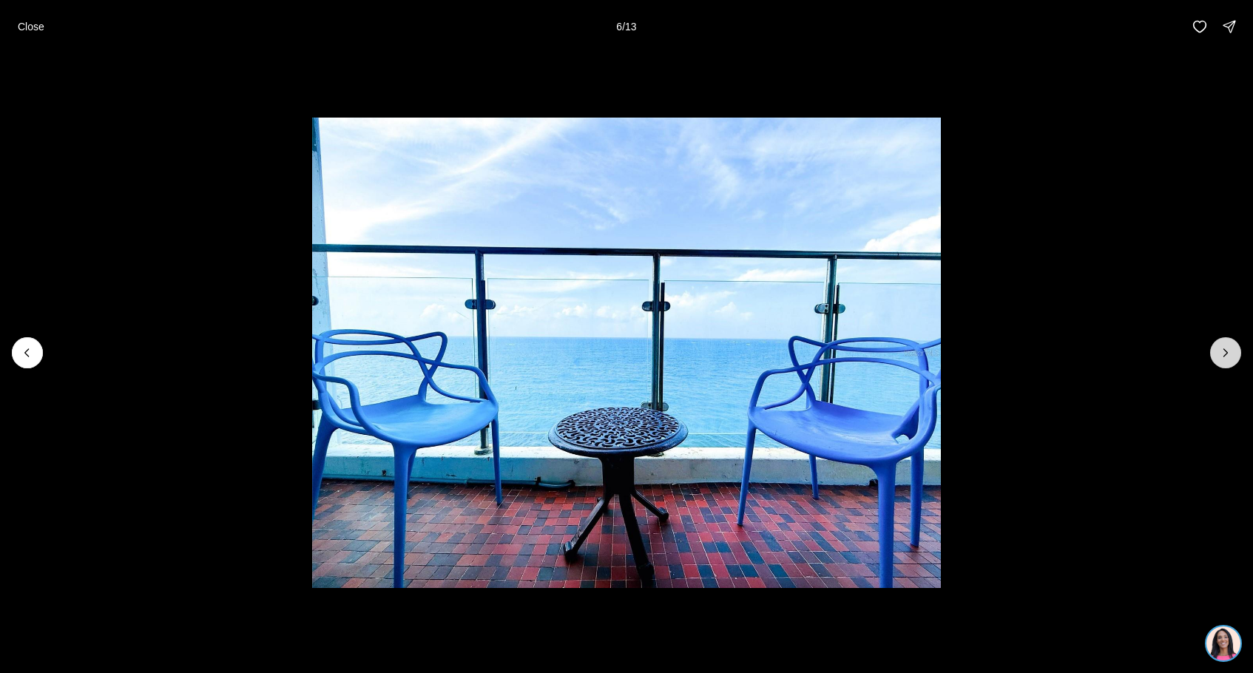
click at [1228, 351] on icon "Next slide" at bounding box center [1225, 352] width 15 height 15
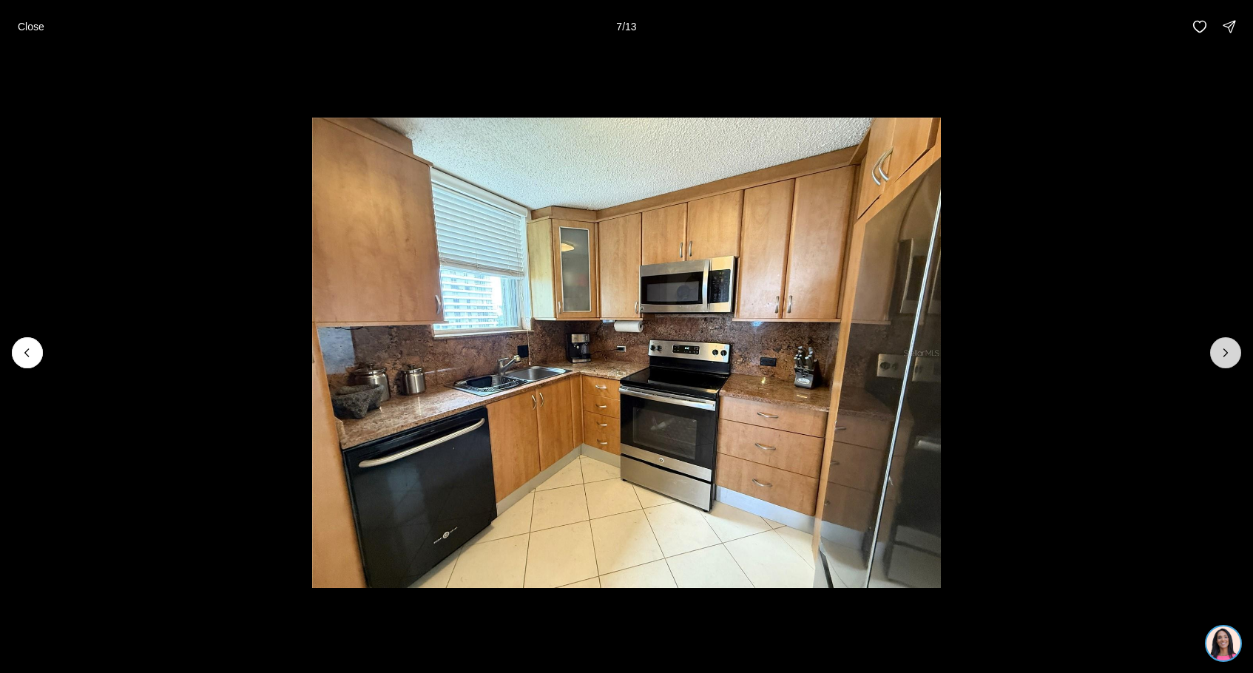
click at [1228, 351] on icon "Next slide" at bounding box center [1225, 352] width 15 height 15
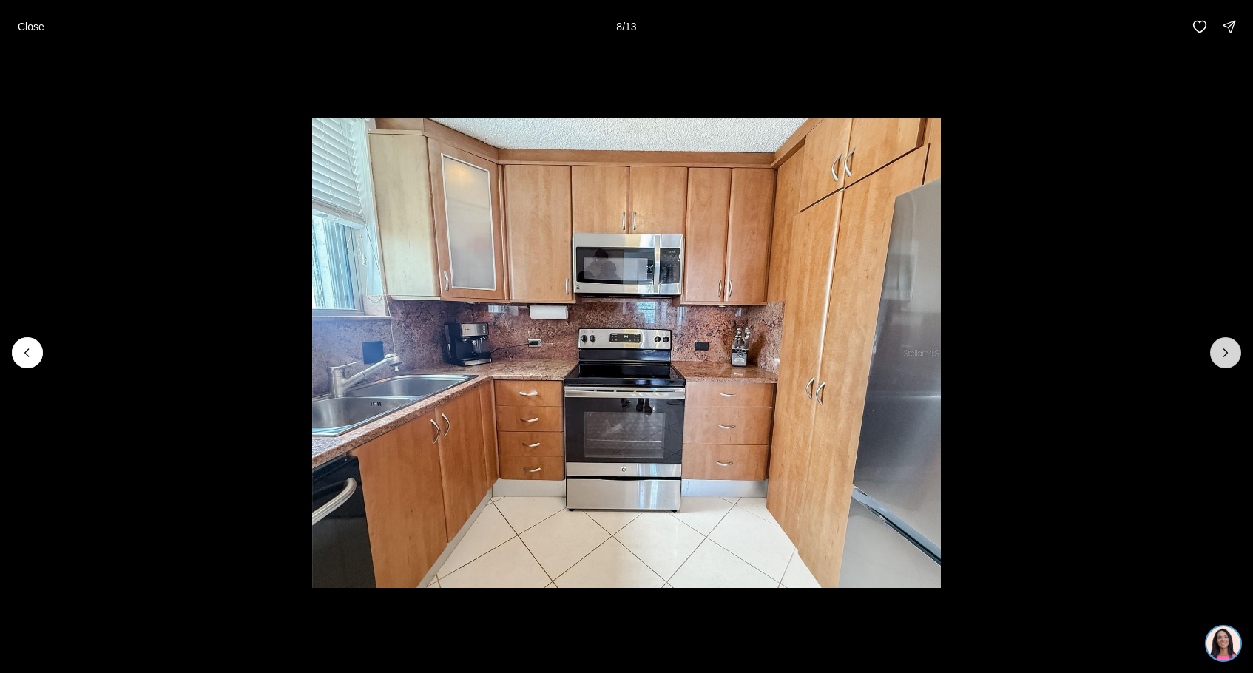
click at [1228, 351] on icon "Next slide" at bounding box center [1225, 352] width 15 height 15
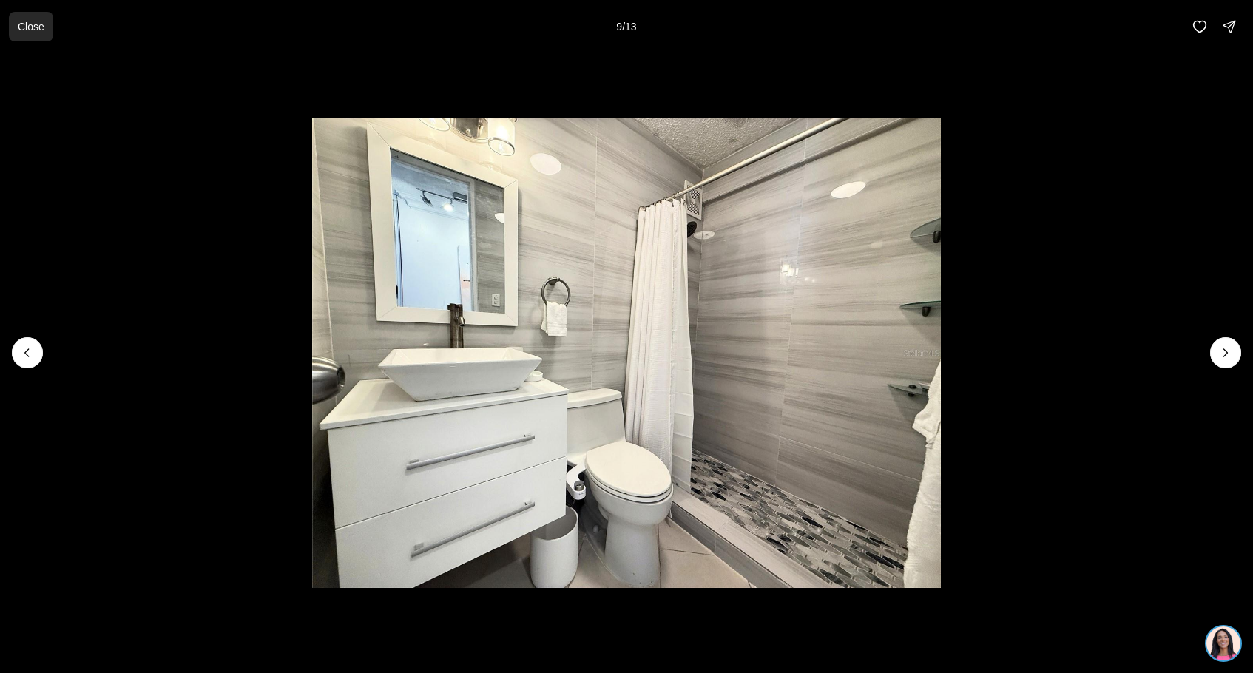
click at [20, 29] on p "Close" at bounding box center [31, 27] width 27 height 12
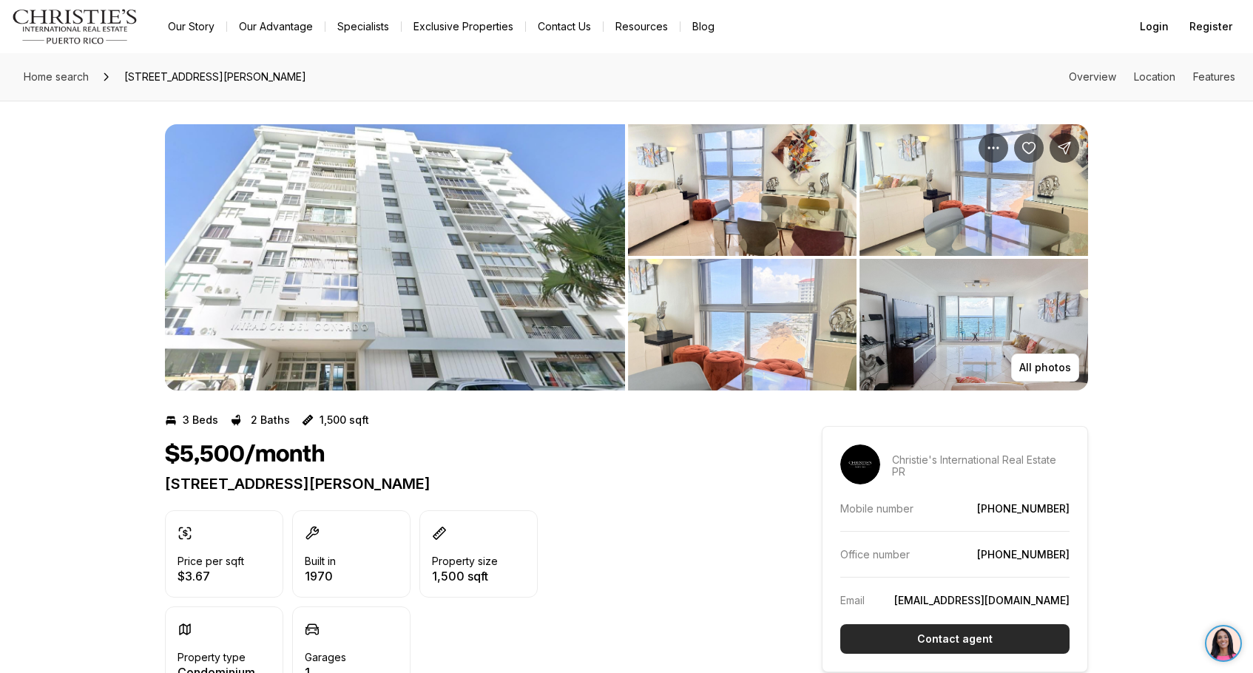
click at [896, 637] on button "Contact agent" at bounding box center [954, 639] width 229 height 30
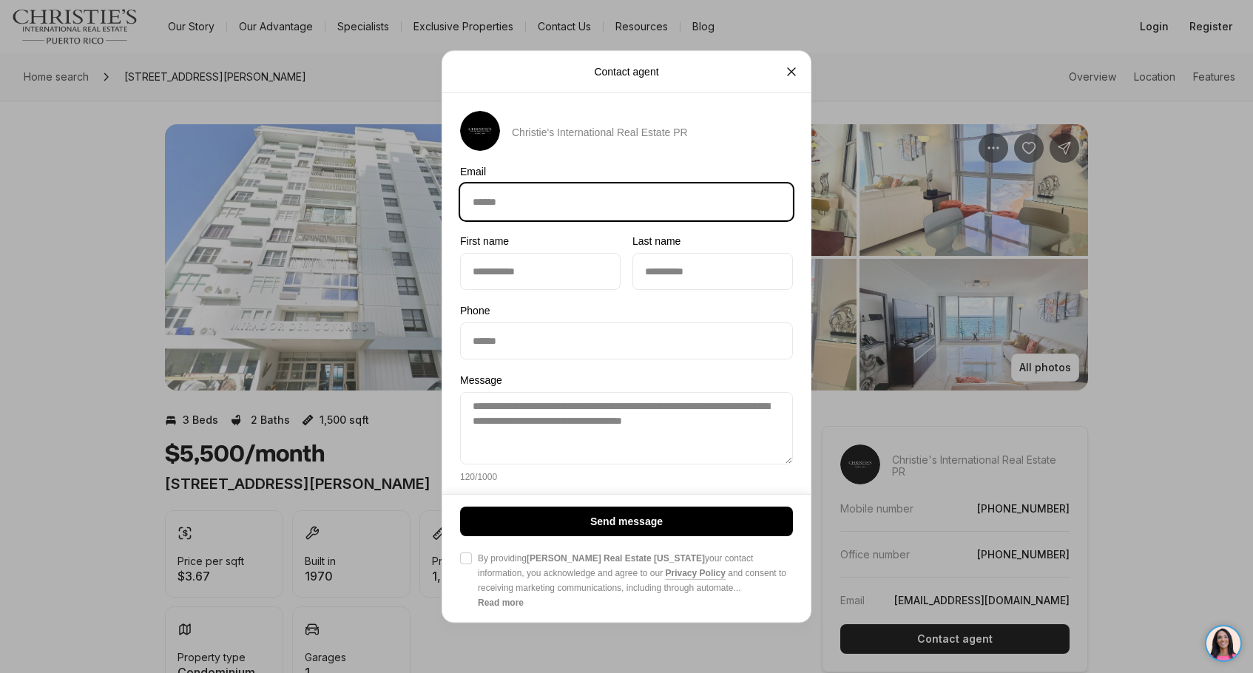
click at [567, 206] on input "Email Email" at bounding box center [626, 201] width 331 height 35
type input "**********"
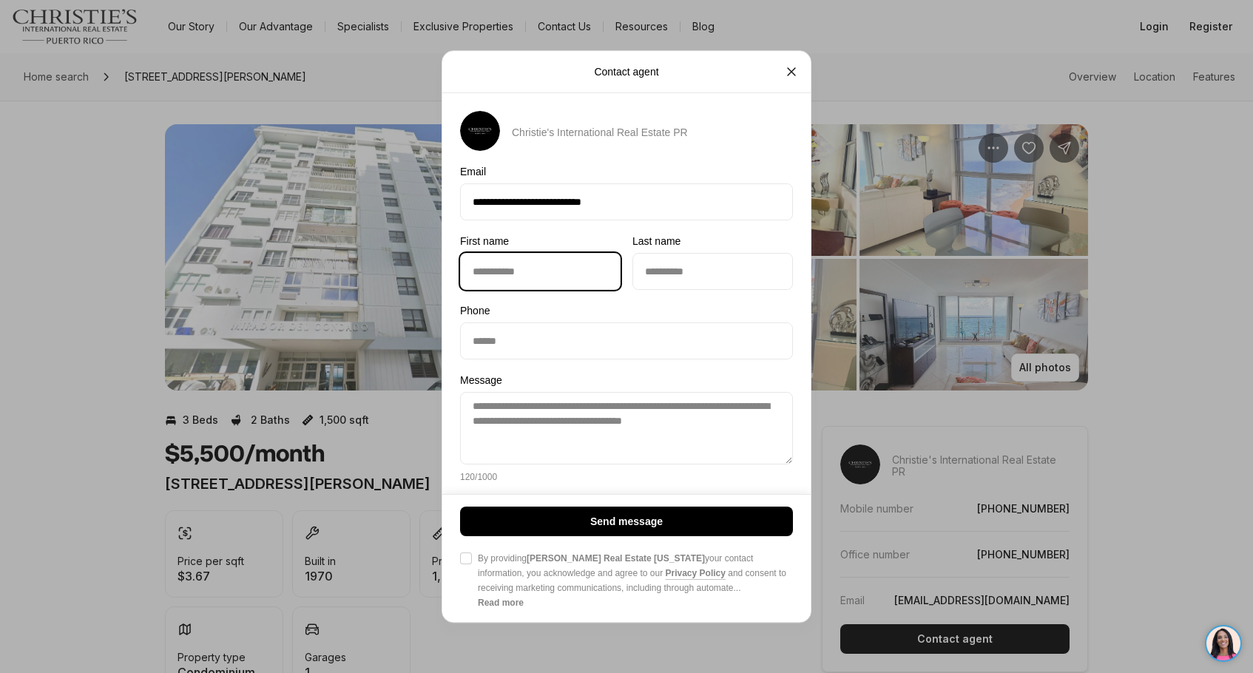
type input "******"
type input "*****"
type input "**********"
click at [468, 562] on button "Agree to Privacy Policy By providing Christie's Real Estate Puerto Rico your co…" at bounding box center [466, 558] width 12 height 12
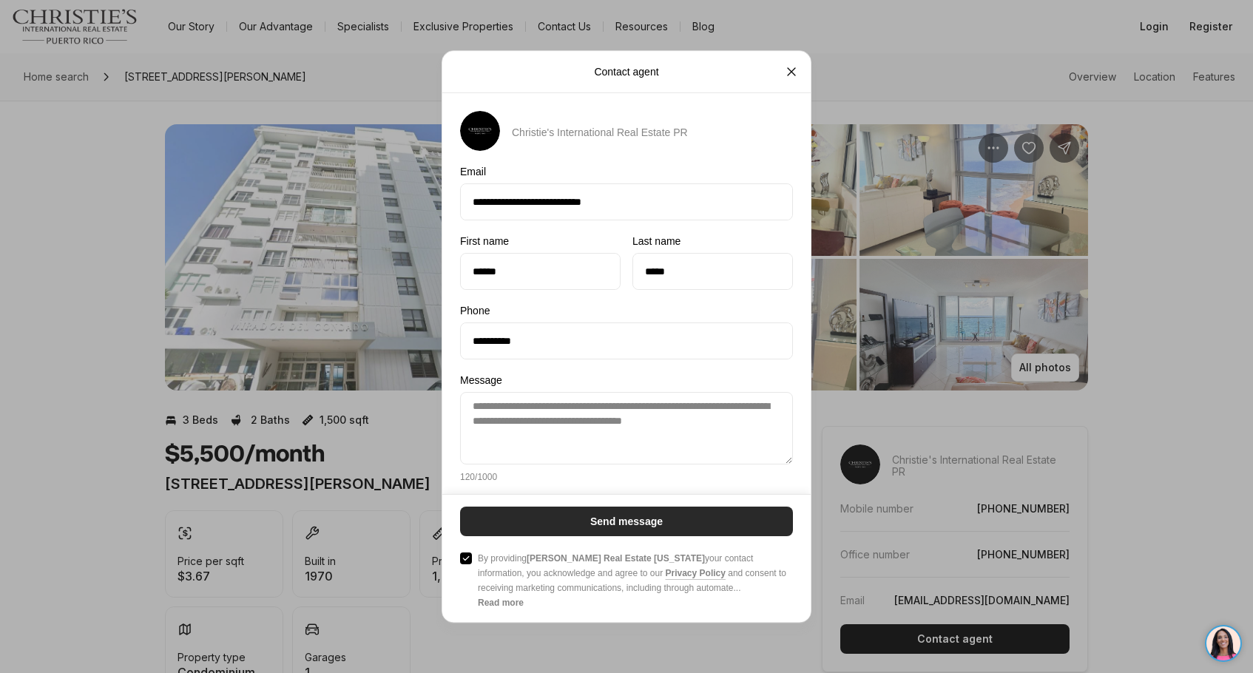
click at [563, 530] on button "Send message" at bounding box center [626, 522] width 333 height 30
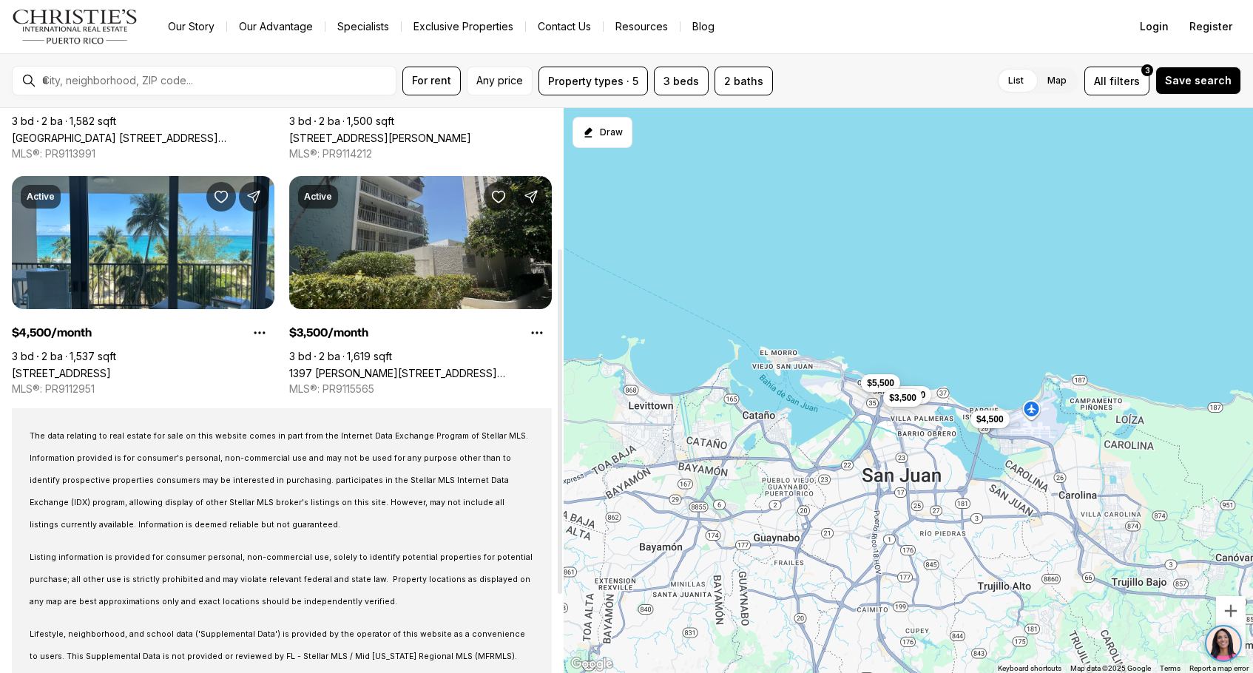
scroll to position [232, 0]
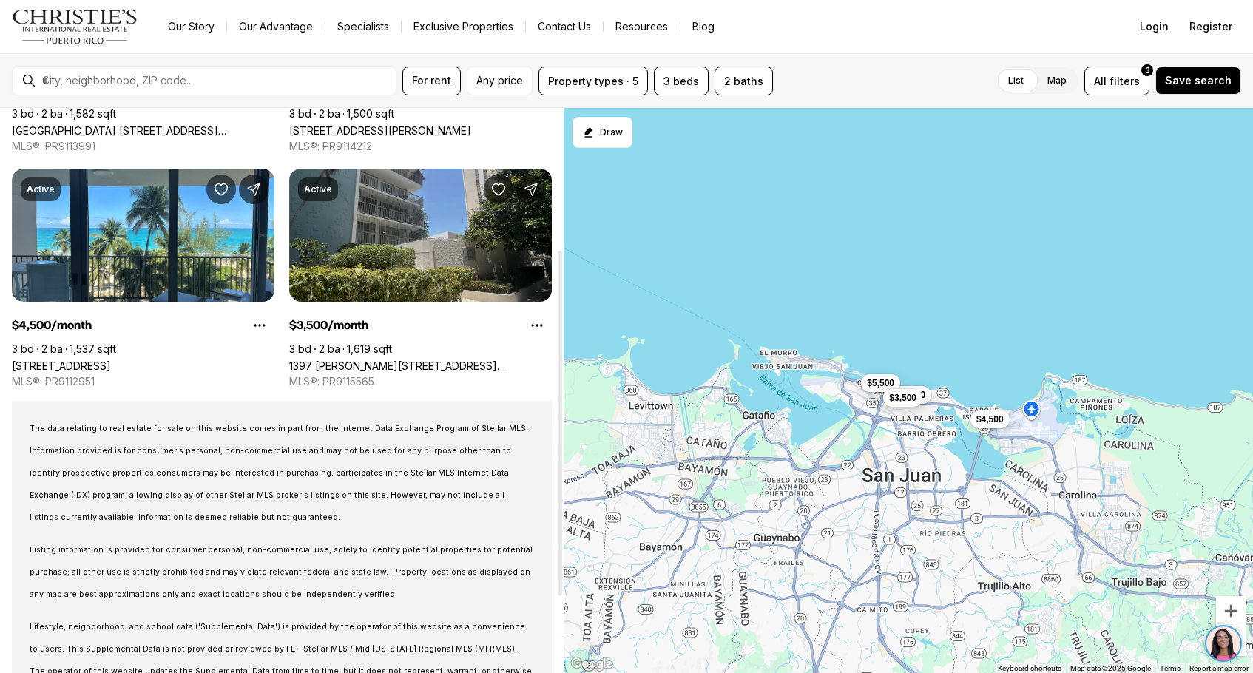
click at [365, 359] on link "1397 [PERSON_NAME][STREET_ADDRESS][PERSON_NAME]" at bounding box center [420, 365] width 263 height 13
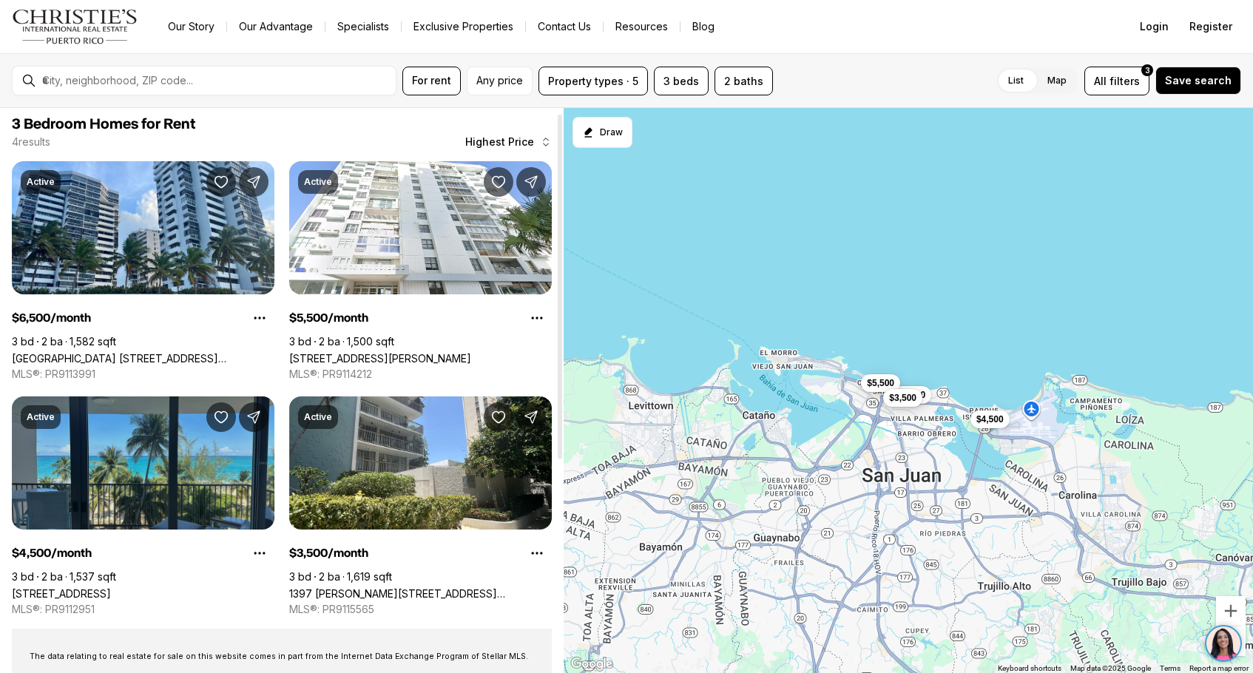
scroll to position [9, 0]
